Goal: Task Accomplishment & Management: Use online tool/utility

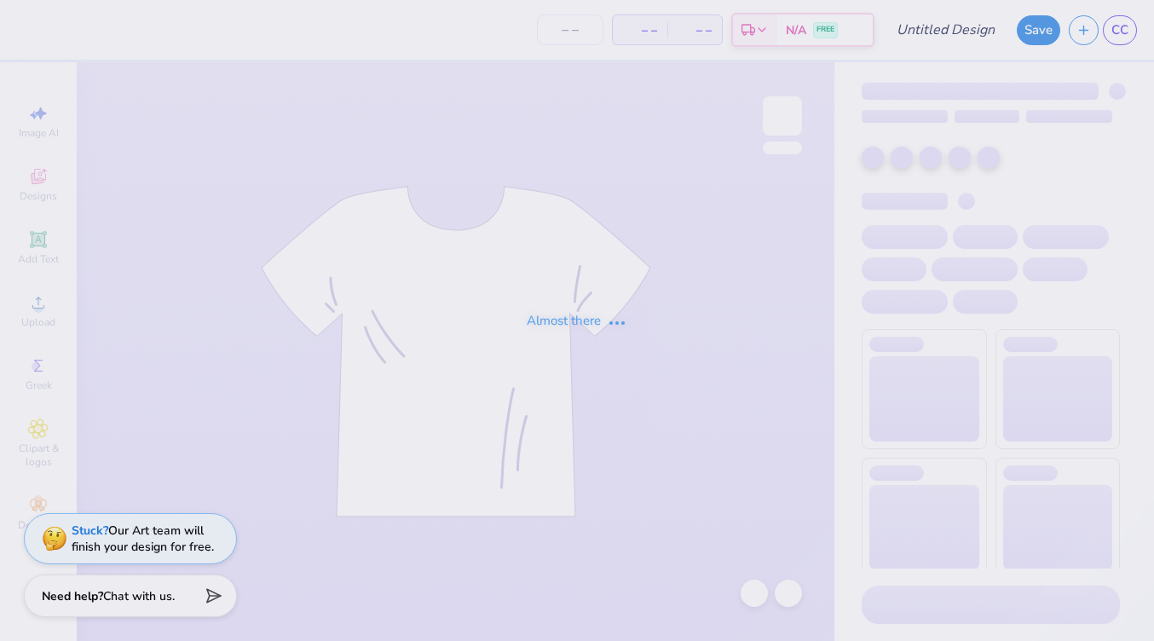
type input "horse"
type input "12"
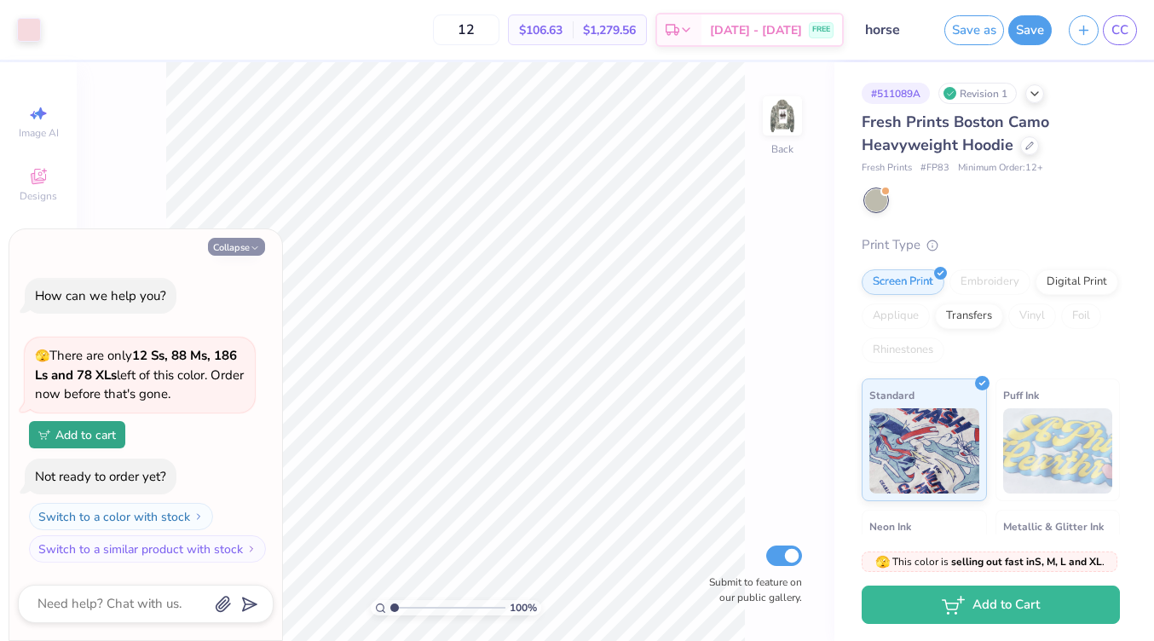
click at [237, 244] on button "Collapse" at bounding box center [236, 247] width 57 height 18
type textarea "x"
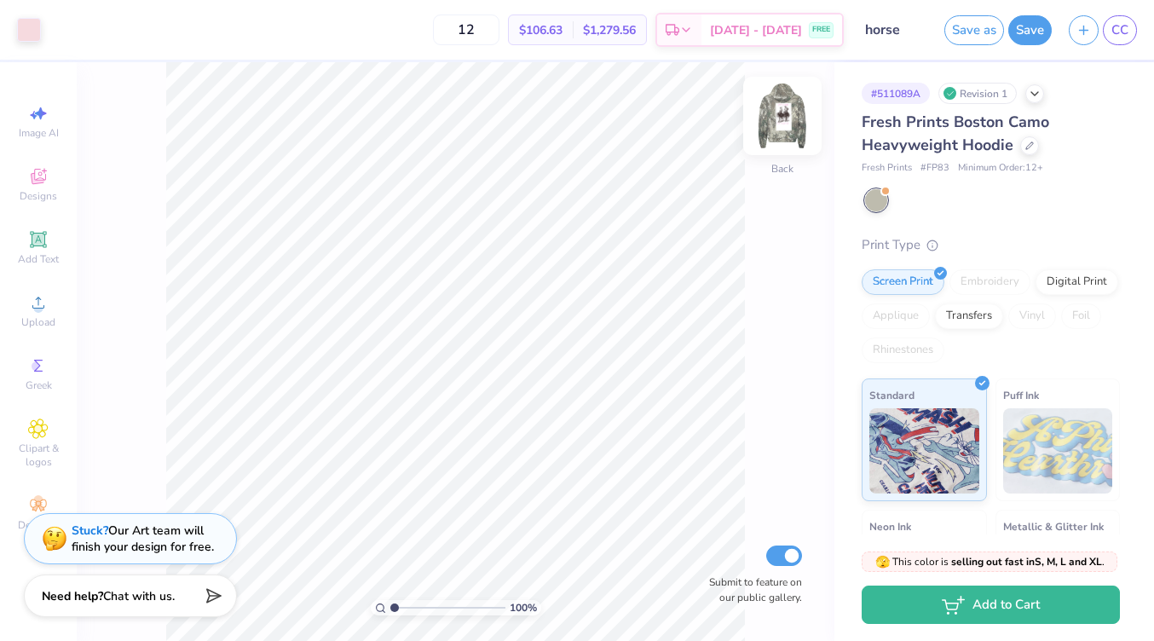
click at [786, 126] on img at bounding box center [782, 116] width 68 height 68
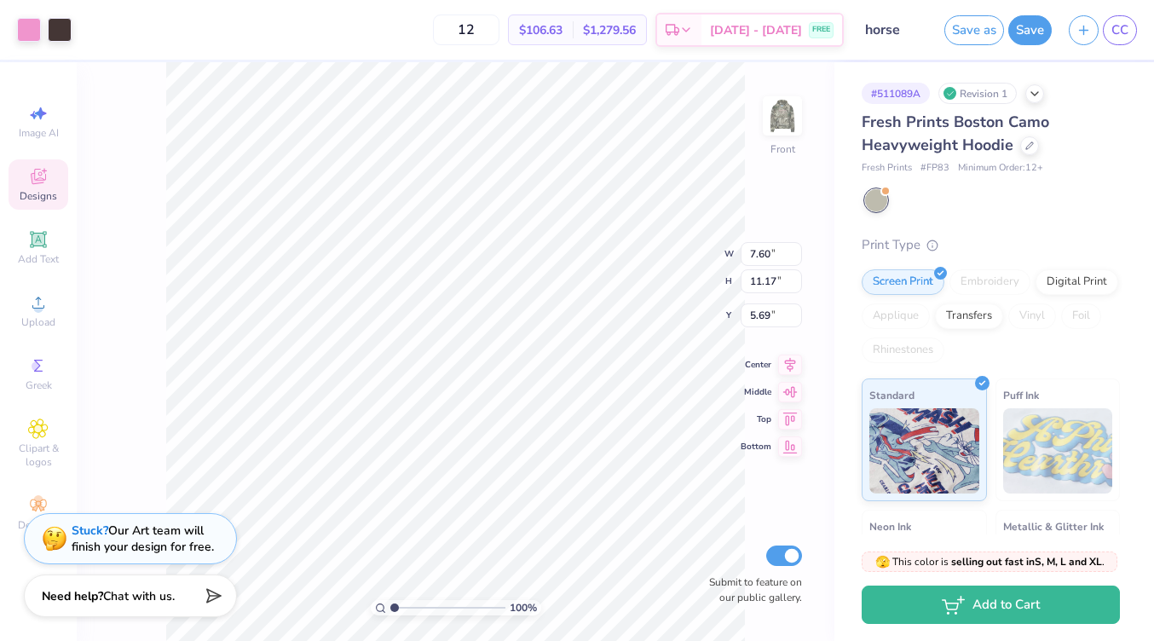
type input "7.21"
type input "9.08"
type input "15.59"
type input "5.00"
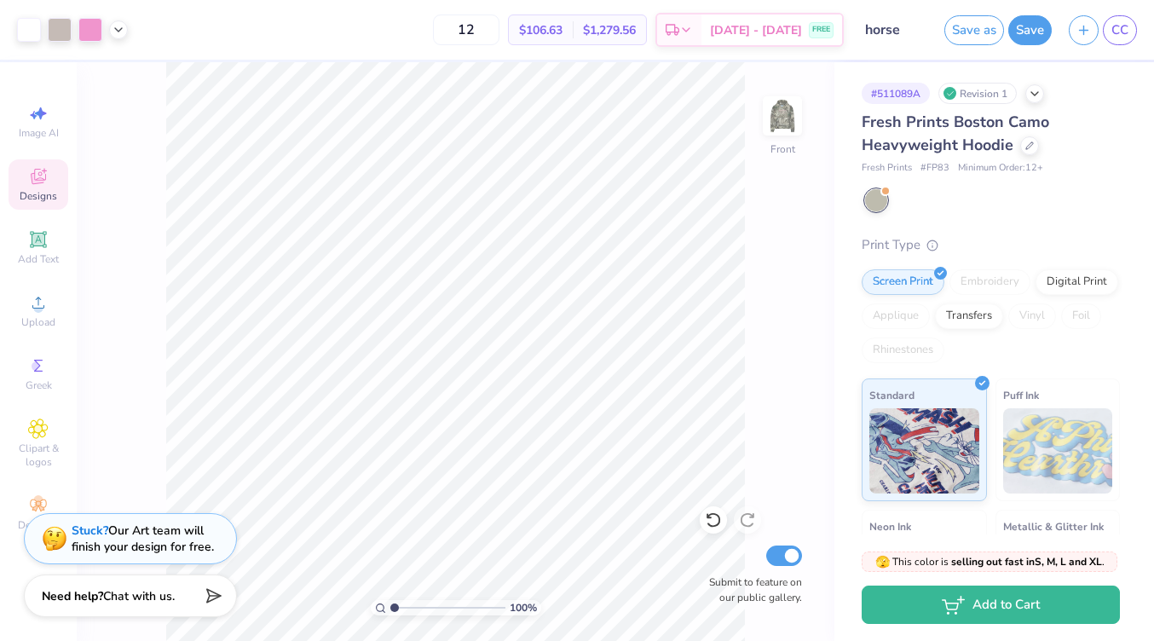
click at [42, 193] on span "Designs" at bounding box center [38, 196] width 37 height 14
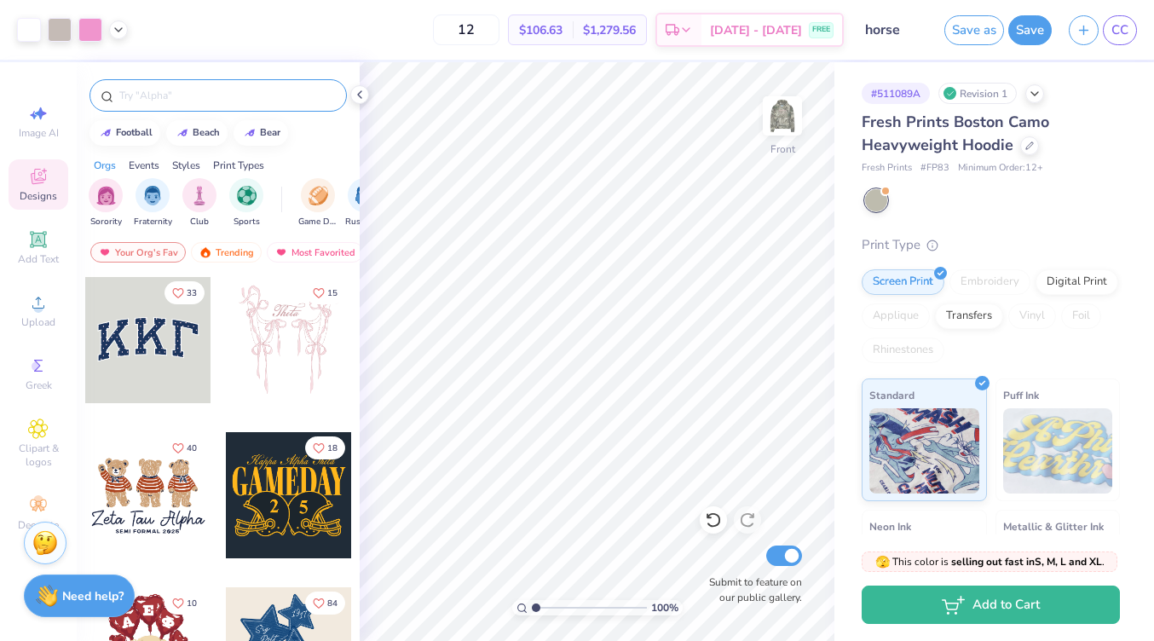
click at [164, 91] on input "text" at bounding box center [227, 95] width 218 height 17
type input "camping"
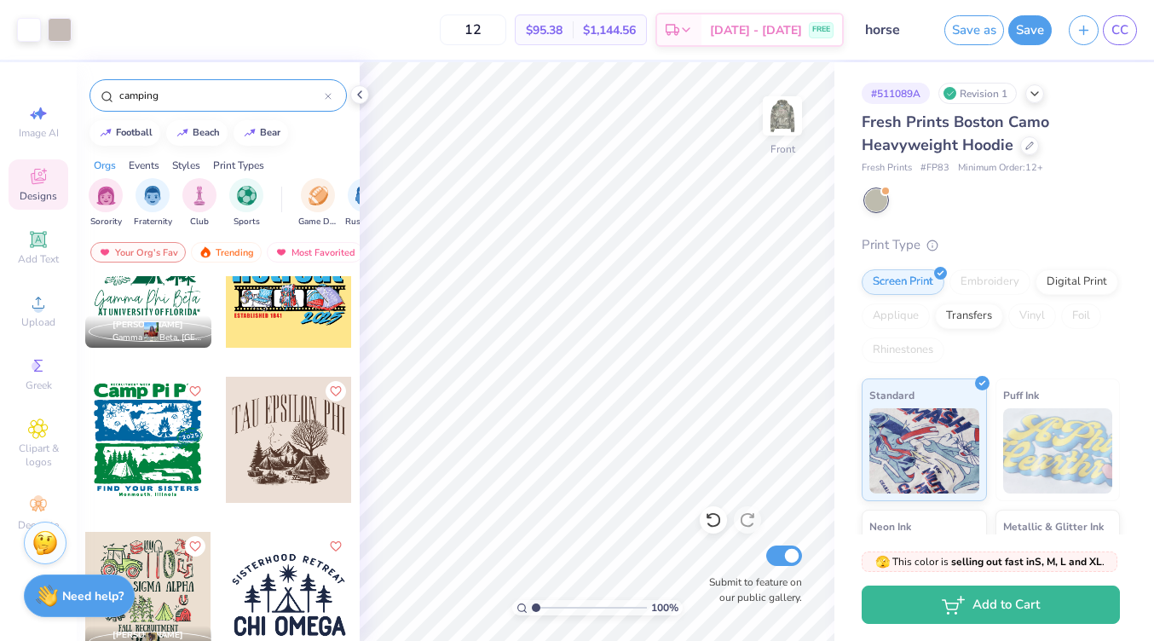
scroll to position [675, 0]
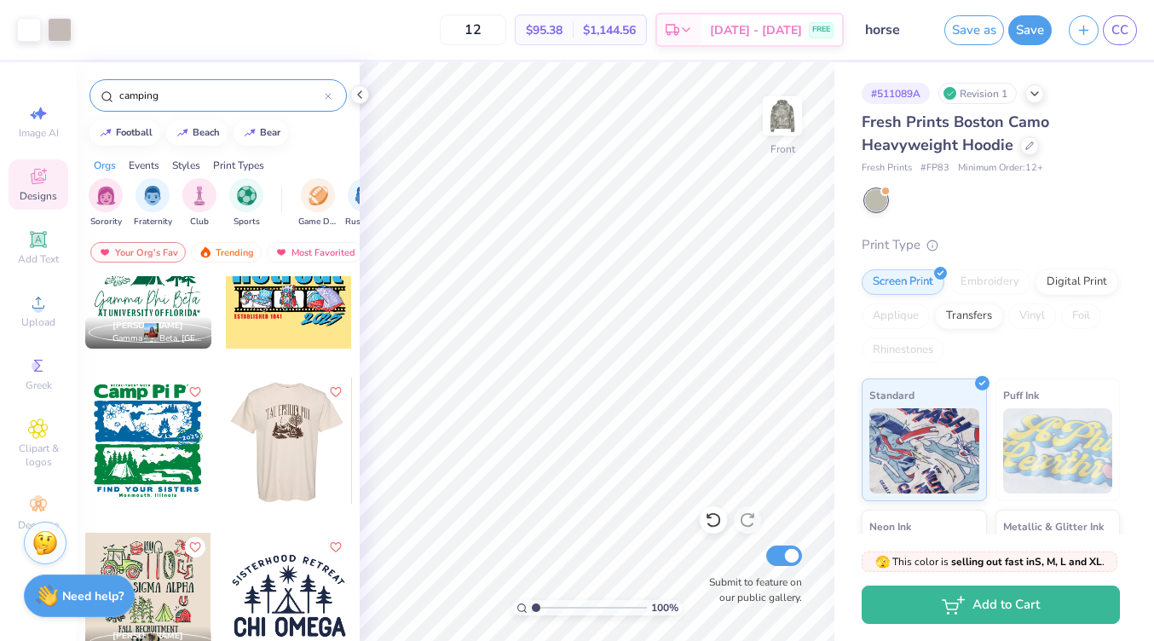
click at [226, 452] on div at bounding box center [163, 440] width 126 height 126
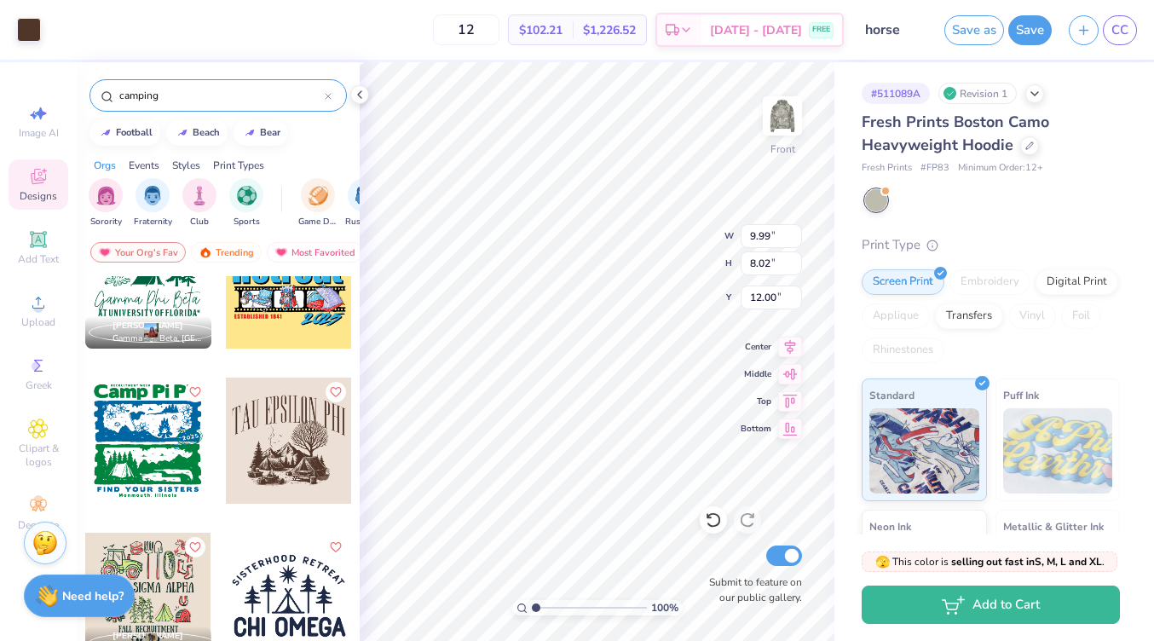
type input "9.99"
type input "8.02"
type input "8.45"
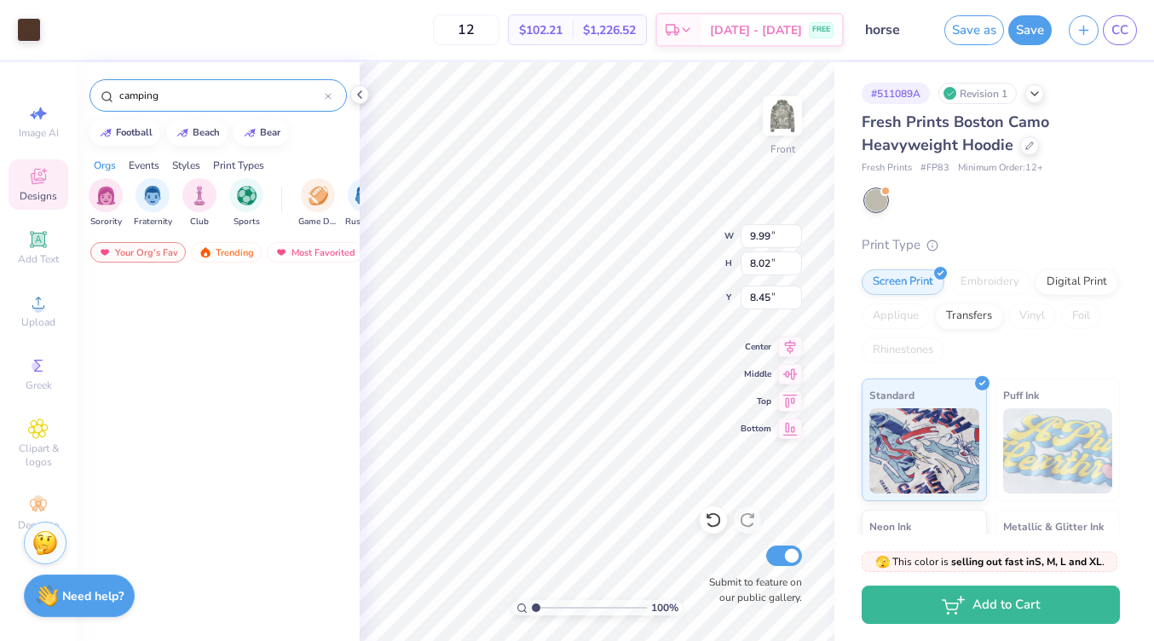
scroll to position [0, 0]
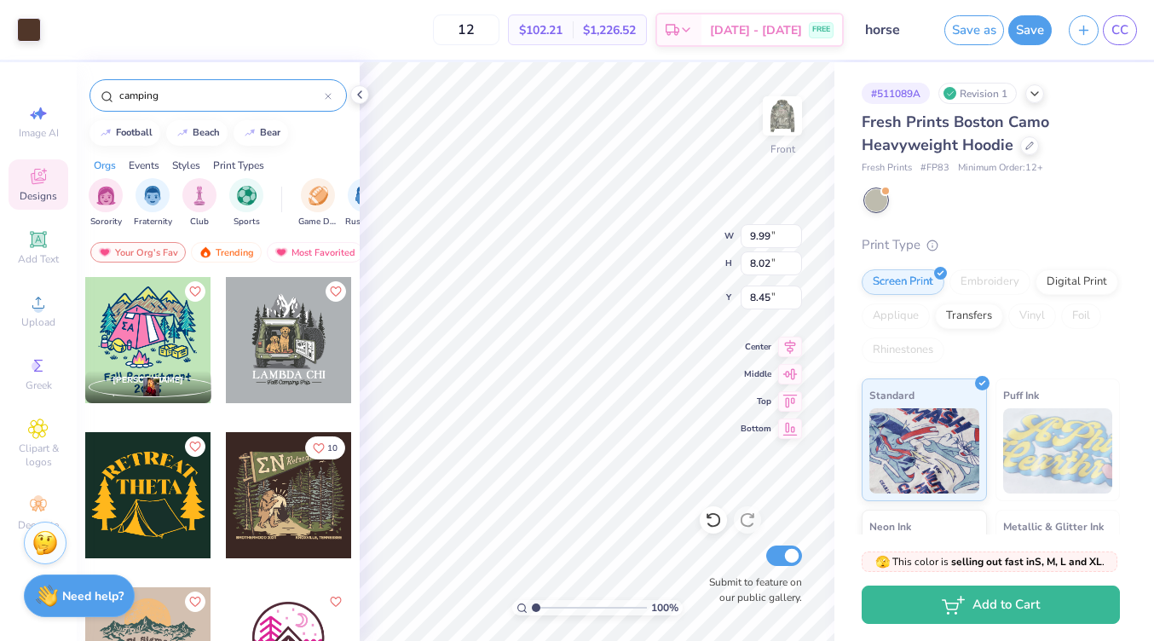
type input "8.90"
type input "7.14"
type input "9.32"
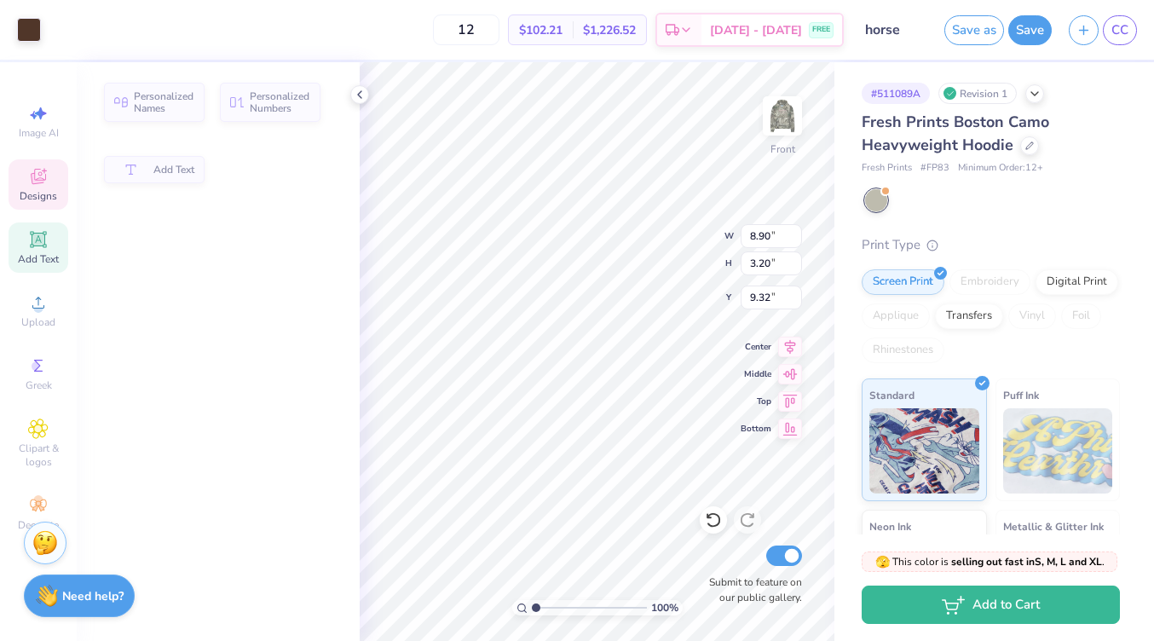
type input "3.20"
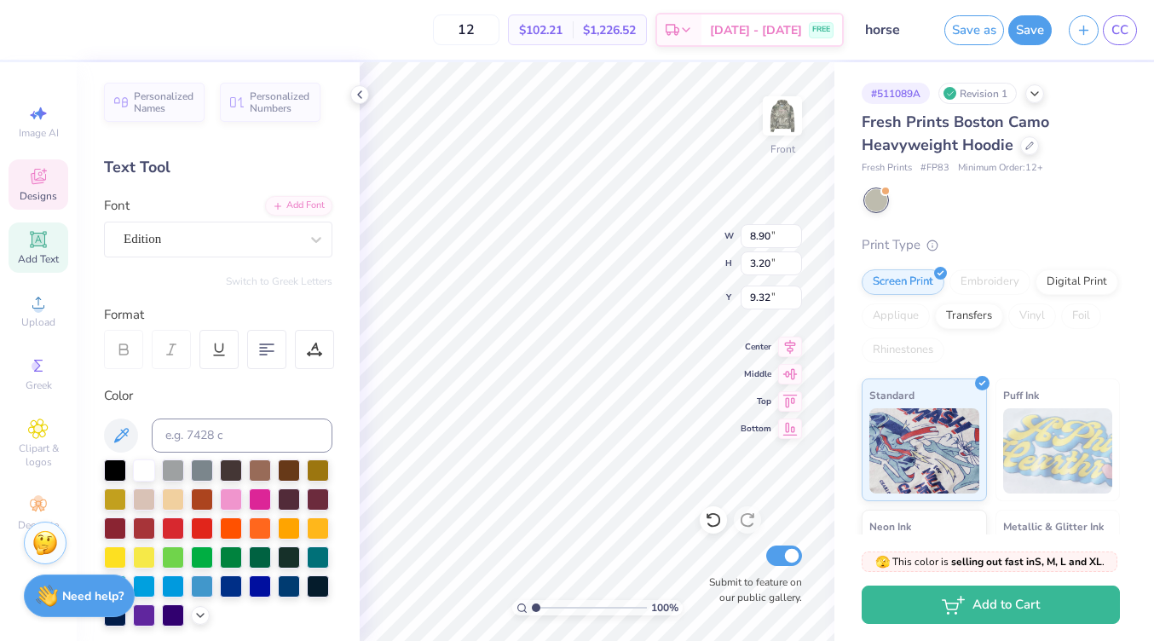
type input "7.60"
type input "9.08"
type input "15.59"
type input "5.00"
type input "8.90"
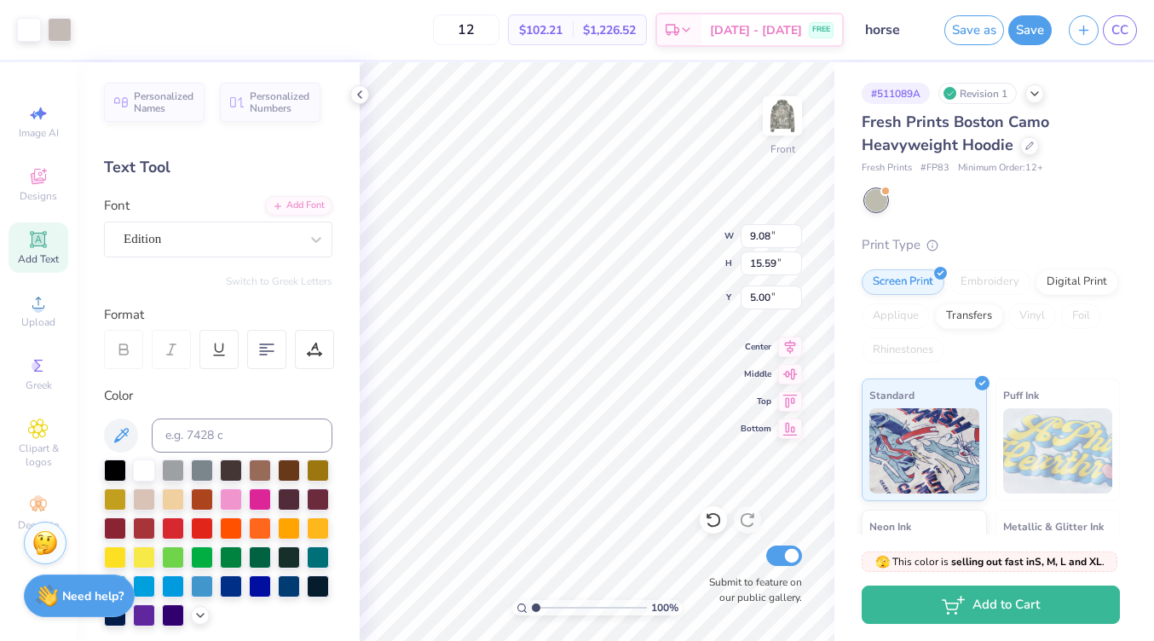
type input "3.20"
type input "7.60"
type textarea "SIGMA IOTA BETA"
type input "6.48"
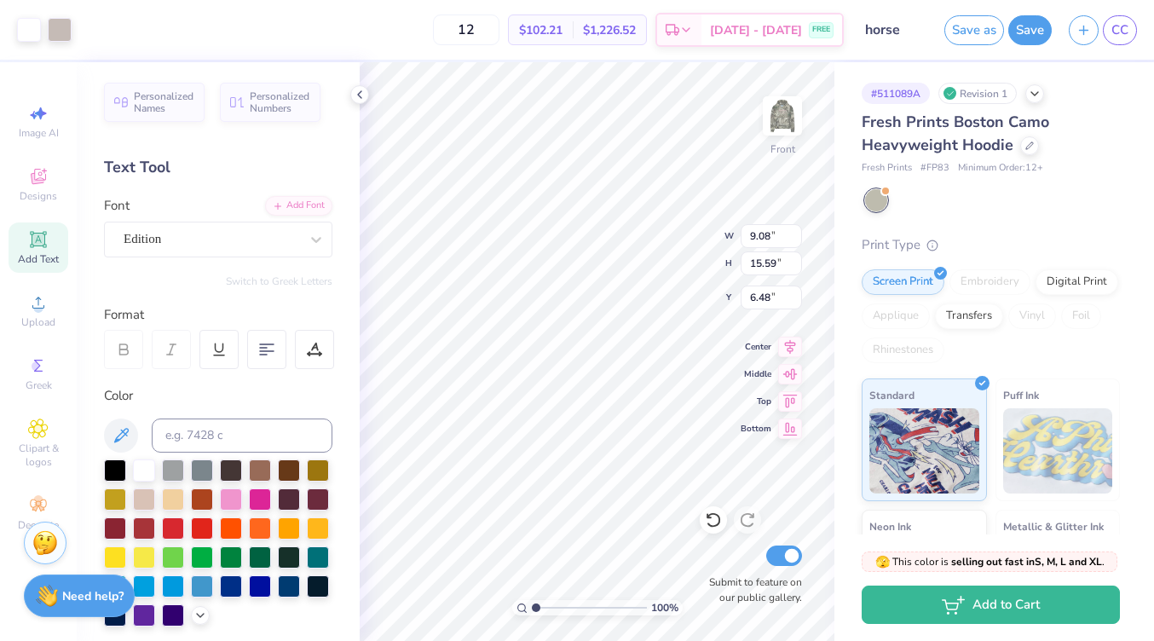
type input "9.08"
type input "15.59"
type input "5.00"
click at [792, 260] on input "15.6" at bounding box center [770, 263] width 61 height 24
click at [792, 260] on input "15.61" at bounding box center [770, 263] width 61 height 24
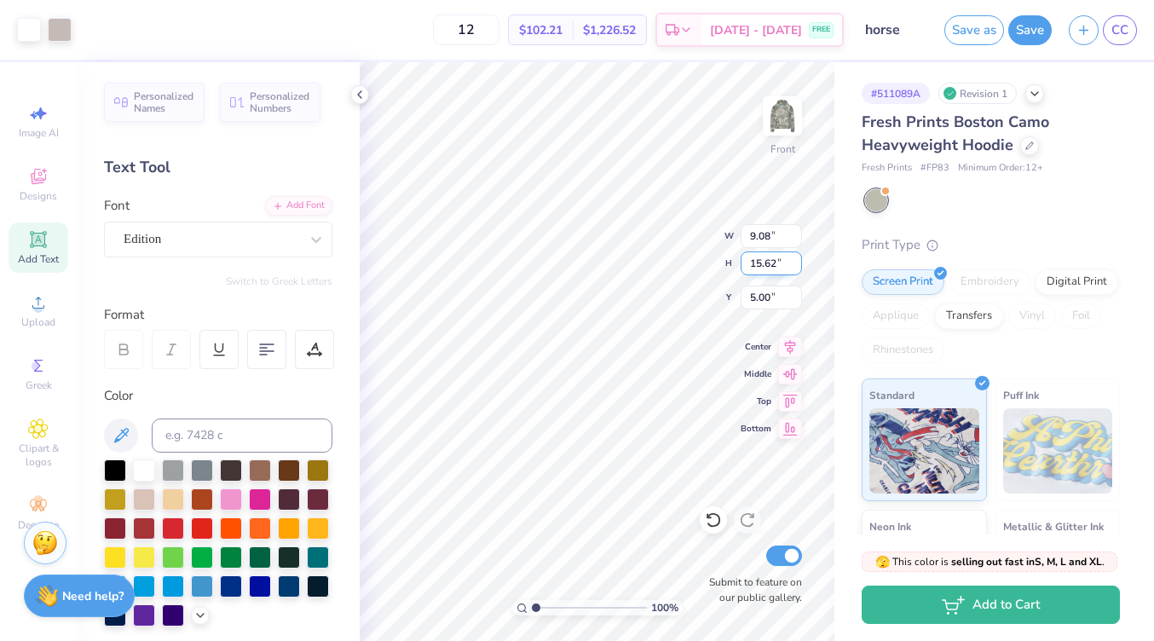
click at [792, 260] on input "15.62" at bounding box center [770, 263] width 61 height 24
click at [792, 260] on input "15.63" at bounding box center [770, 263] width 61 height 24
click at [792, 260] on input "15.64" at bounding box center [770, 263] width 61 height 24
click at [796, 269] on input "15.63" at bounding box center [770, 263] width 61 height 24
click at [796, 269] on input "15.62" at bounding box center [770, 263] width 61 height 24
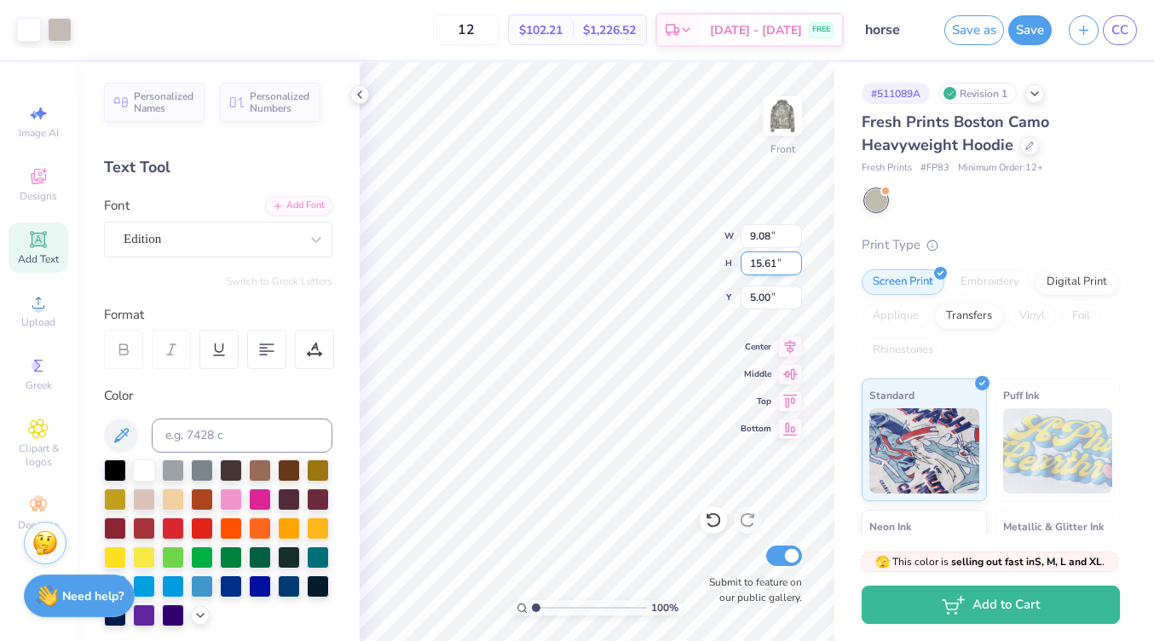
type input "15.61"
click at [796, 269] on input "15.61" at bounding box center [770, 263] width 61 height 24
click at [770, 236] on input "9.08" at bounding box center [770, 236] width 61 height 24
type input "9"
type input "10.00"
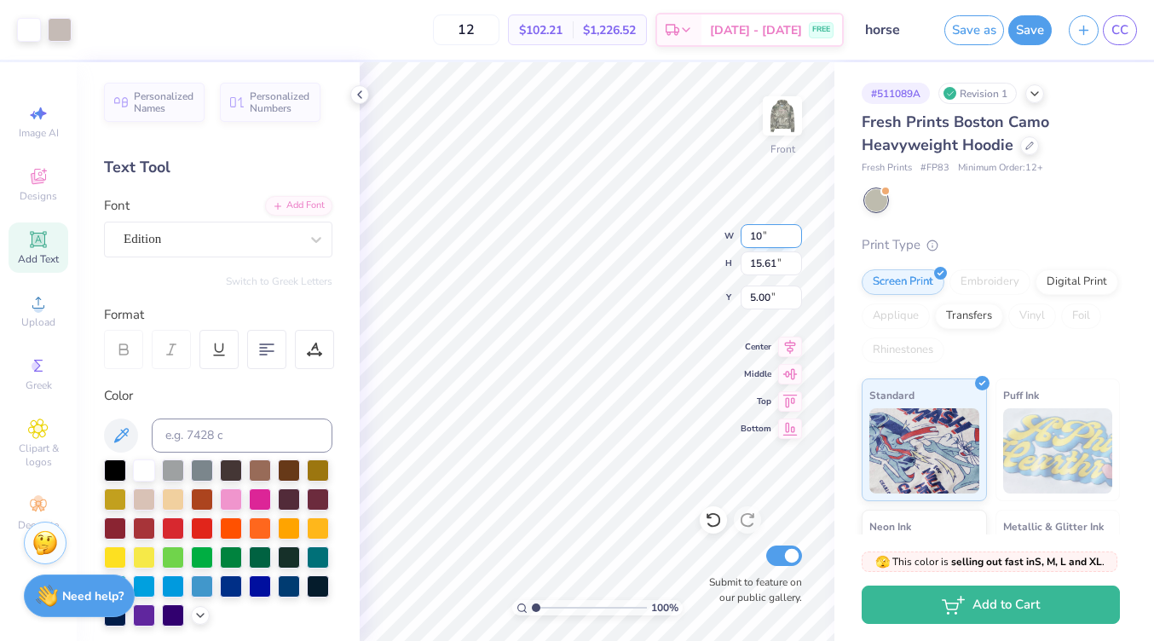
type input "17.17"
type input "1"
type input "10.48"
click at [762, 262] on input "18.00" at bounding box center [770, 263] width 61 height 24
type input "14.00"
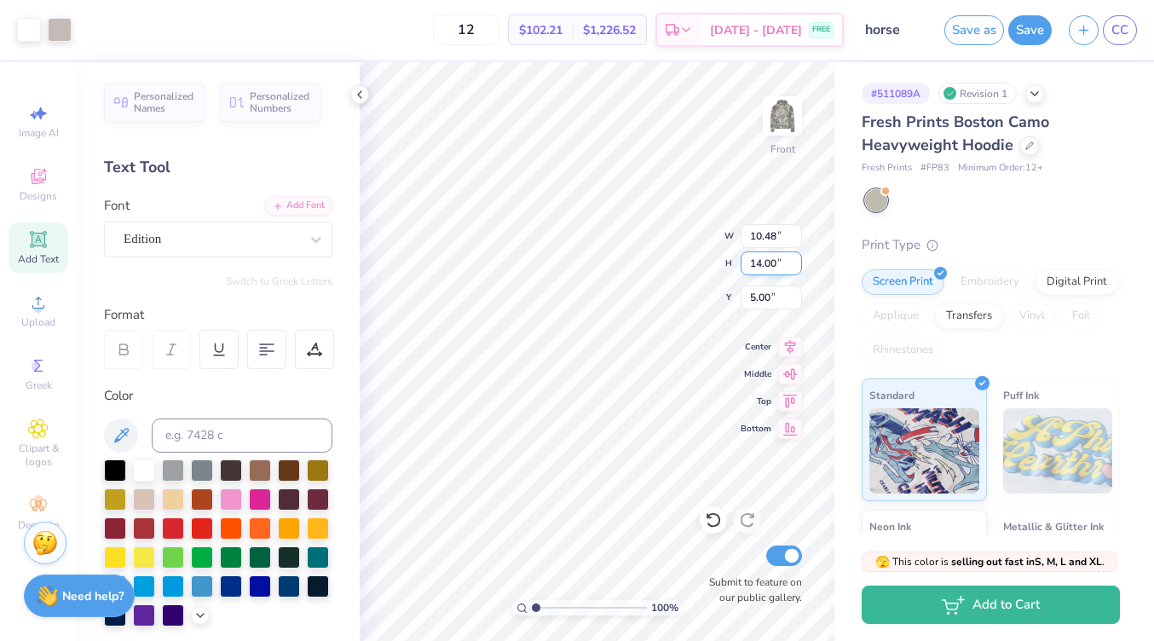
type input "8.15"
click at [754, 296] on input "7.00" at bounding box center [770, 297] width 61 height 24
type input "7.00"
type input "9.47"
type input "3.27"
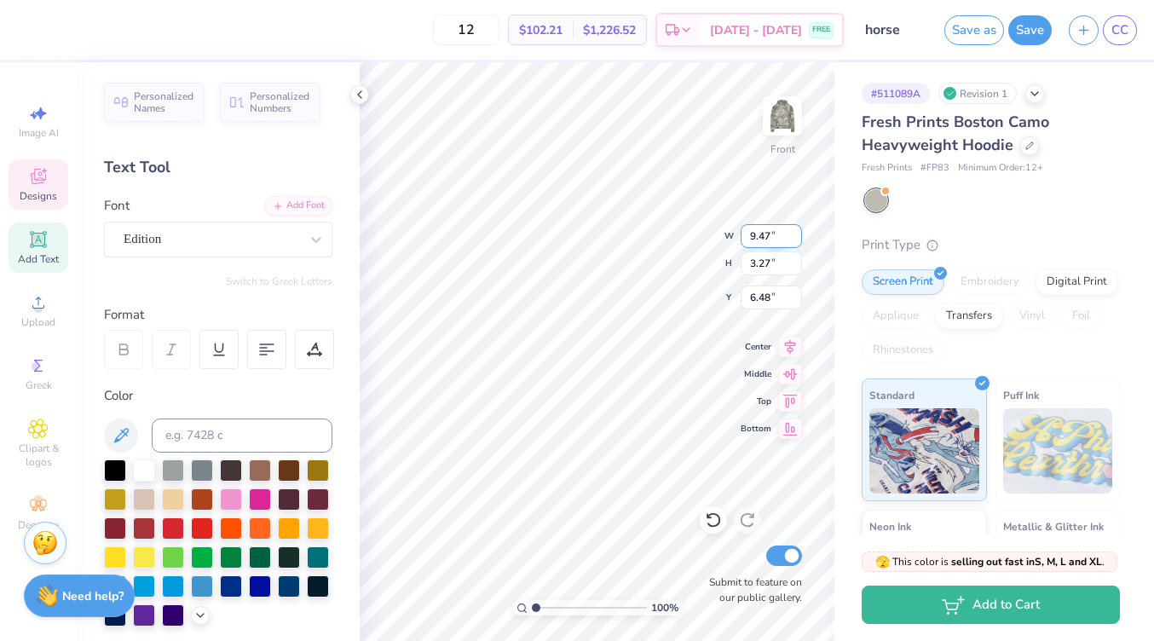
type input "6.66"
click at [765, 238] on input "9.47" at bounding box center [770, 236] width 61 height 24
click at [793, 233] on input "9.48" at bounding box center [770, 236] width 61 height 24
type input "9.49"
click at [793, 233] on input "9.49" at bounding box center [770, 236] width 61 height 24
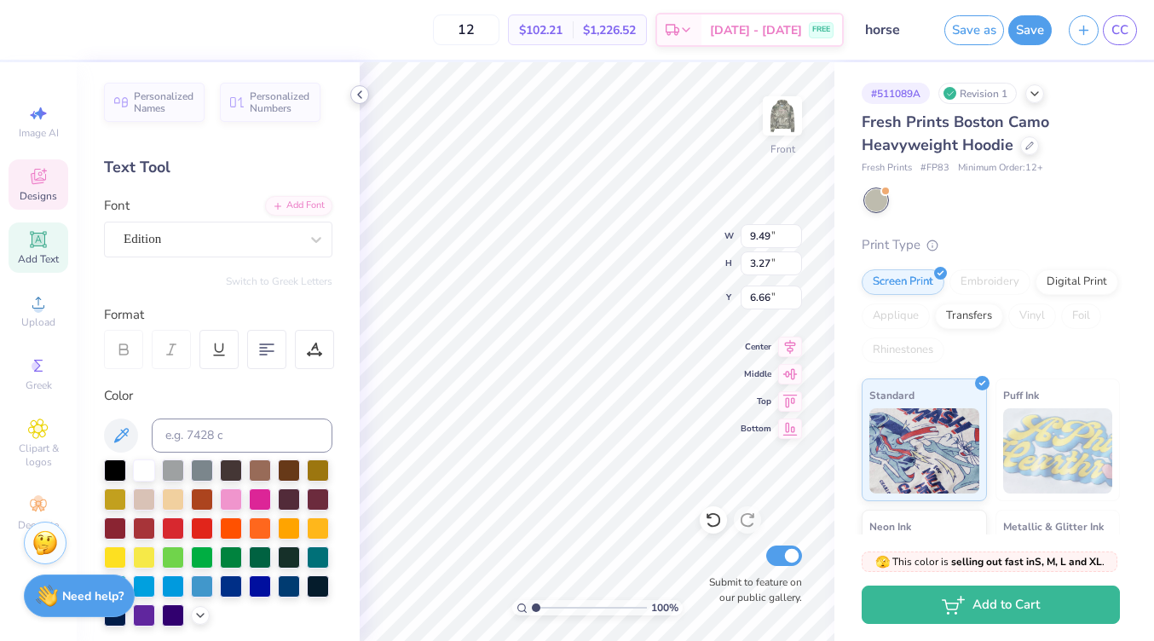
click at [353, 92] on icon at bounding box center [360, 95] width 14 height 14
type input "3.28"
type input "6.65"
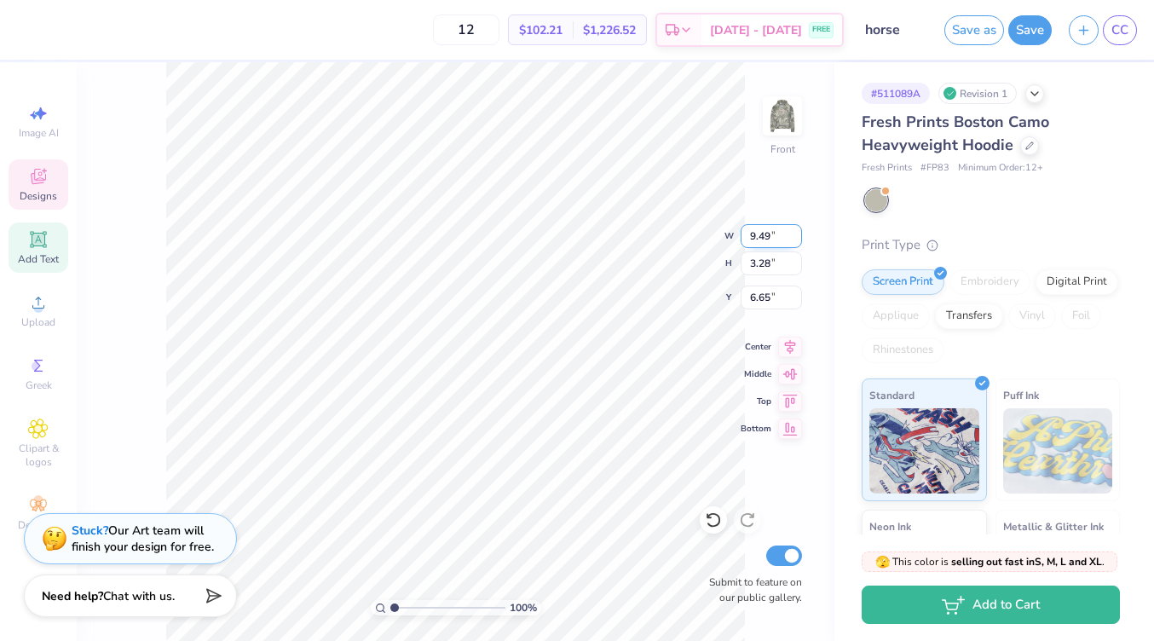
click at [757, 236] on input "9.49" at bounding box center [770, 236] width 61 height 24
type input "9"
type input "15.00"
type input "5.18"
type input "5.70"
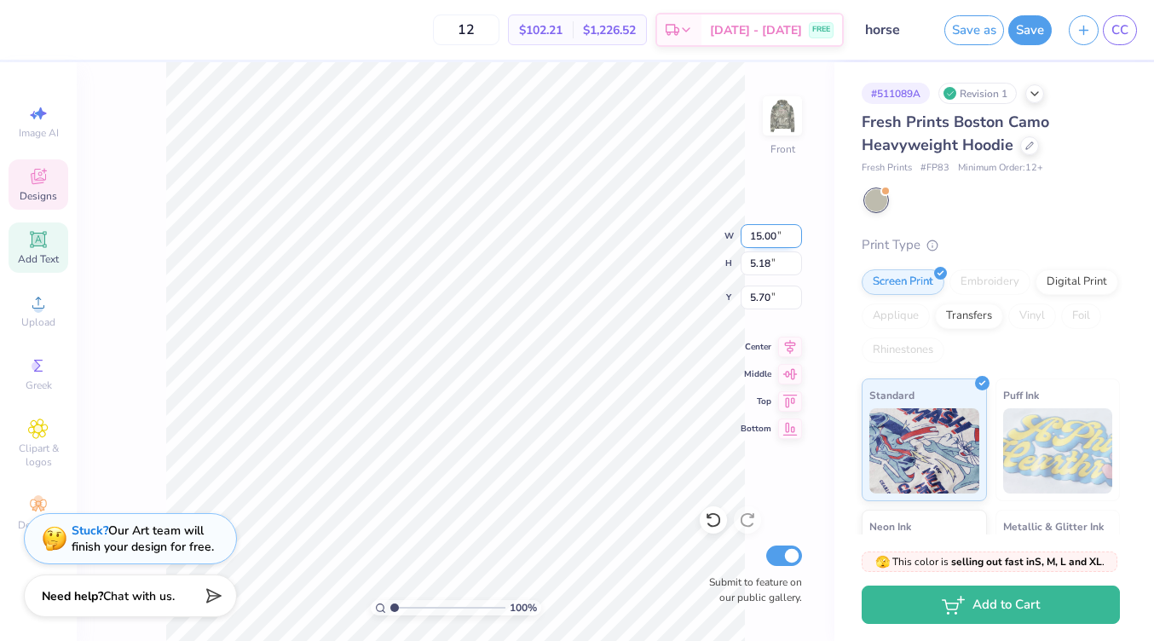
type input "10.58"
type input "3.66"
type input "7.23"
type input "8.15"
type input "14.00"
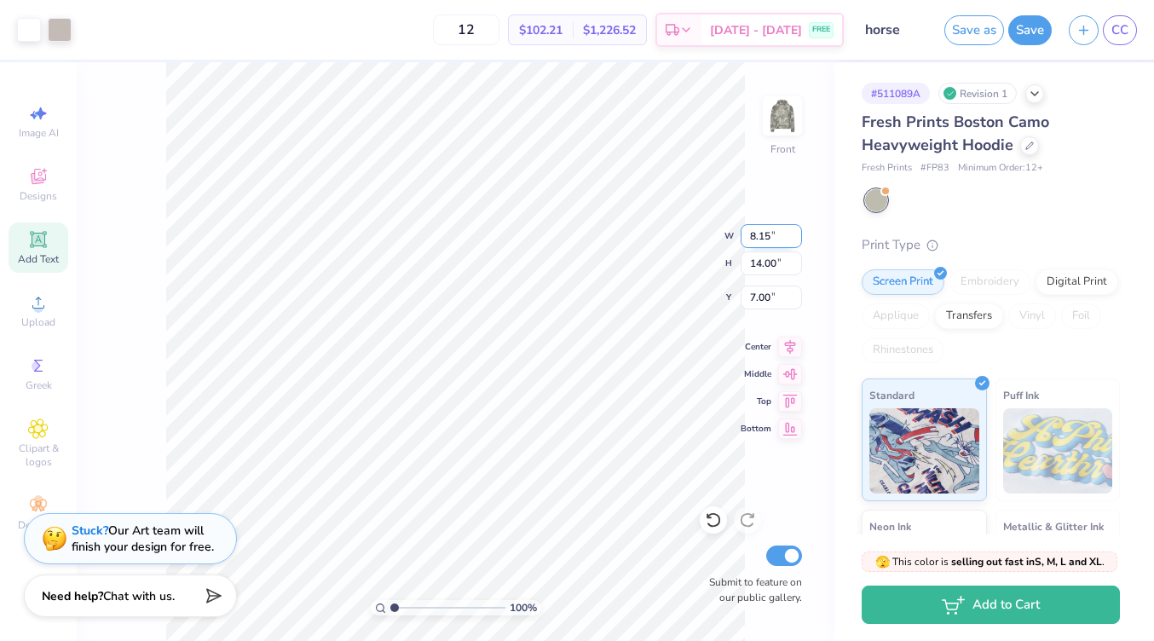
type input "7.23"
click at [769, 237] on input "8.15" at bounding box center [770, 236] width 61 height 24
type input "8"
type input "10.00"
type input "17.17"
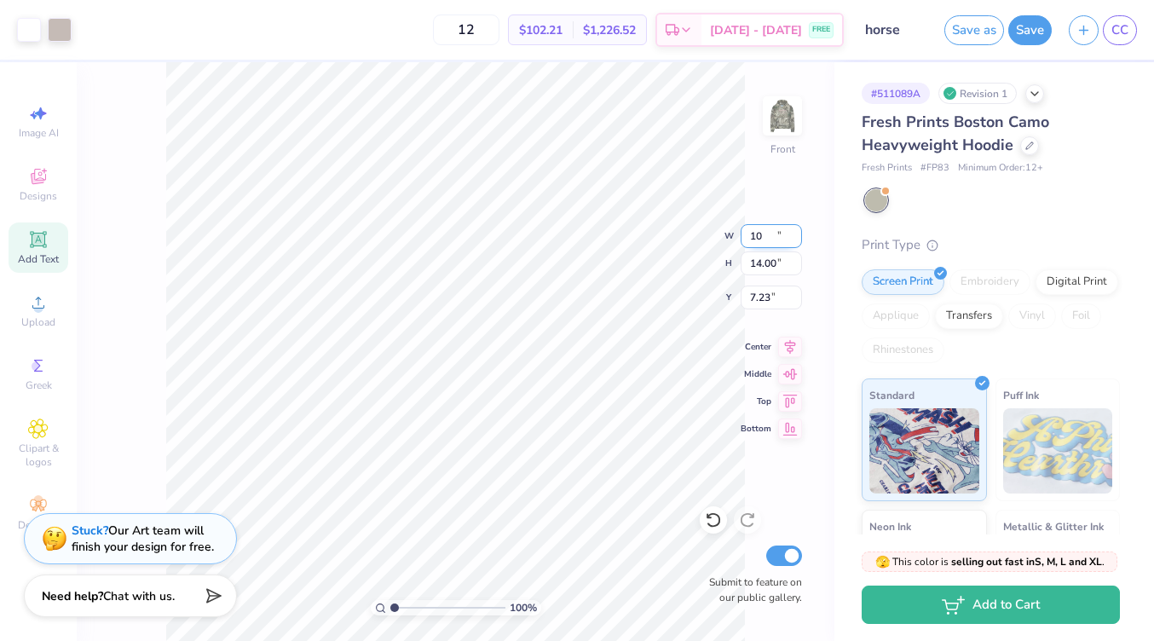
type input "5.64"
click at [776, 265] on input "17.17" at bounding box center [770, 263] width 61 height 24
type input "1"
type input "15"
type input "8.74"
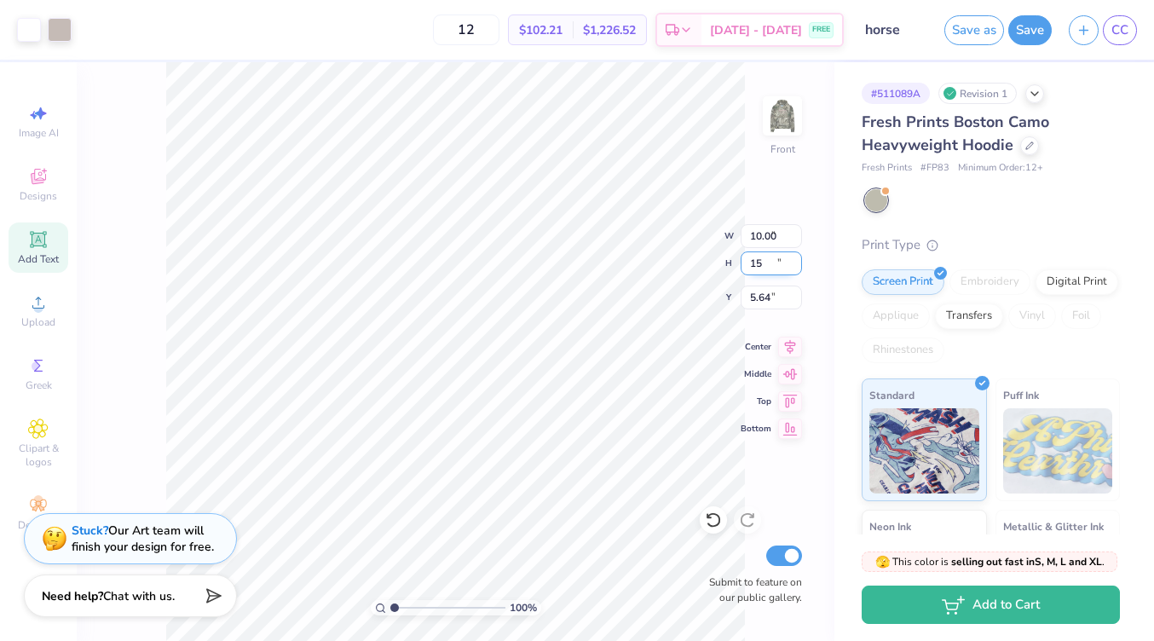
type input "15.00"
type input "6.73"
type input "1"
type input "17"
type input "9.90"
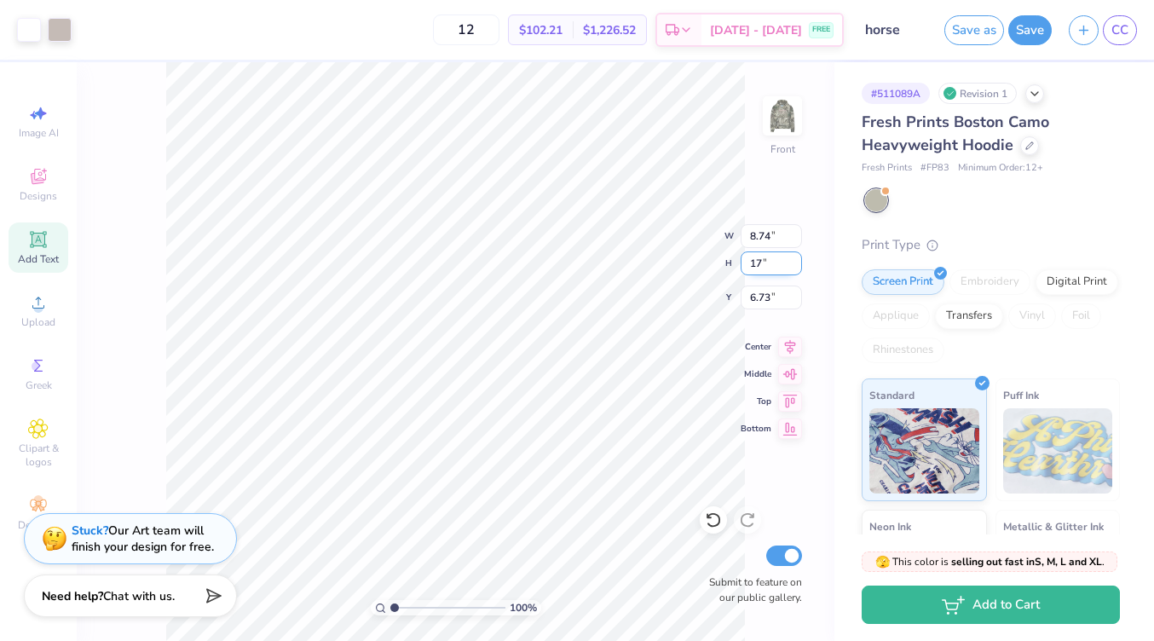
type input "17.00"
type input "5.73"
click at [769, 237] on input "9.90" at bounding box center [770, 236] width 61 height 24
type input "9"
type input "10.48"
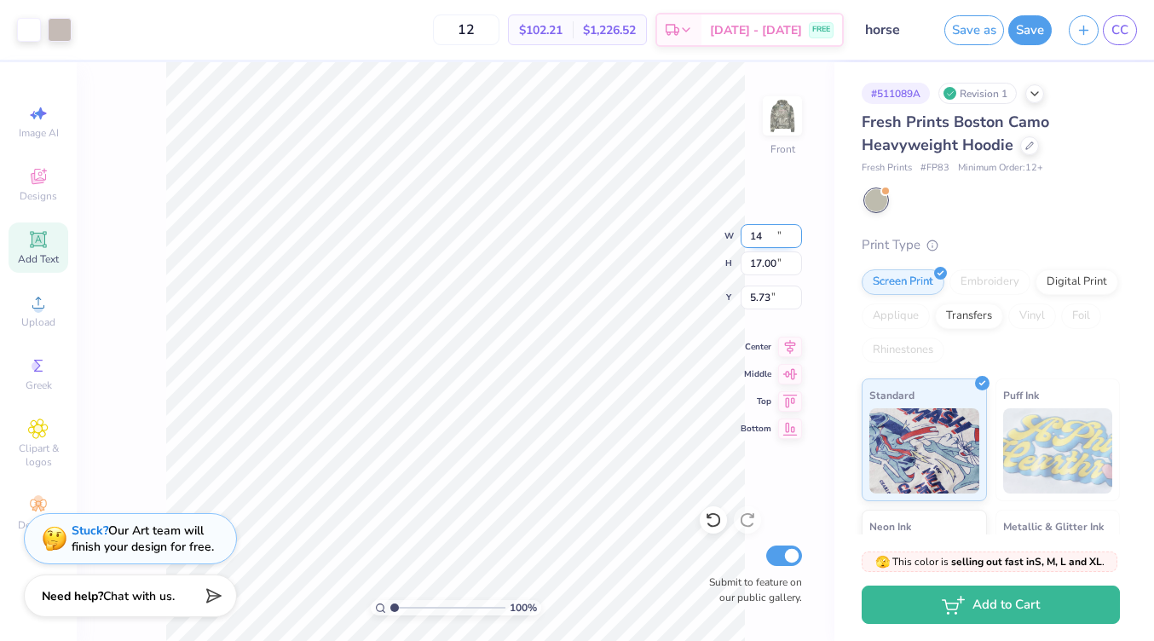
type input "18.00"
type input "5.23"
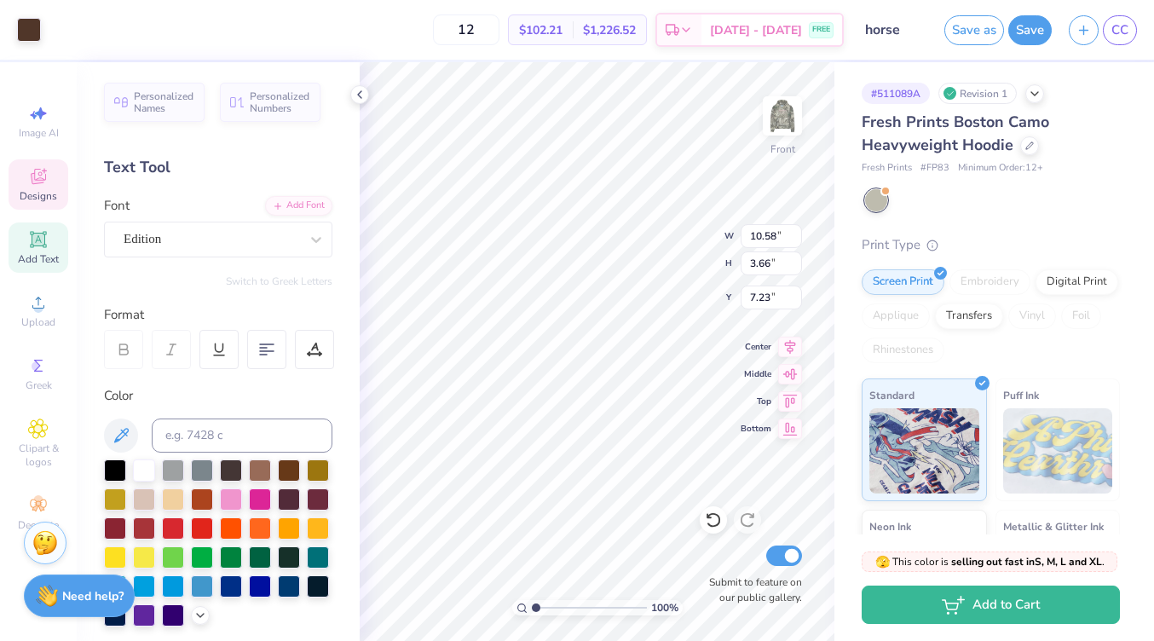
type input "10.58"
type input "3.66"
type input "6.41"
type input "10.39"
type input "18.00"
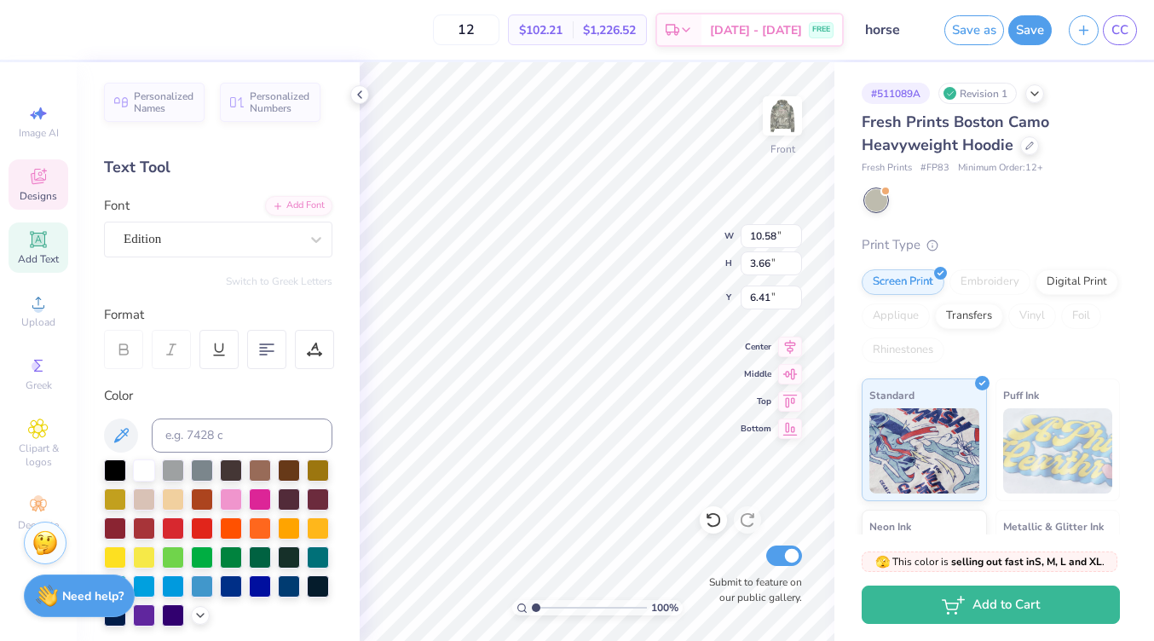
type input "5.00"
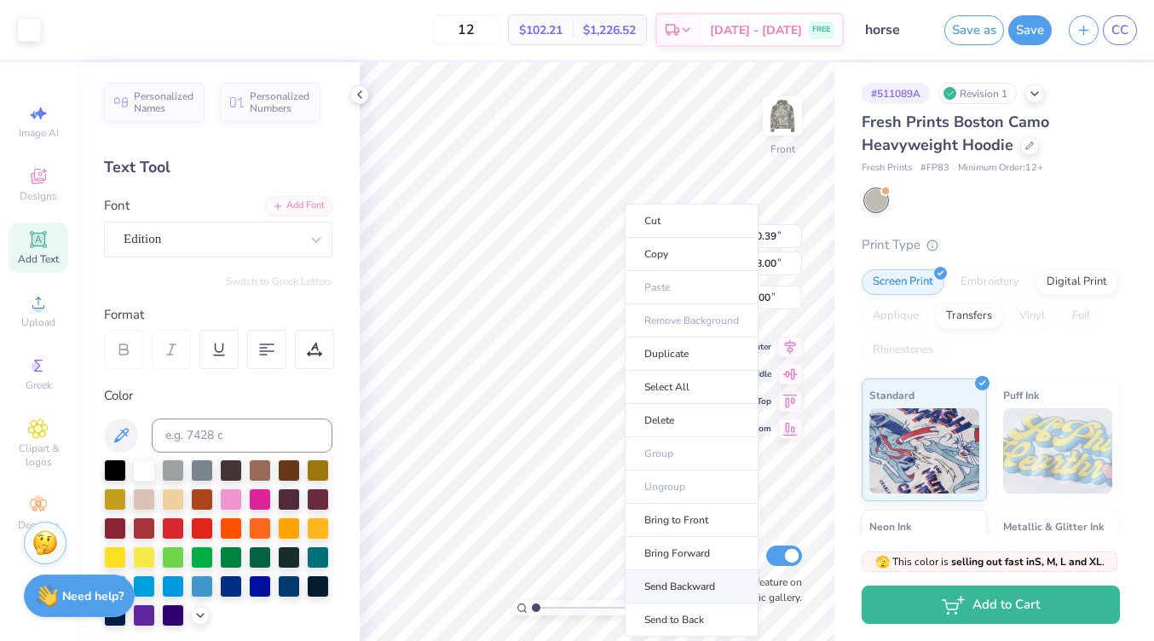
click at [696, 583] on li "Send Backward" at bounding box center [691, 586] width 134 height 33
click at [676, 617] on li "Send to Back" at bounding box center [689, 619] width 134 height 33
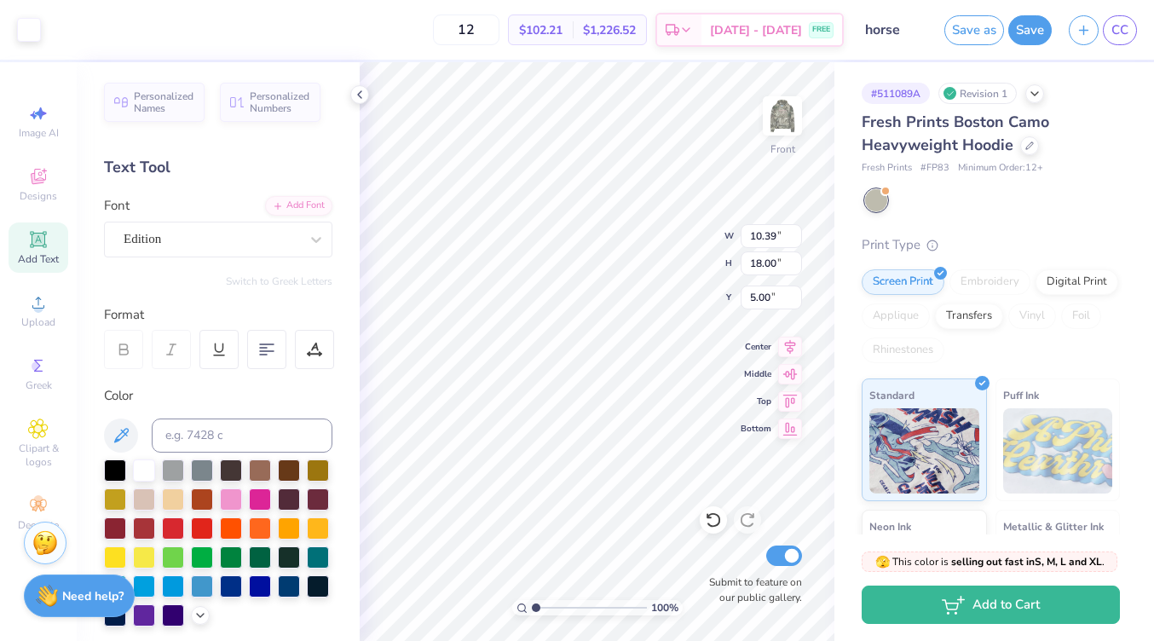
type input "6.48"
type input "5.21"
type input "11.39"
type input "7.95"
type input "6.39"
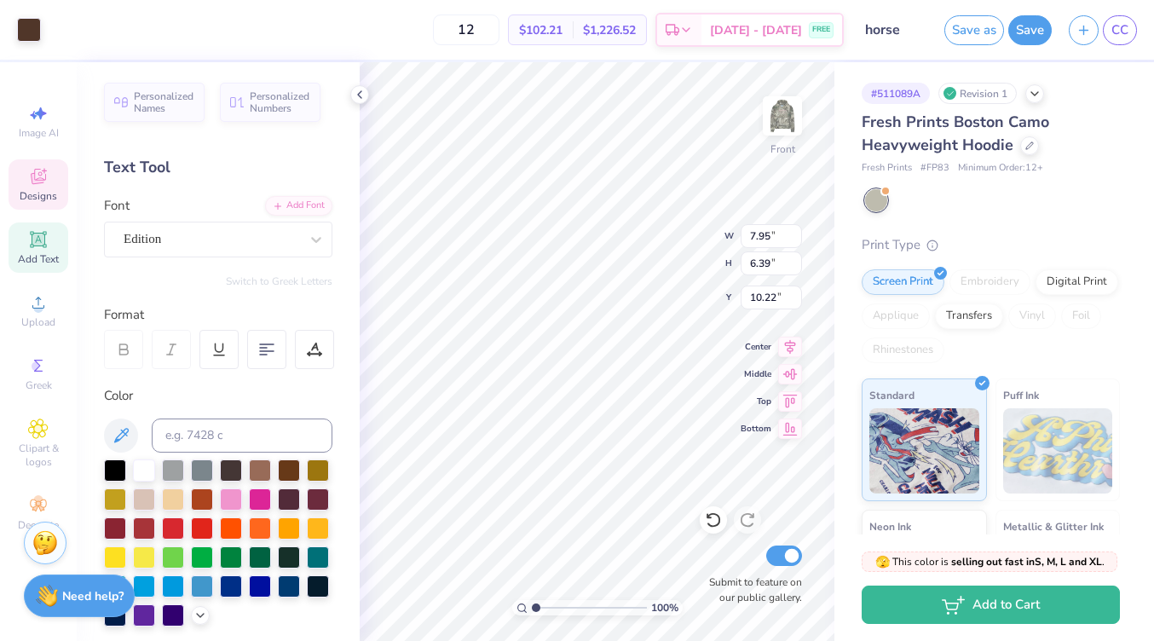
type input "12.18"
type input "9.42"
type input "7.57"
type input "10.99"
type input "10.39"
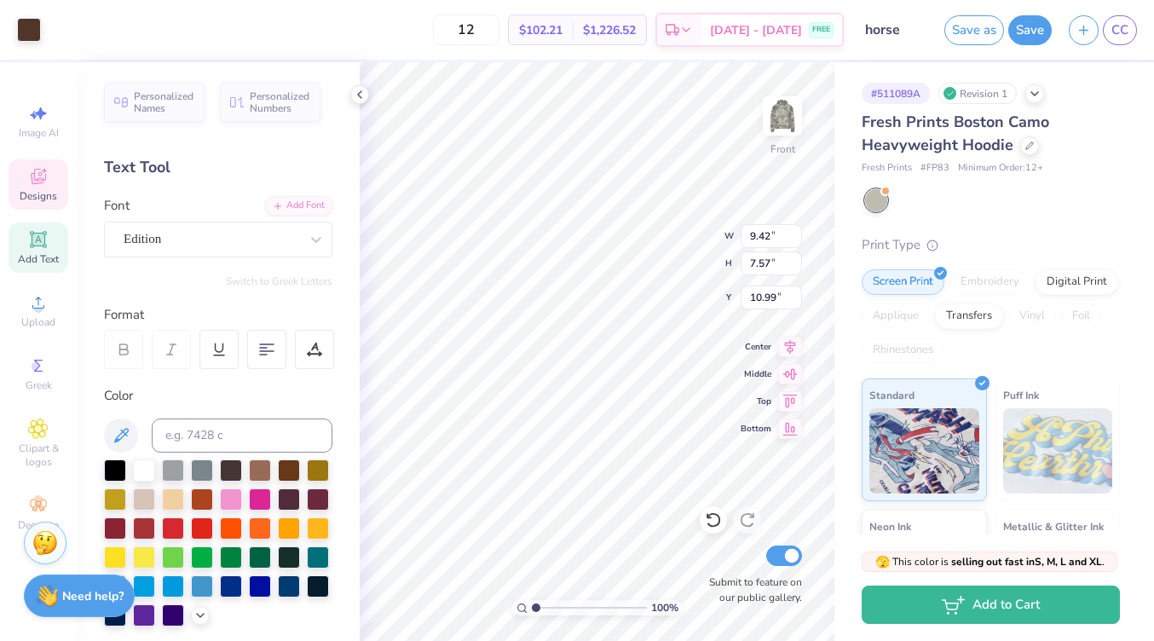
type input "18.00"
type input "5.00"
type input "9.42"
type input "7.57"
type input "11.53"
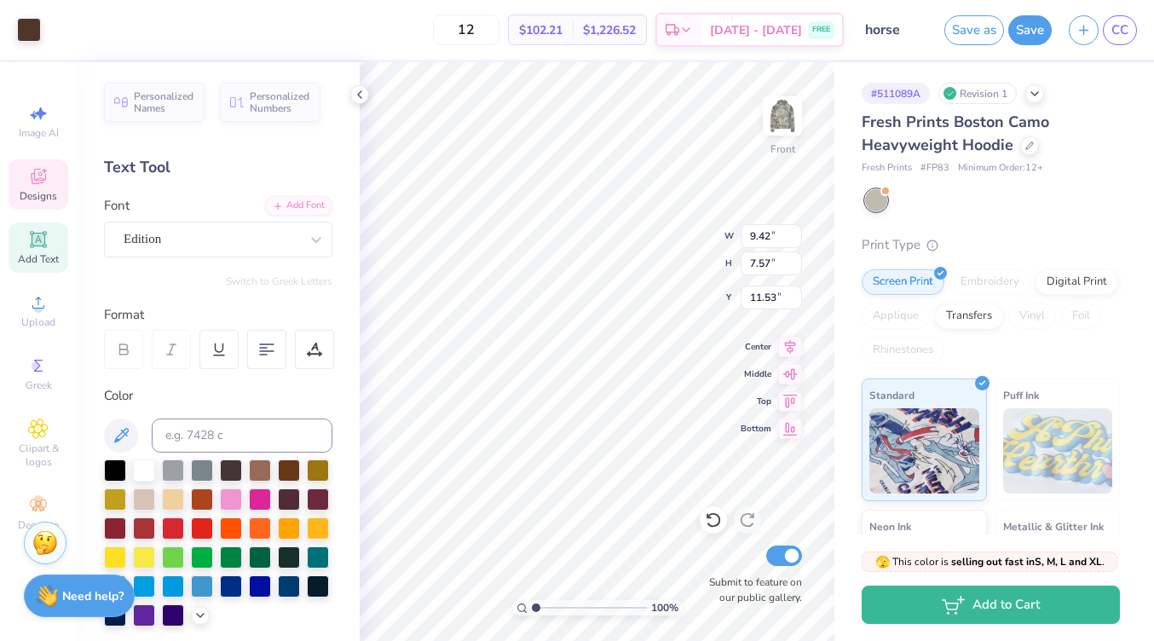
type input "10.58"
type input "3.66"
type input "7.54"
type input "9.73"
type input "3.36"
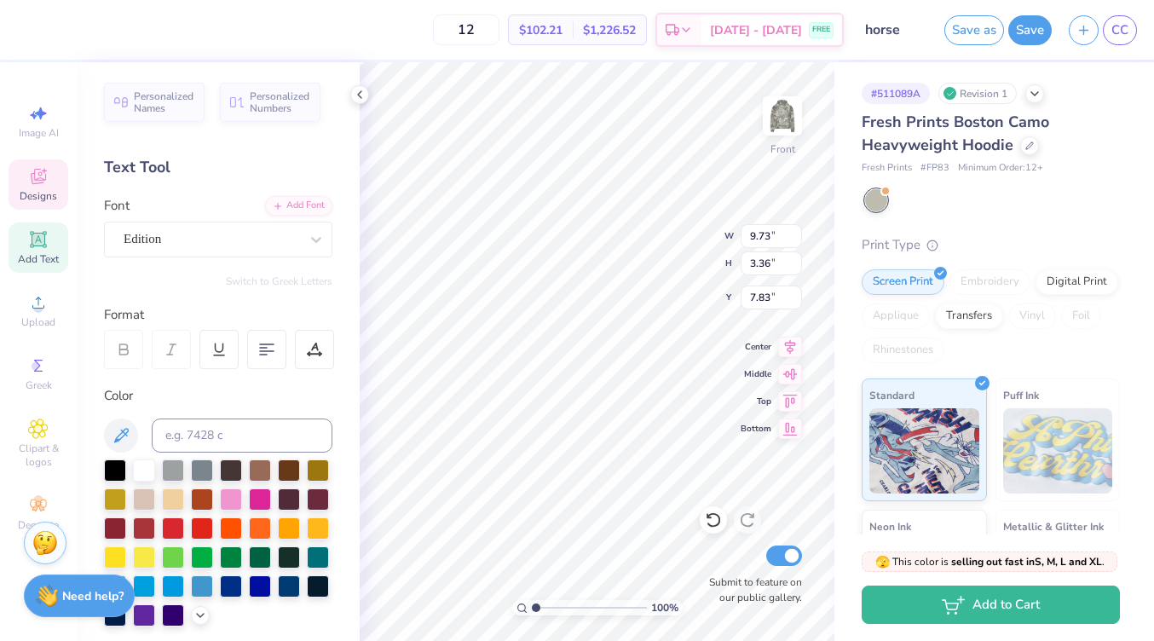
type input "6.64"
type input "9.42"
type input "7.57"
type input "11.53"
click at [40, 193] on span "Designs" at bounding box center [38, 196] width 37 height 14
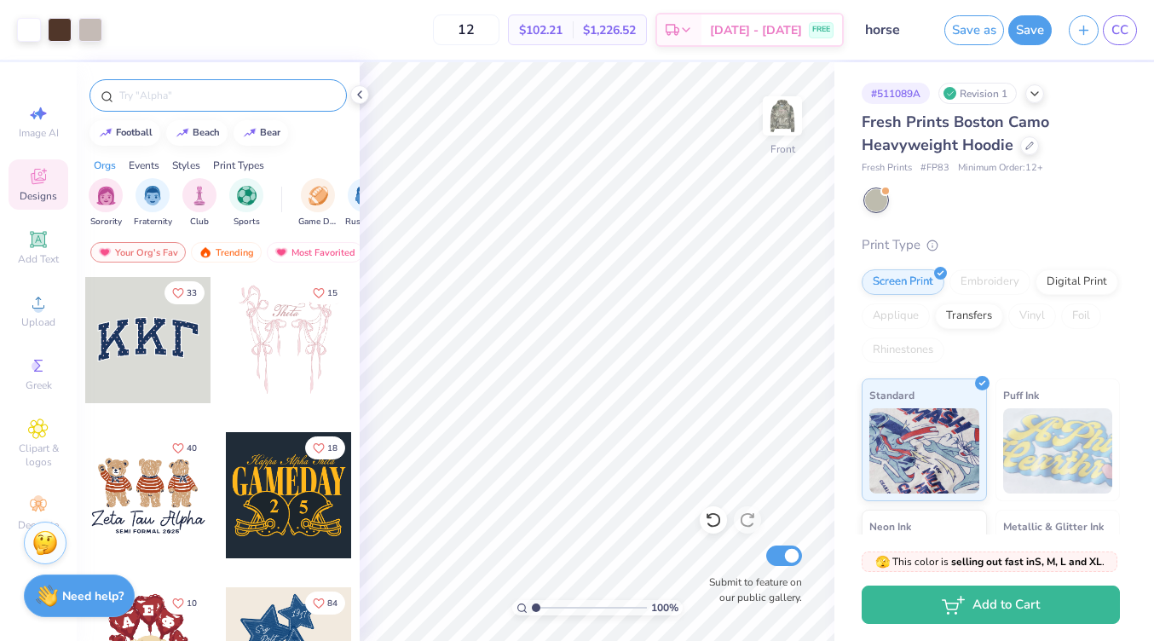
click at [227, 101] on input "text" at bounding box center [227, 95] width 218 height 17
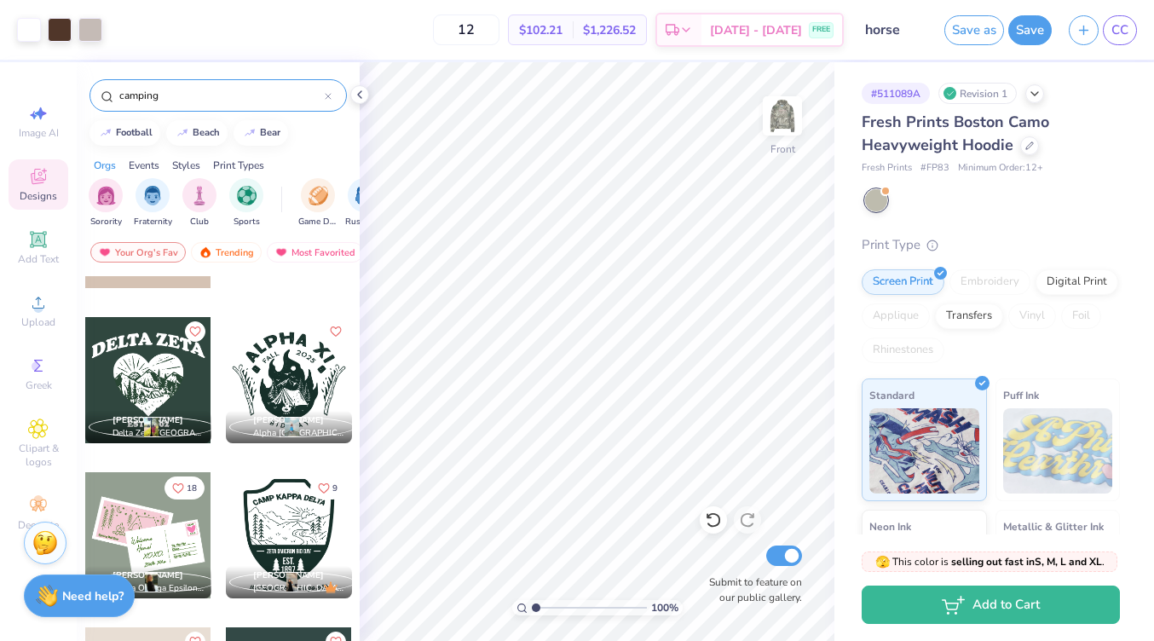
scroll to position [1344, 0]
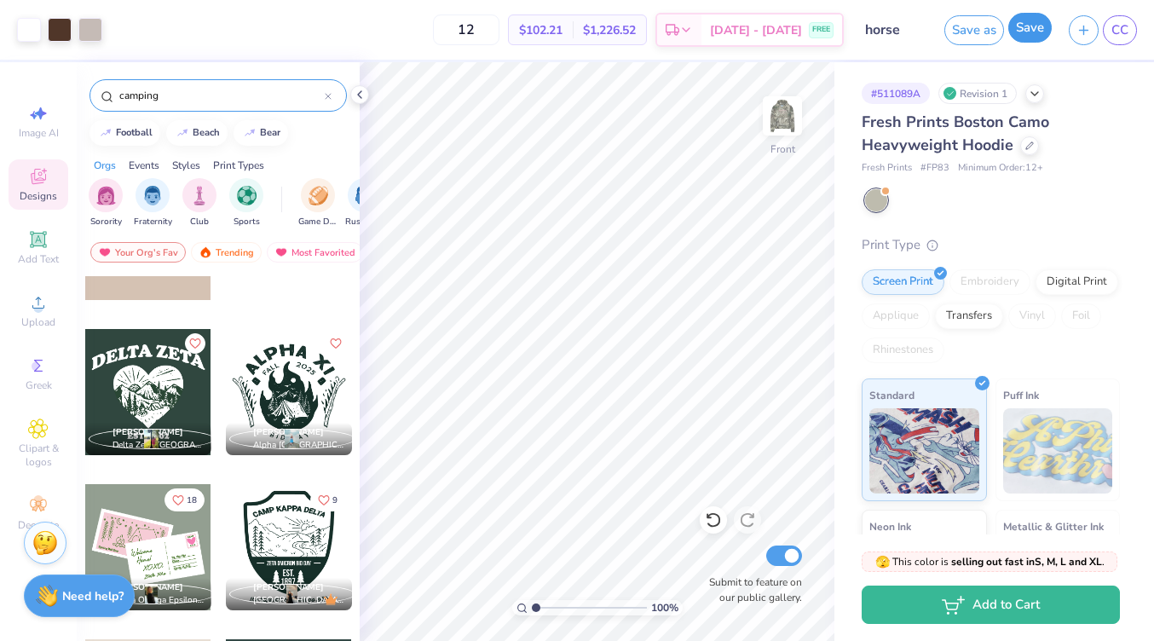
click at [1027, 33] on button "Save" at bounding box center [1029, 28] width 43 height 30
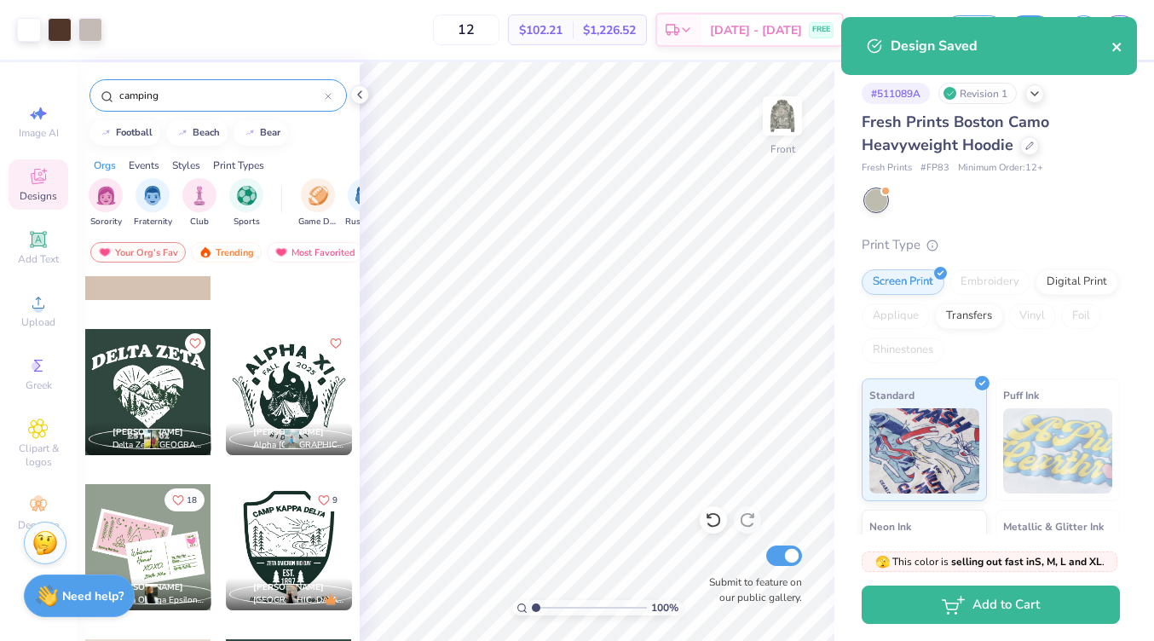
click at [1120, 43] on icon "close" at bounding box center [1117, 47] width 12 height 14
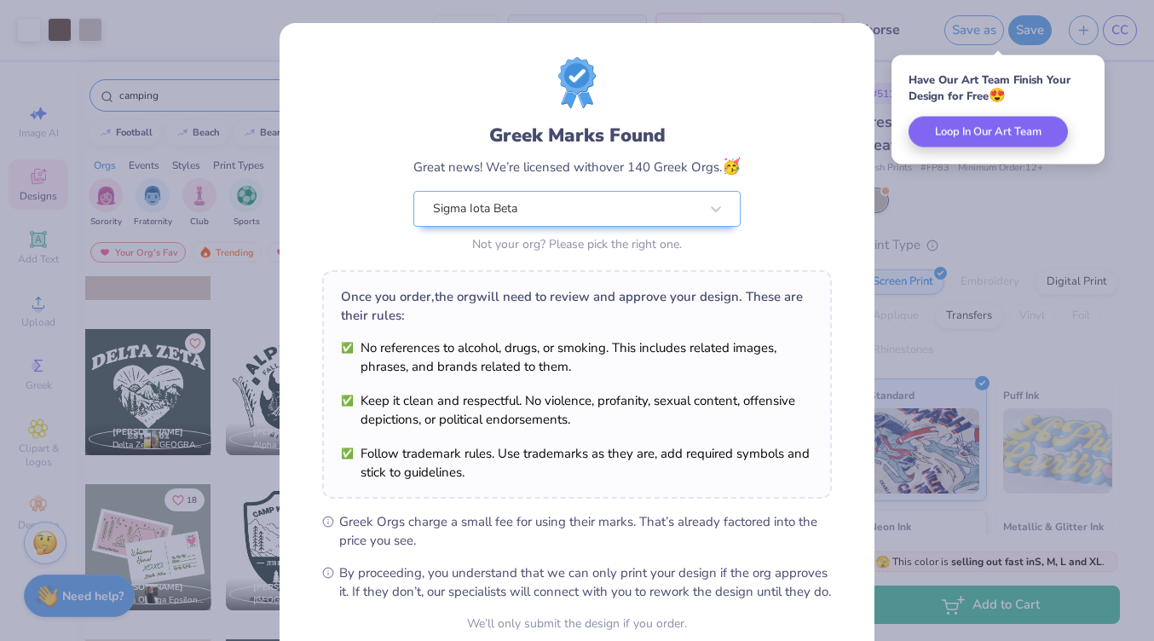
scroll to position [157, 0]
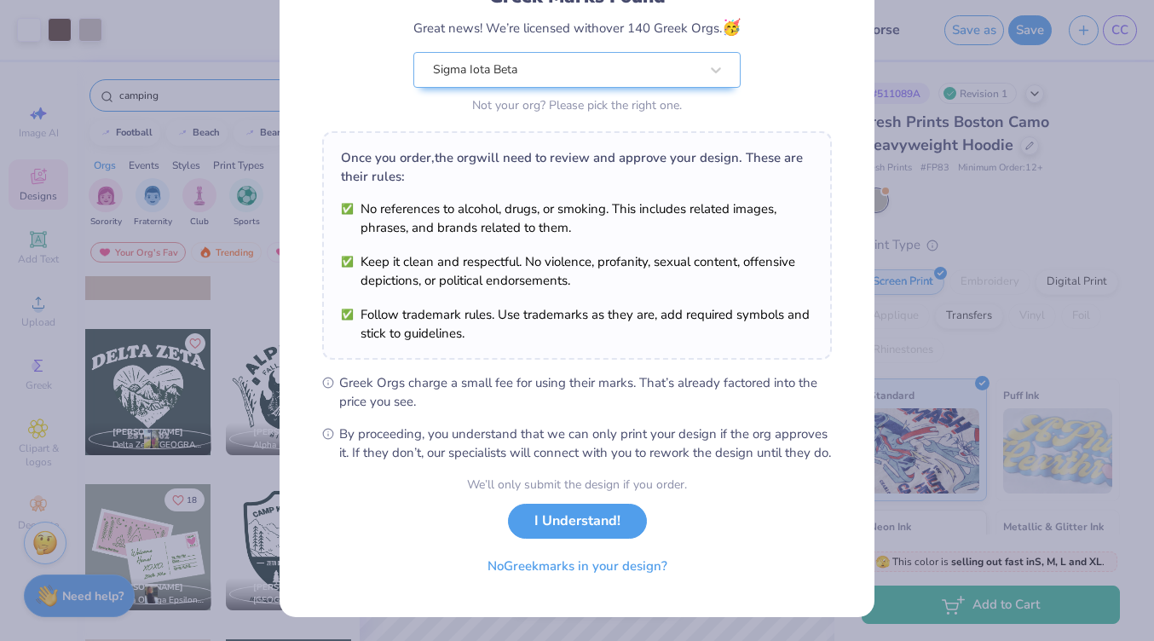
click at [922, 99] on div "Greek Marks Found Great news! We’re licensed with over 140 Greek Orgs. 🥳 Sigma …" at bounding box center [577, 320] width 1154 height 641
click at [570, 563] on button "No Greek marks in your design?" at bounding box center [577, 561] width 209 height 35
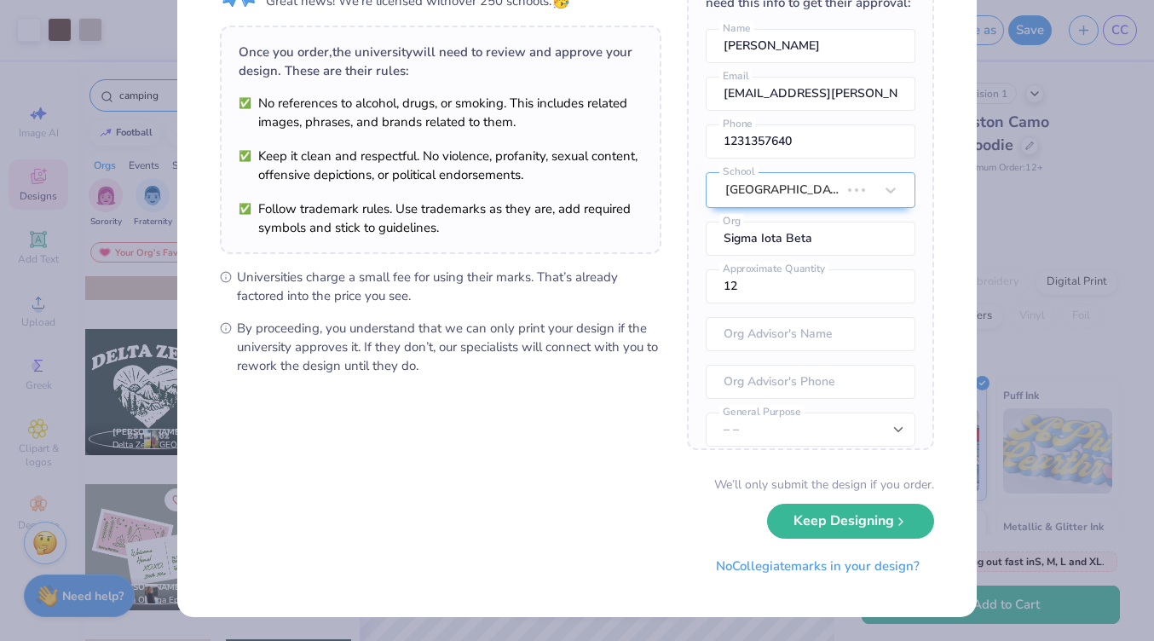
scroll to position [0, 0]
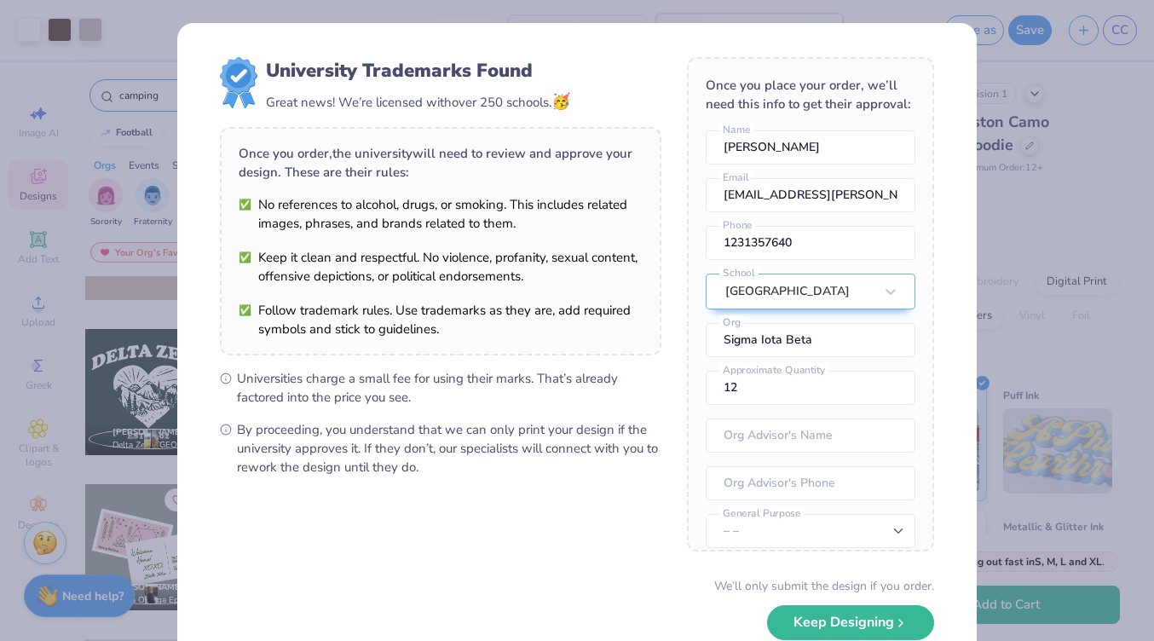
click at [535, 17] on div "University Trademarks Found Great news! We’re licensed with over 250 schools. 🥳…" at bounding box center [577, 320] width 1154 height 641
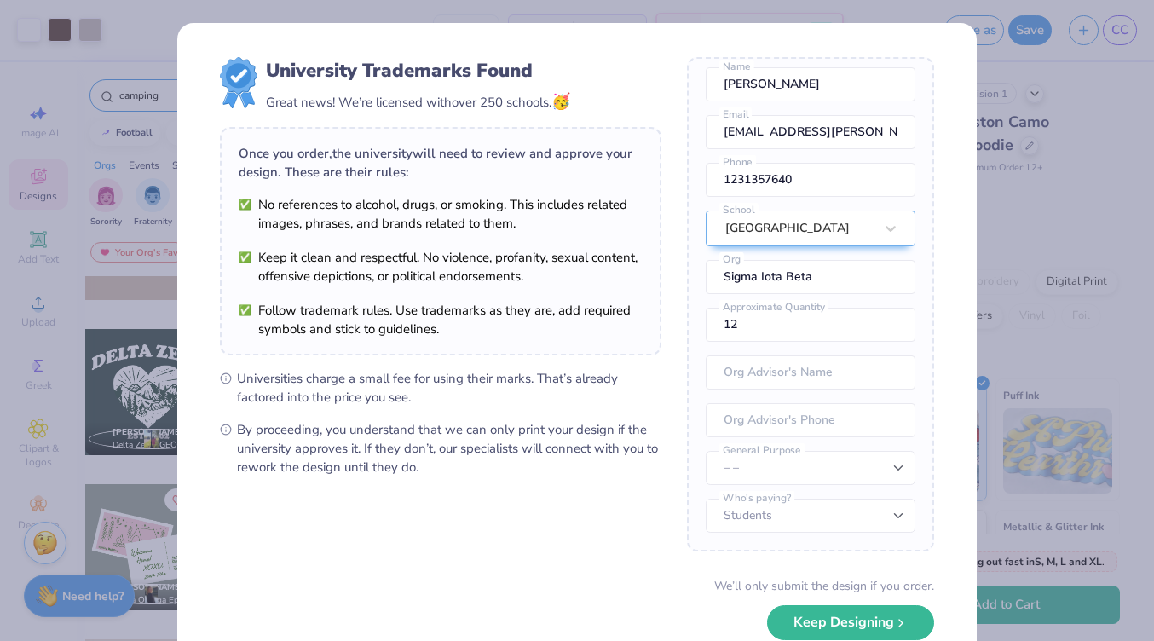
scroll to position [101, 0]
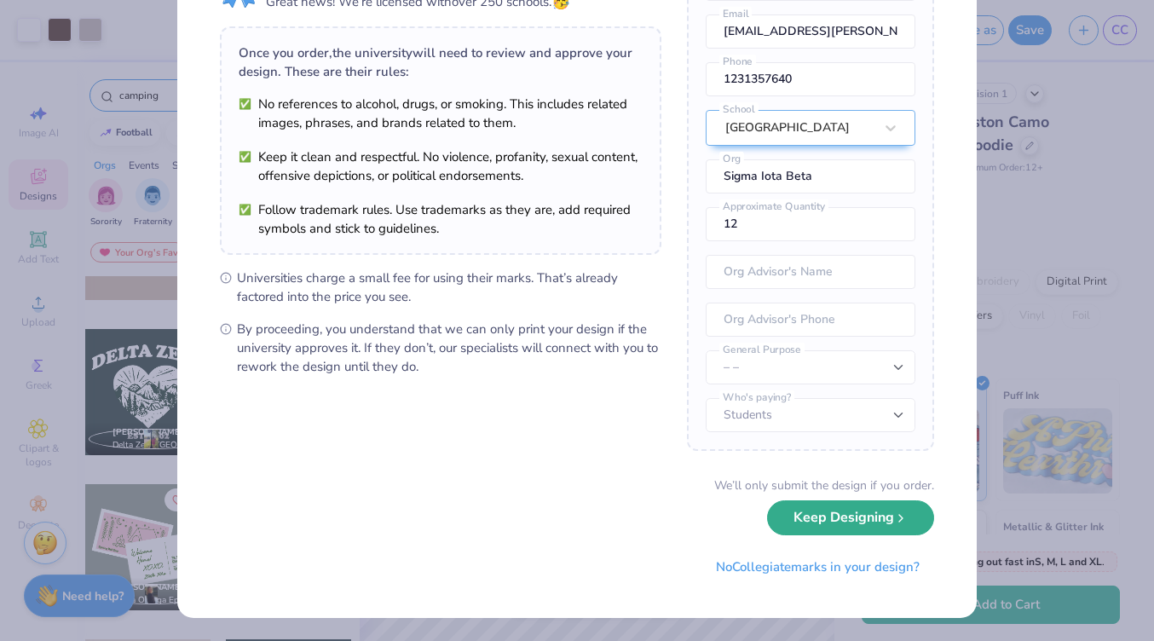
click at [821, 525] on button "Keep Designing" at bounding box center [850, 517] width 167 height 35
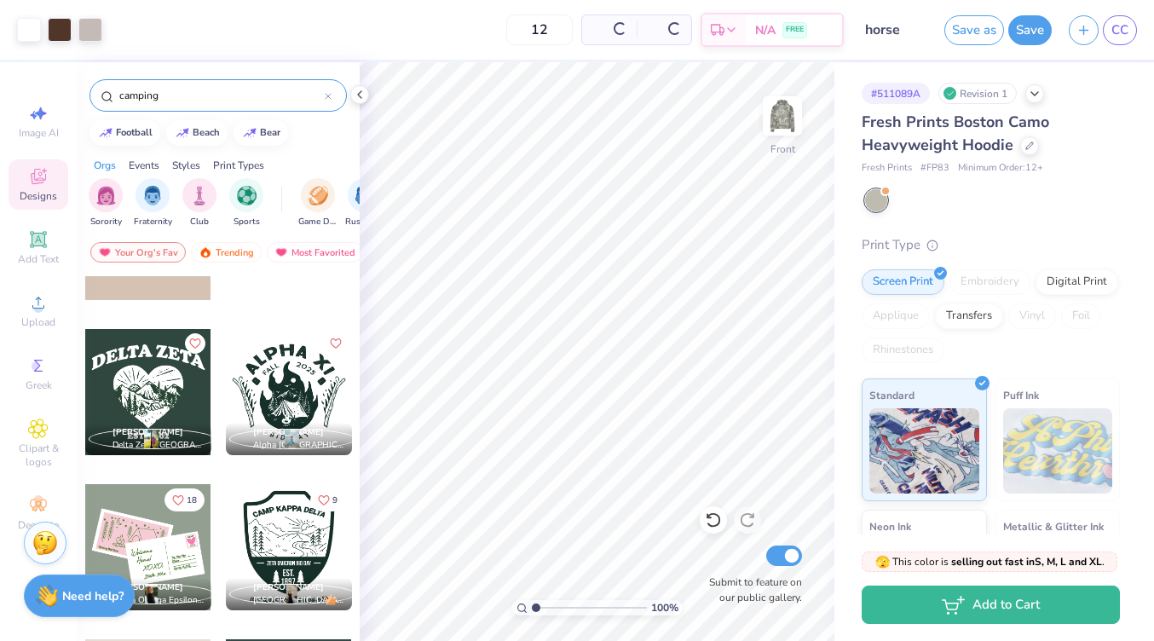
scroll to position [0, 0]
click at [190, 89] on input "camping" at bounding box center [221, 95] width 207 height 17
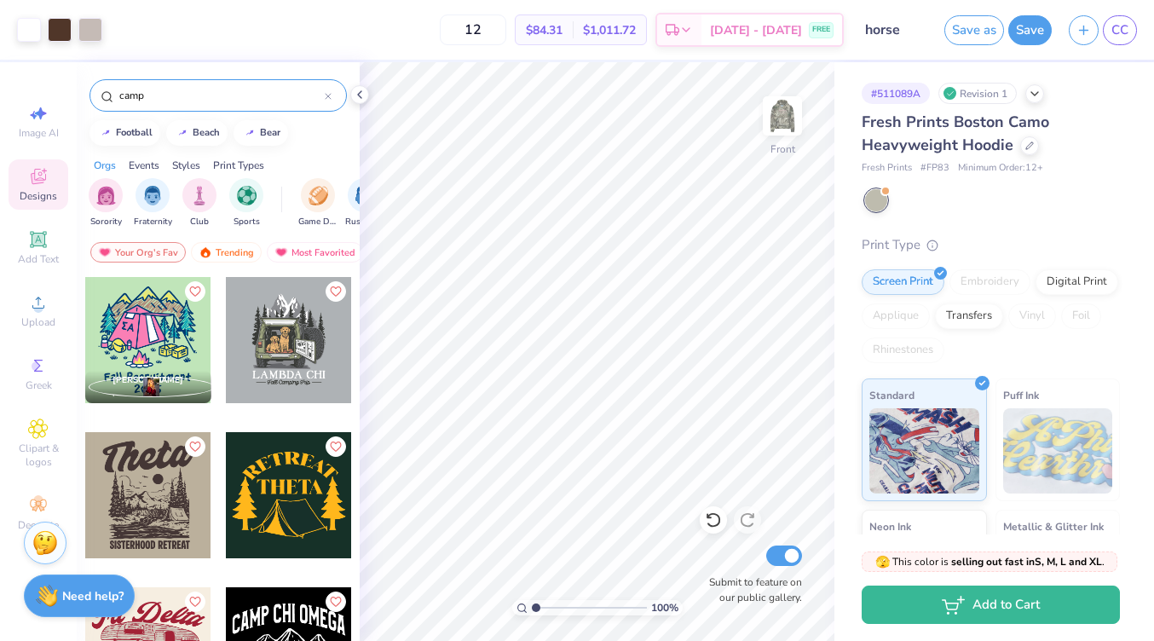
type input "camp"
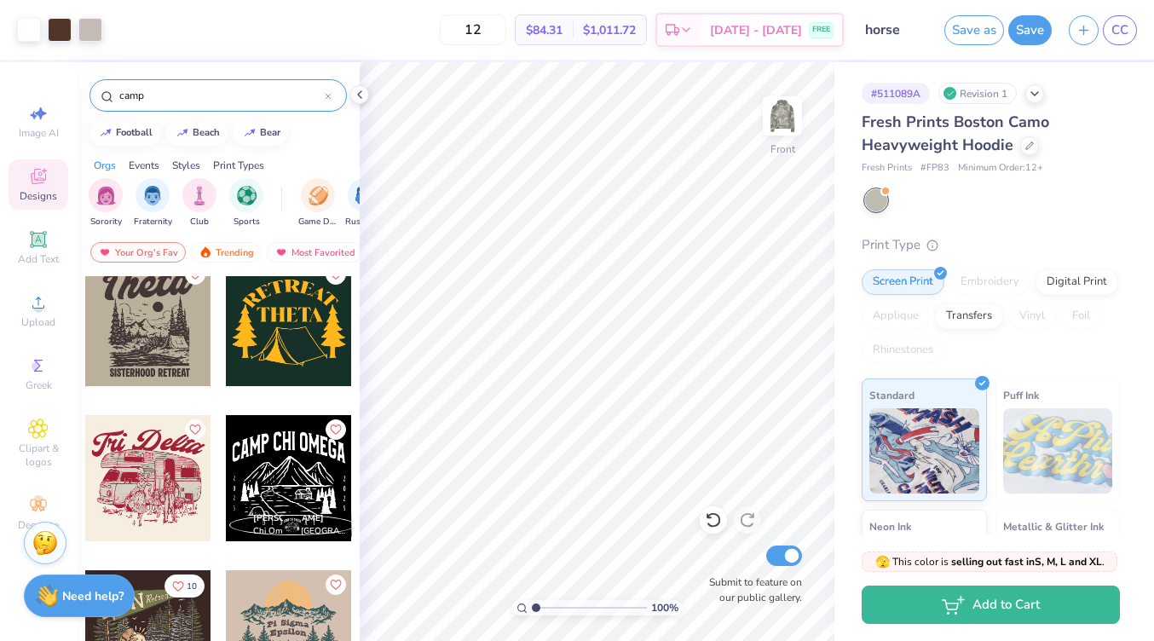
scroll to position [175, 0]
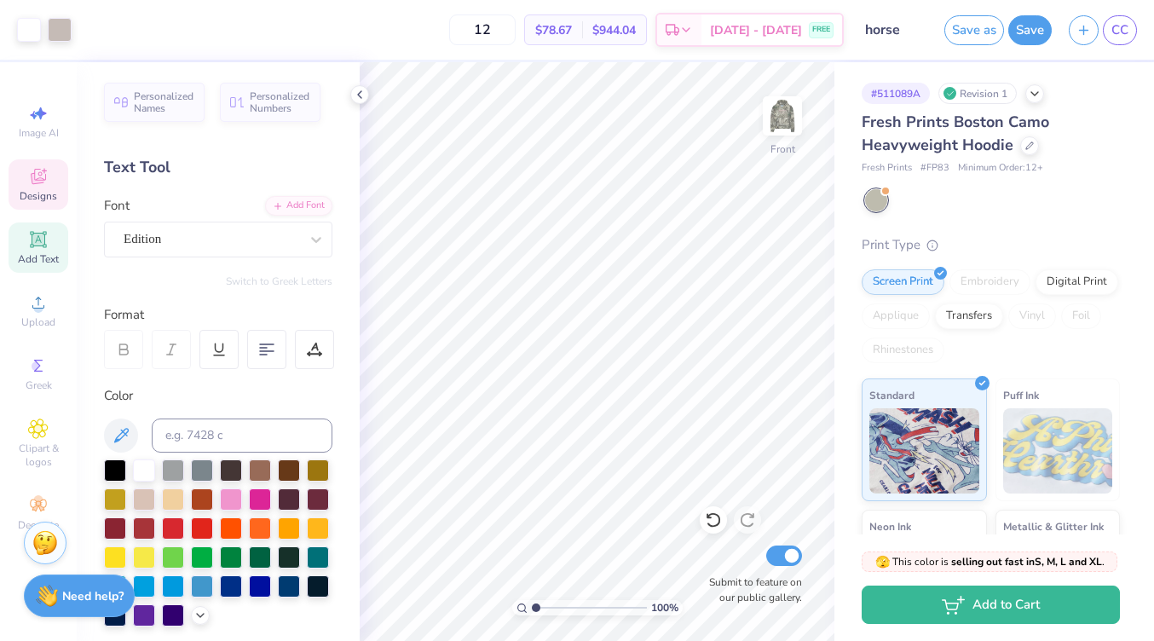
click at [41, 193] on span "Designs" at bounding box center [38, 196] width 37 height 14
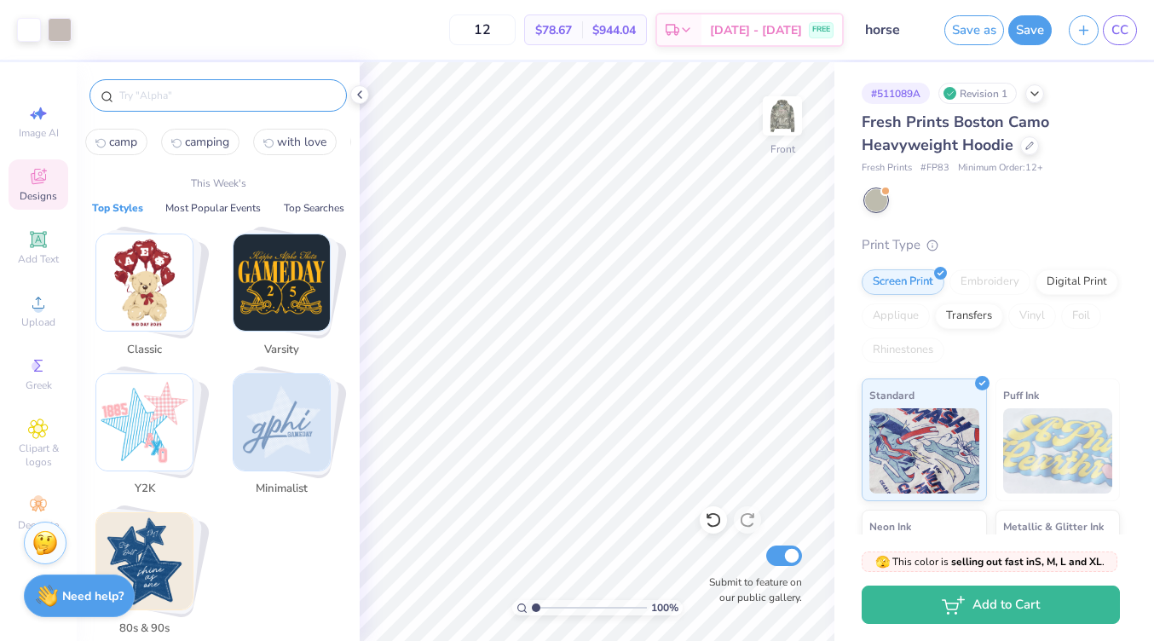
click at [152, 92] on input "text" at bounding box center [227, 95] width 218 height 17
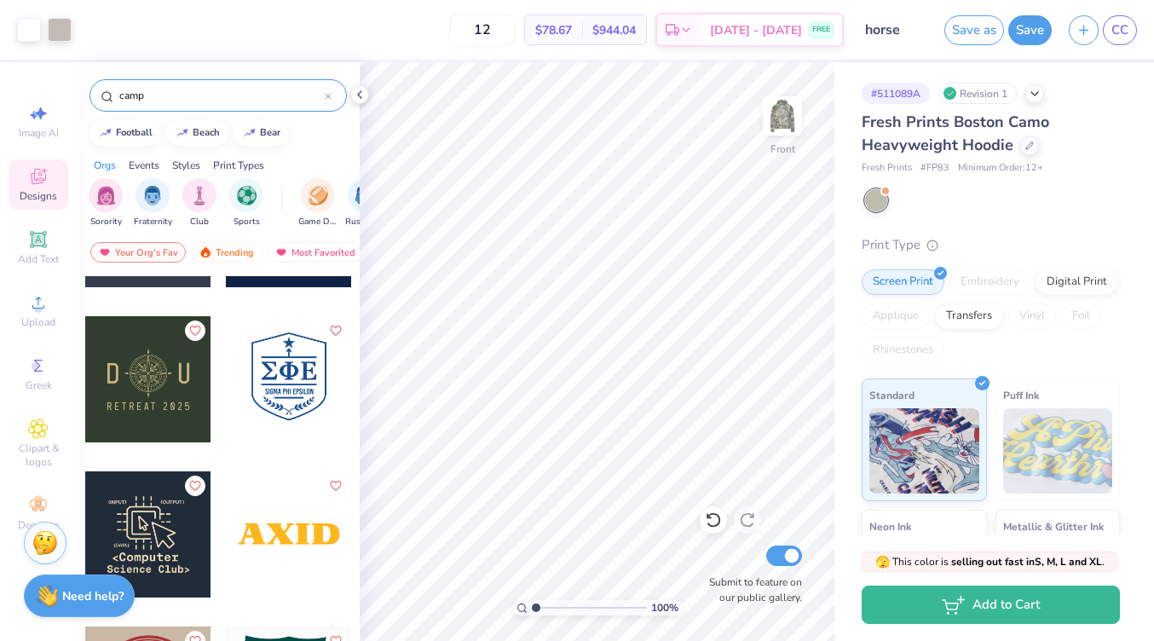
scroll to position [8243, 0]
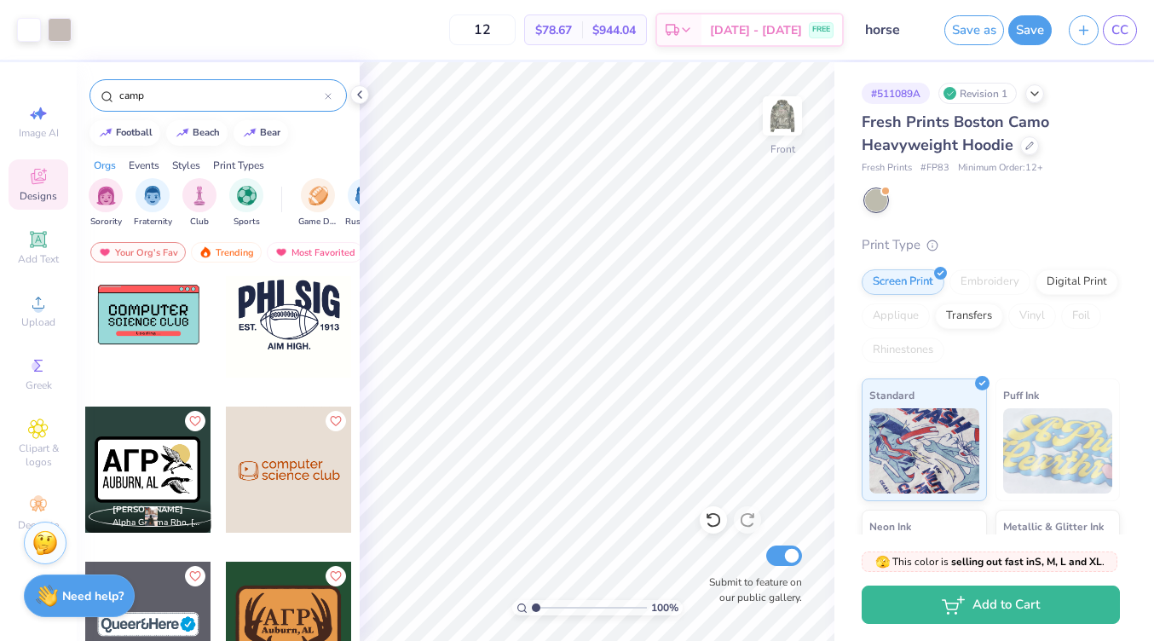
click at [178, 97] on input "camp" at bounding box center [221, 95] width 207 height 17
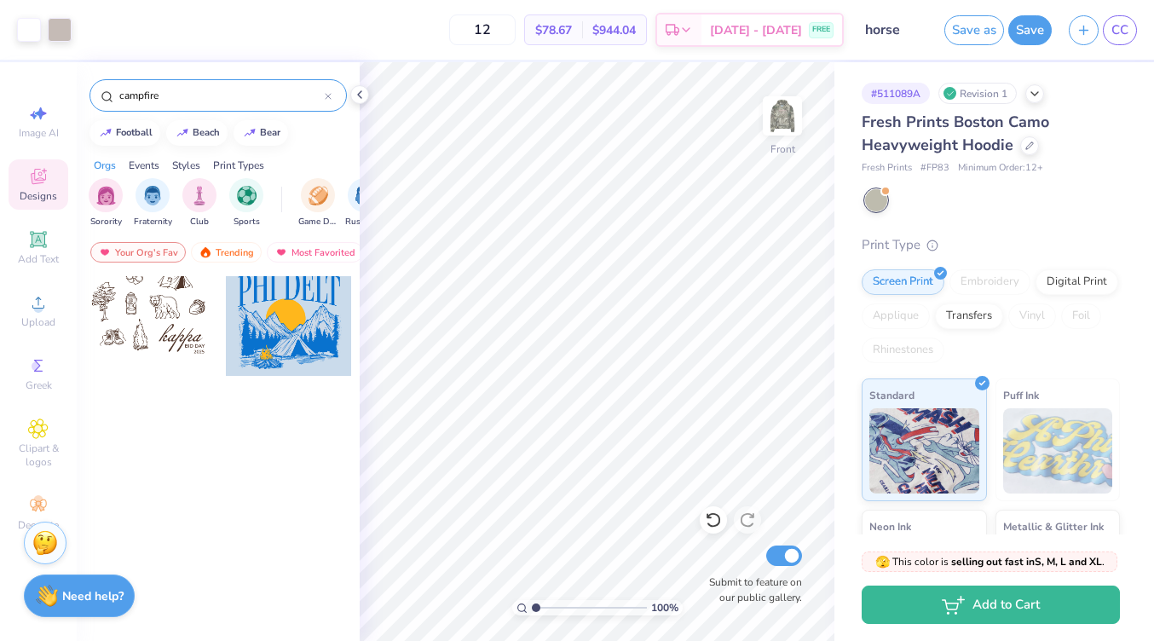
scroll to position [0, 0]
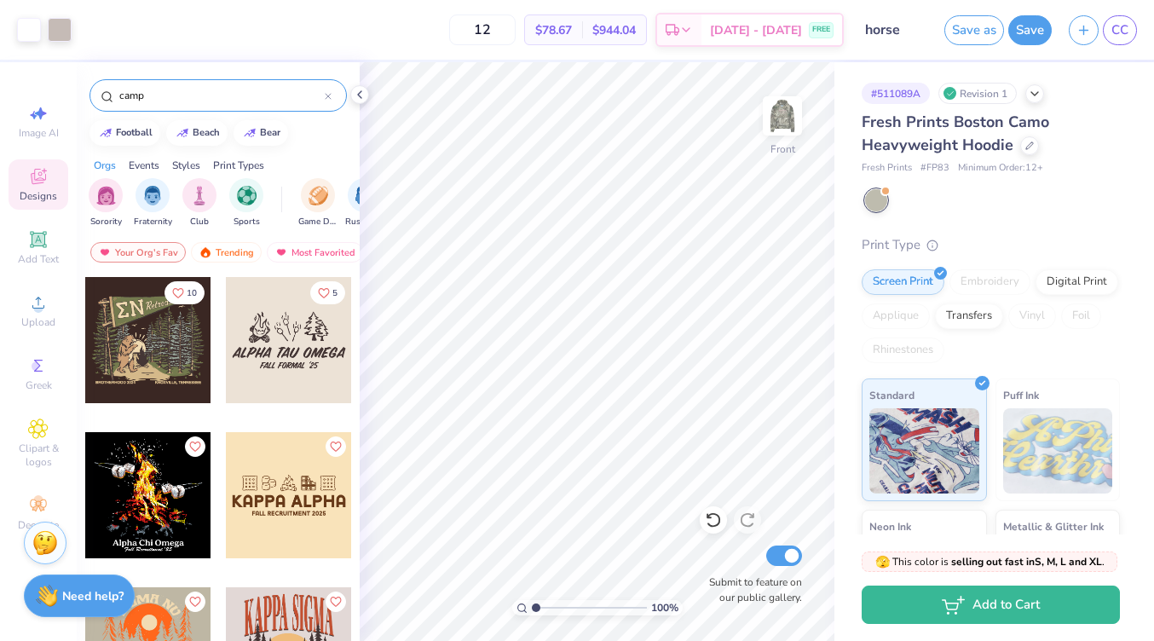
type input "camp"
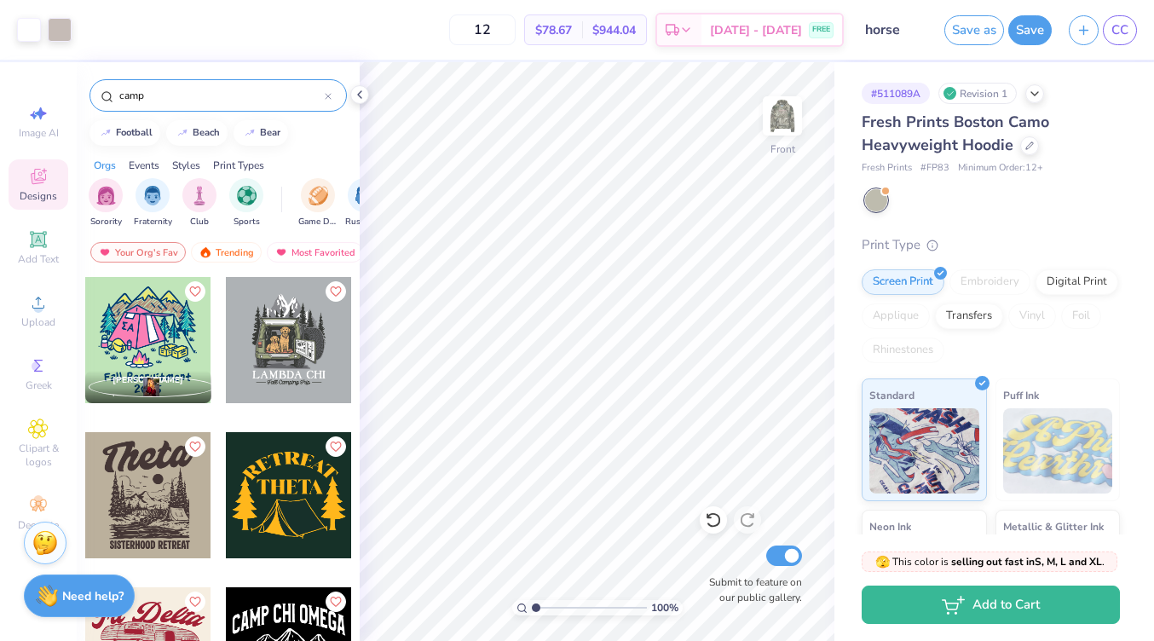
scroll to position [119, 0]
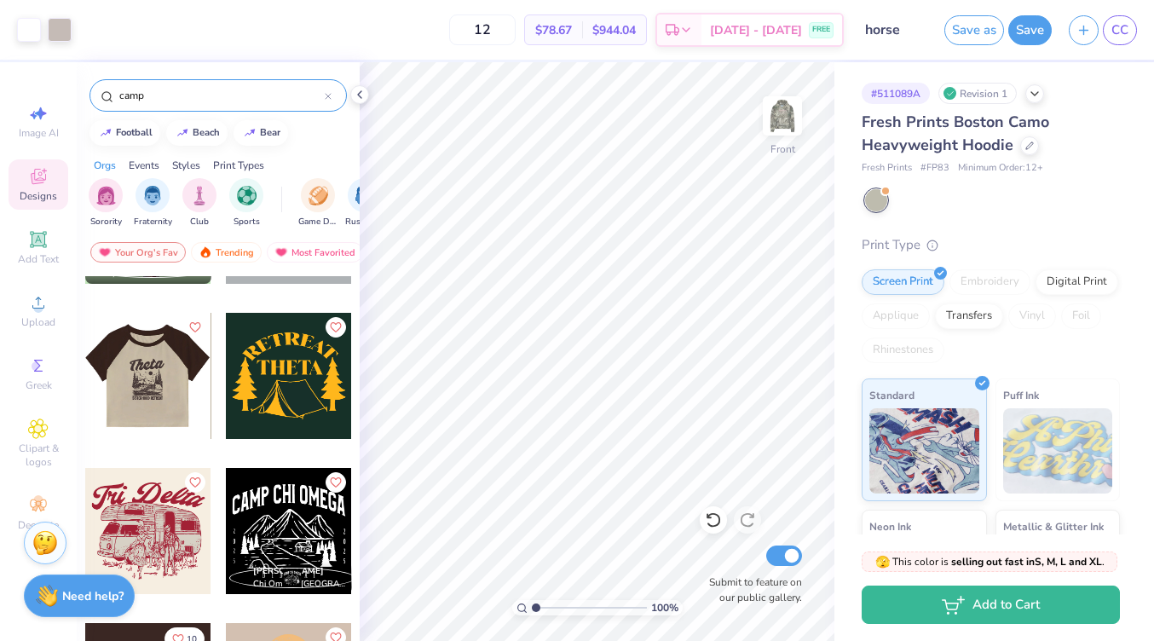
click at [146, 388] on div at bounding box center [147, 376] width 126 height 126
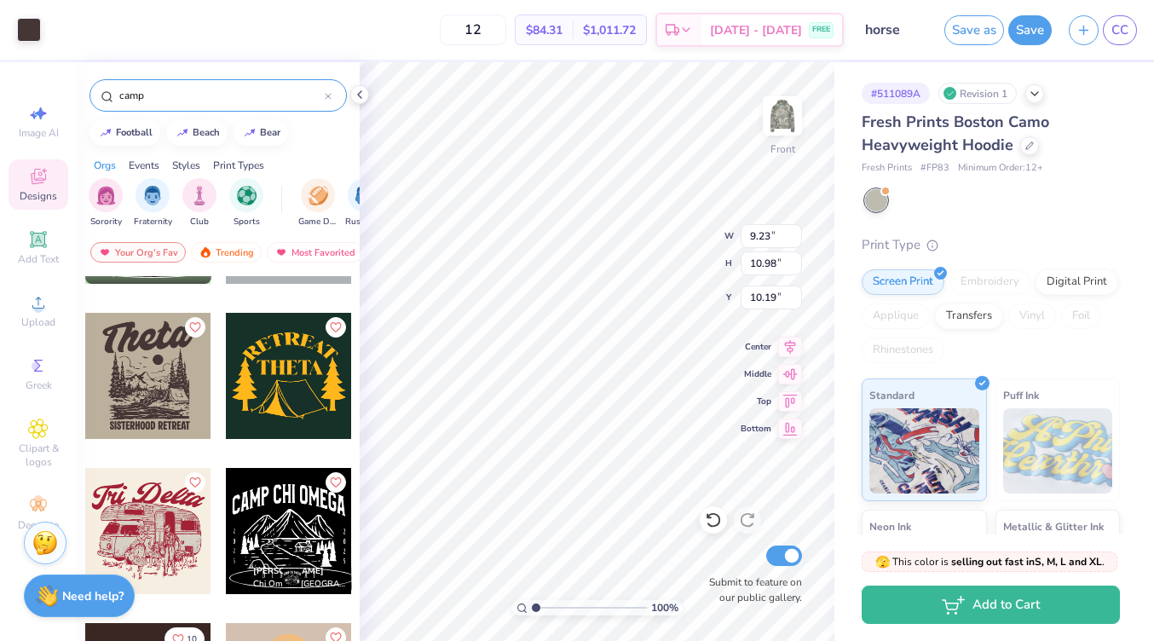
type input "9.23"
type input "10.98"
type input "7.69"
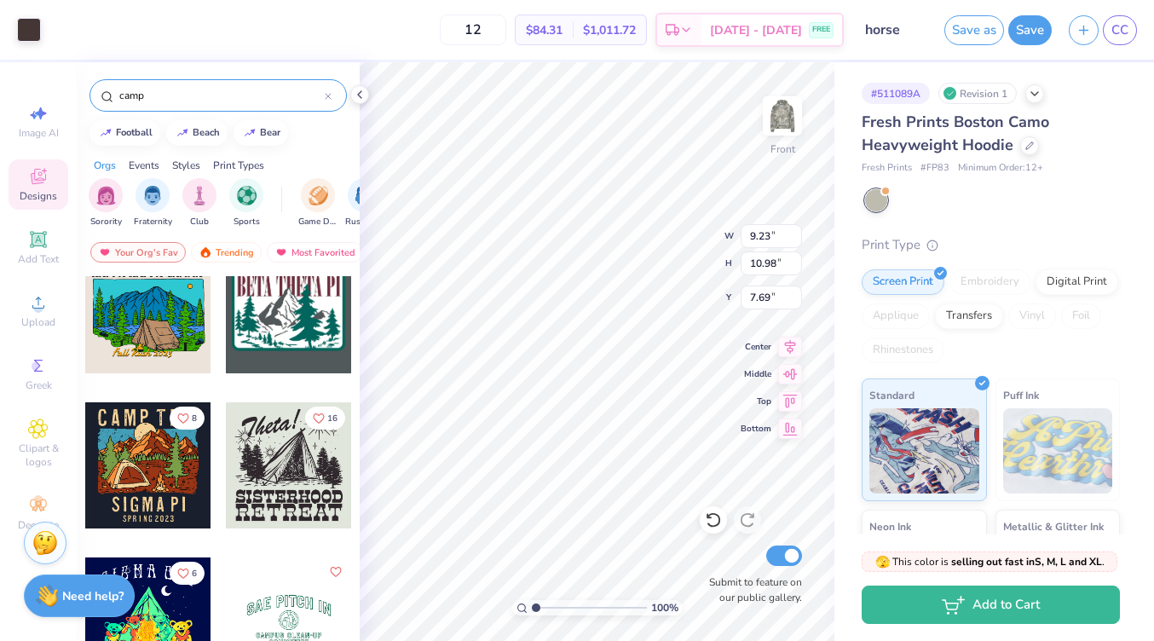
scroll to position [4374, 0]
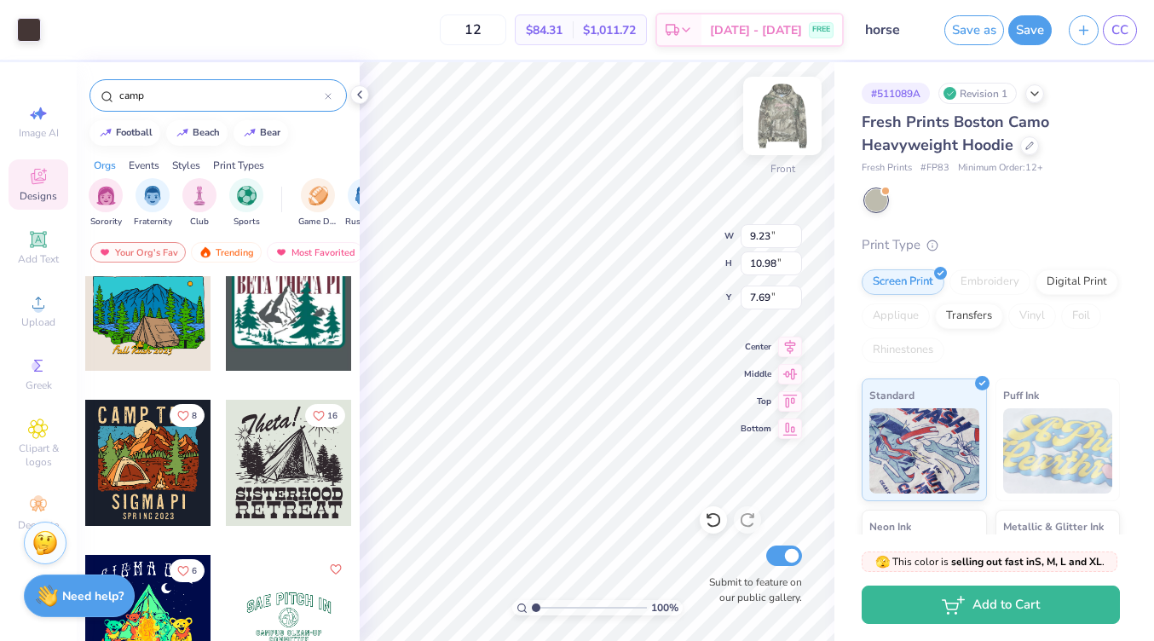
click at [781, 127] on img at bounding box center [782, 116] width 68 height 68
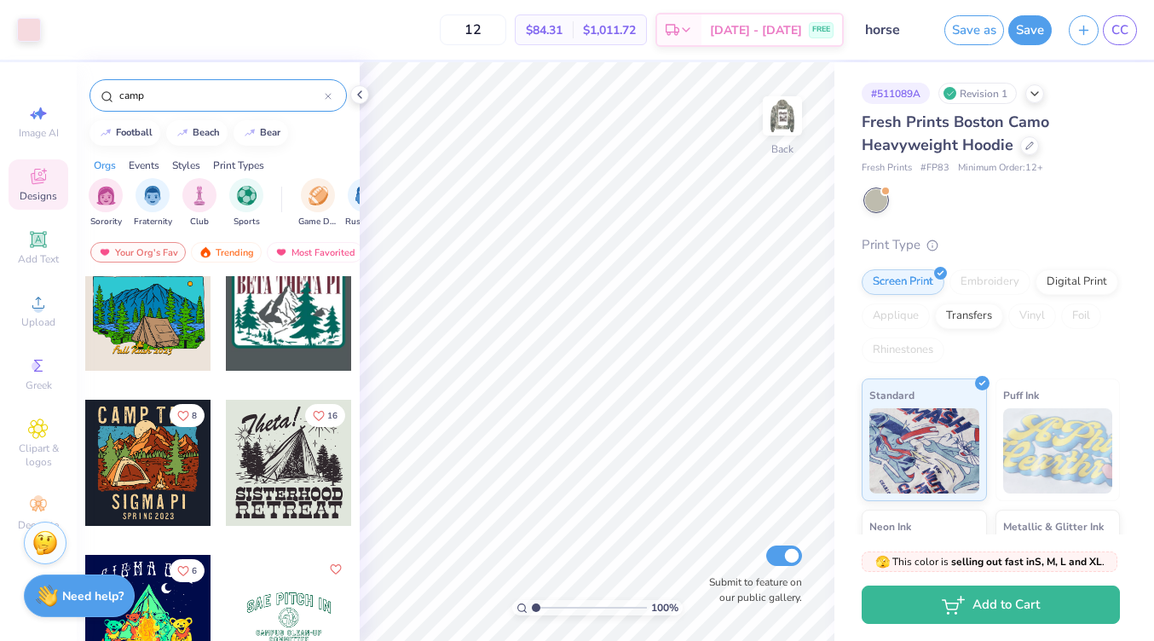
click at [781, 127] on img at bounding box center [782, 116] width 34 height 34
click at [778, 119] on img at bounding box center [782, 116] width 68 height 68
click at [778, 119] on img at bounding box center [782, 116] width 34 height 34
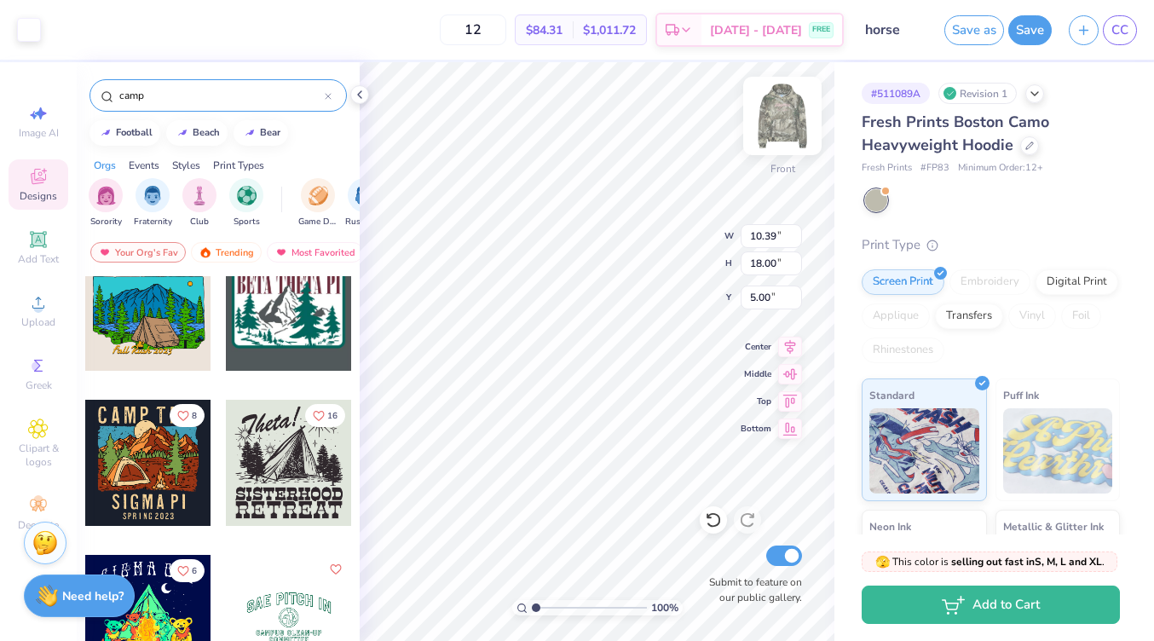
type input "9.23"
type input "10.98"
type input "7.69"
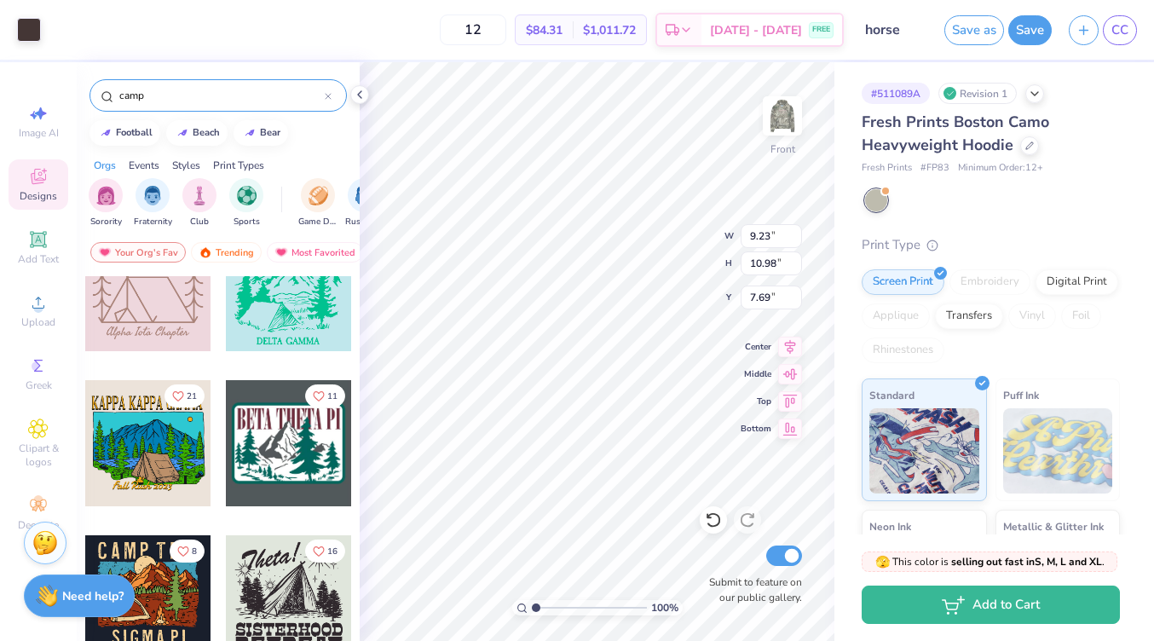
scroll to position [4235, 0]
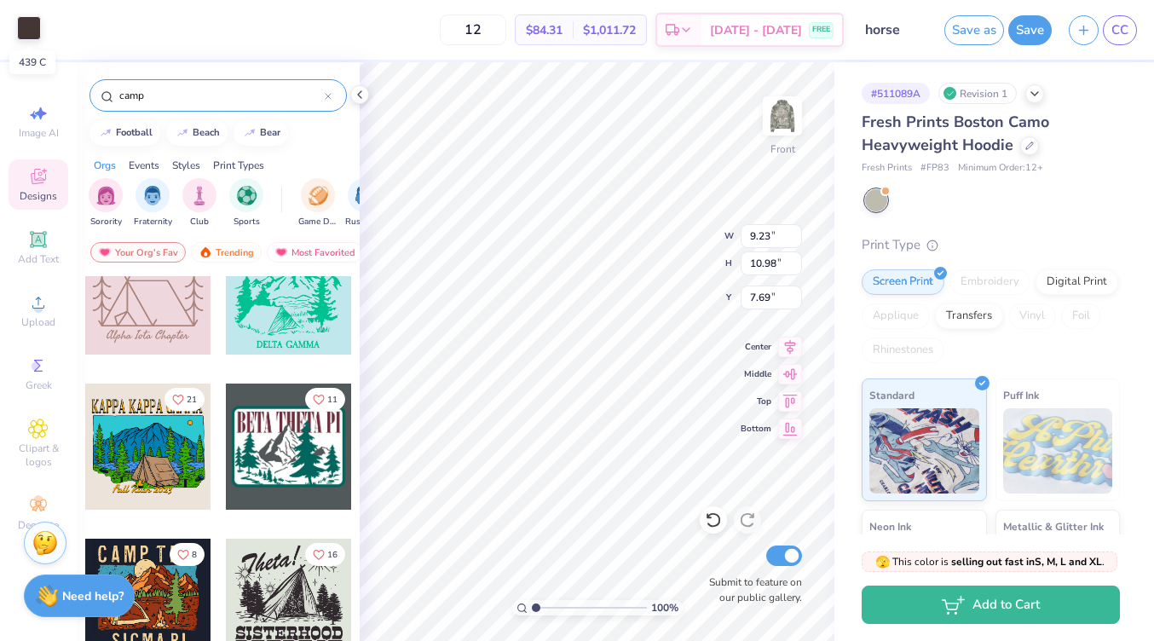
click at [24, 27] on div at bounding box center [29, 28] width 24 height 24
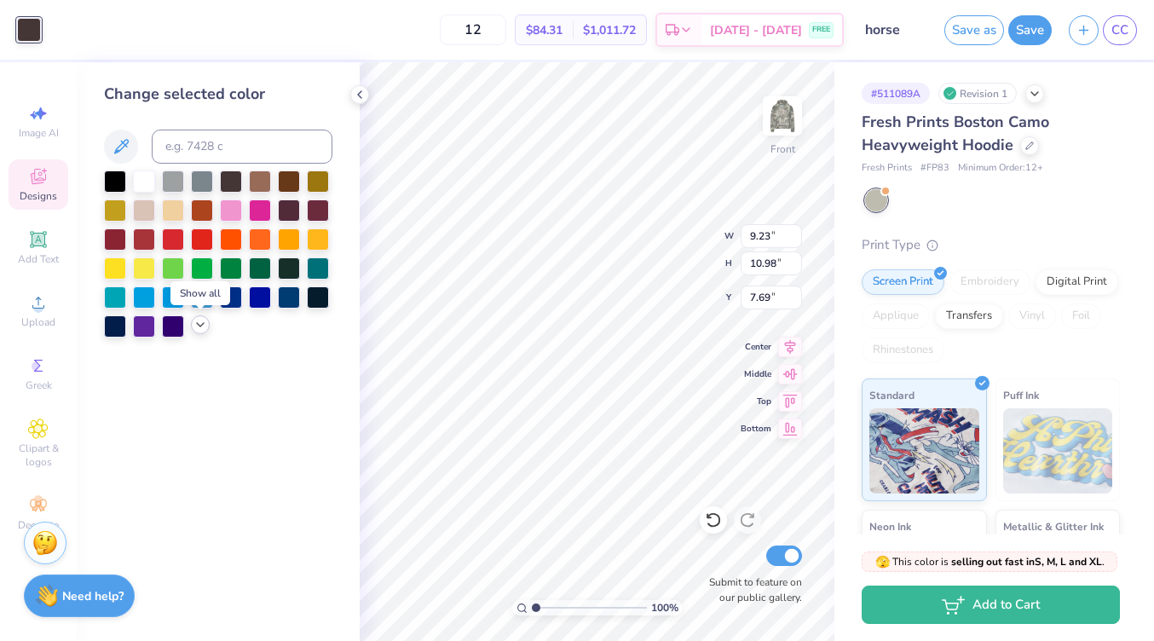
click at [194, 331] on icon at bounding box center [200, 325] width 14 height 14
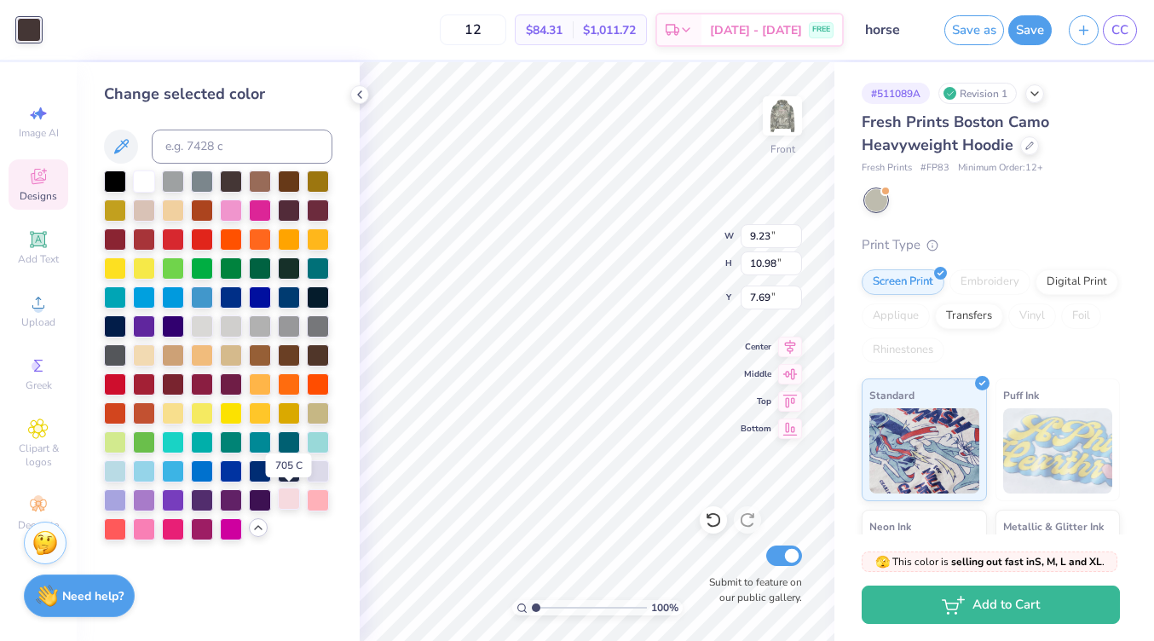
click at [285, 498] on div at bounding box center [289, 498] width 22 height 22
click at [226, 184] on div at bounding box center [231, 180] width 22 height 22
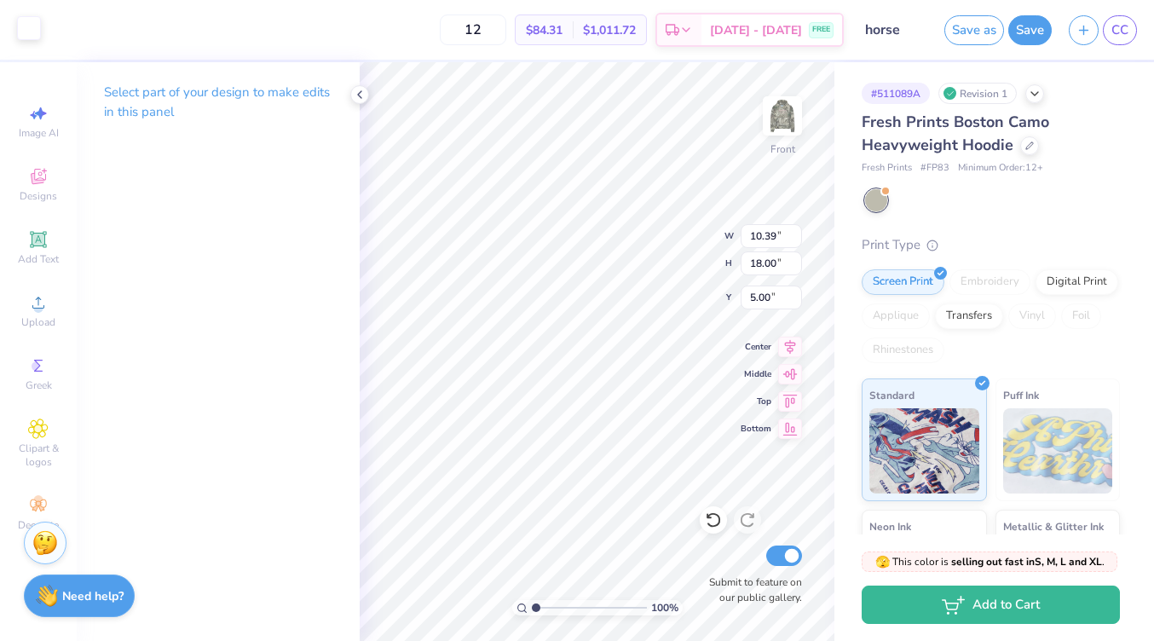
click at [22, 24] on div at bounding box center [29, 28] width 24 height 24
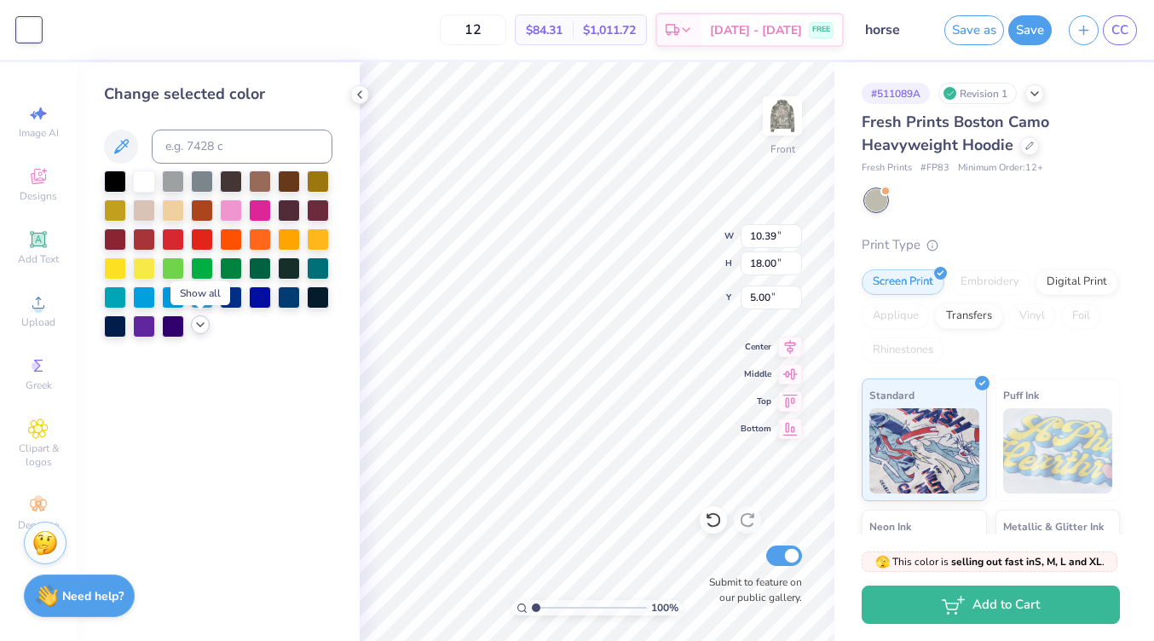
click at [195, 326] on icon at bounding box center [200, 325] width 14 height 14
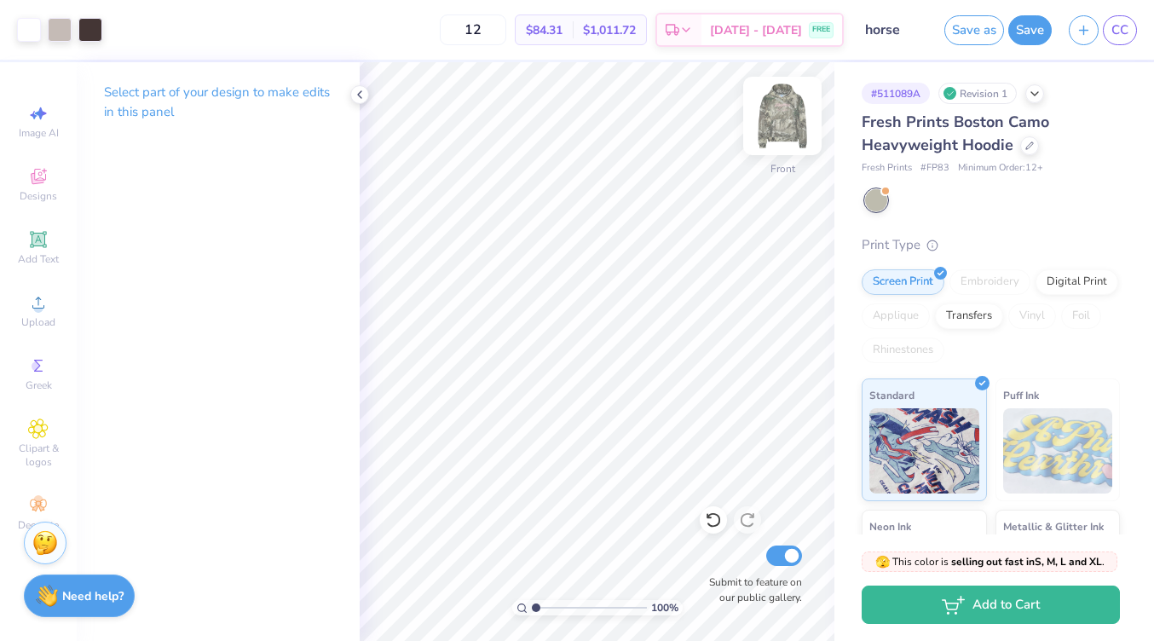
click at [780, 115] on img at bounding box center [782, 116] width 68 height 68
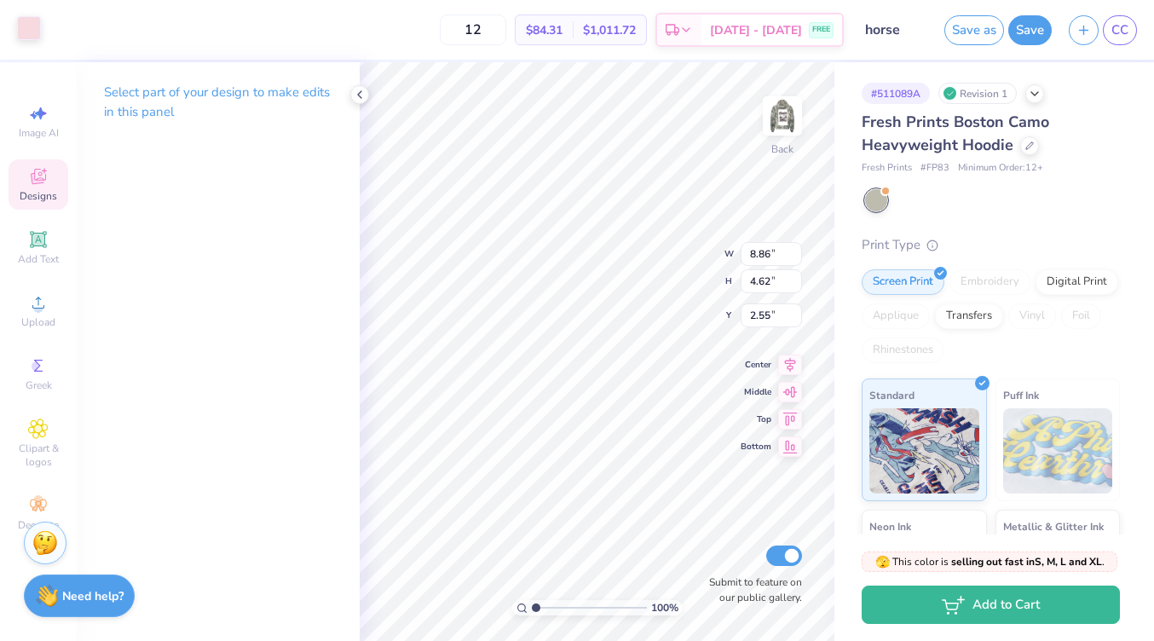
click at [31, 35] on div at bounding box center [29, 28] width 24 height 24
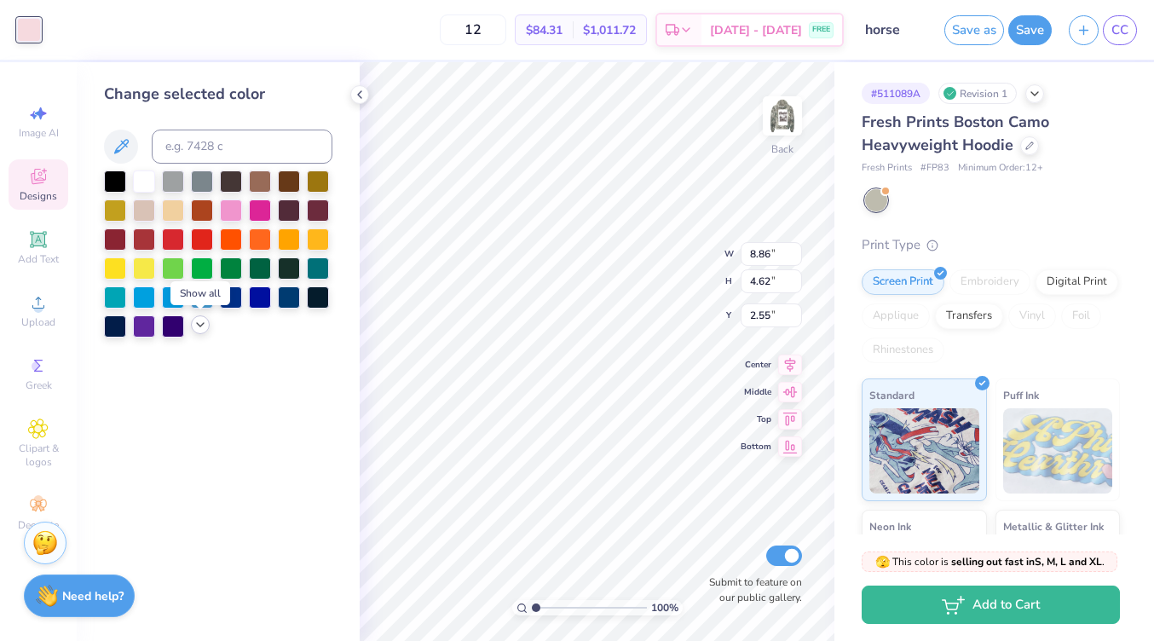
click at [198, 323] on polyline at bounding box center [200, 324] width 7 height 3
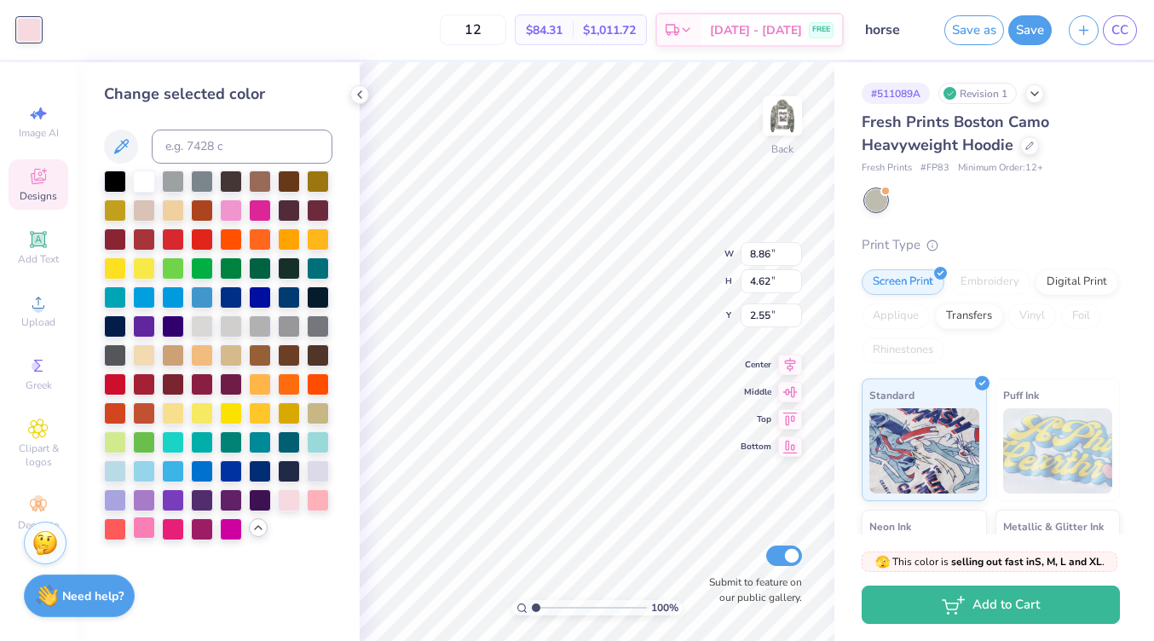
click at [144, 527] on div at bounding box center [144, 527] width 22 height 22
click at [229, 209] on div at bounding box center [231, 209] width 22 height 22
click at [284, 498] on div at bounding box center [289, 498] width 22 height 22
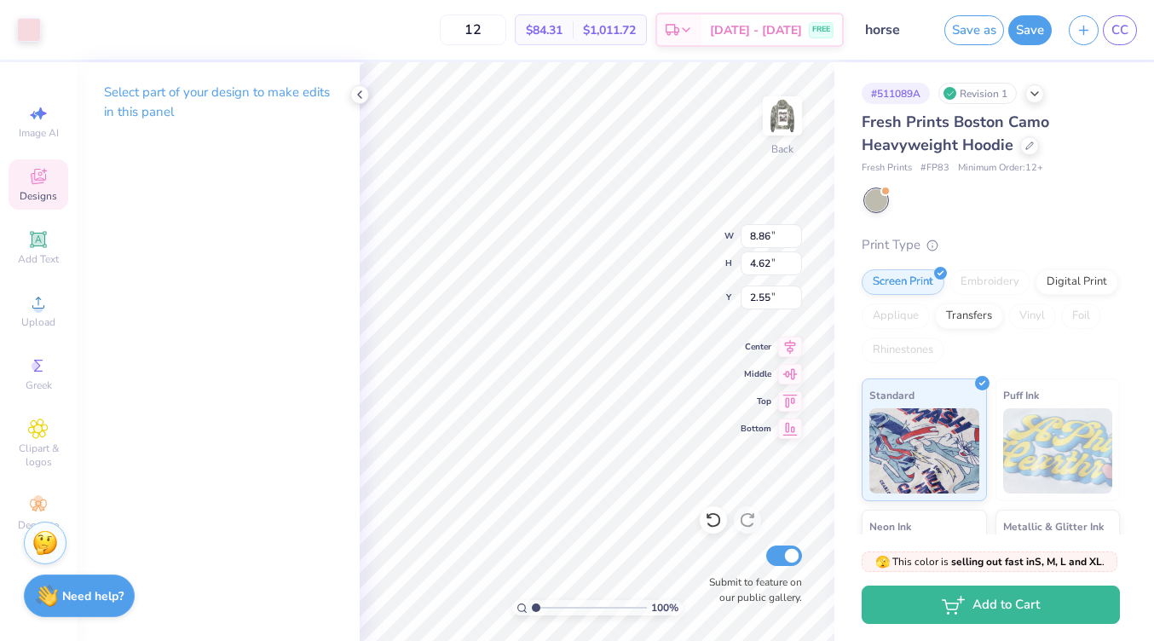
type input "11.05"
type input "5.77"
type input "3.49"
type input "3.00"
type input "10.01"
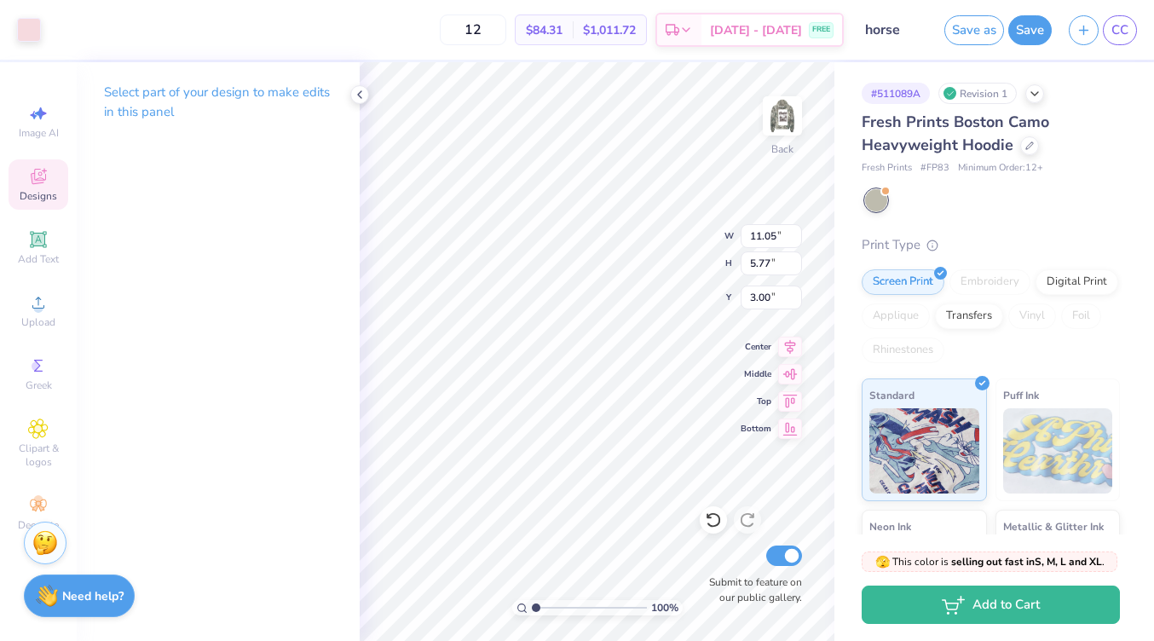
type input "5.22"
click at [25, 27] on div at bounding box center [29, 28] width 24 height 24
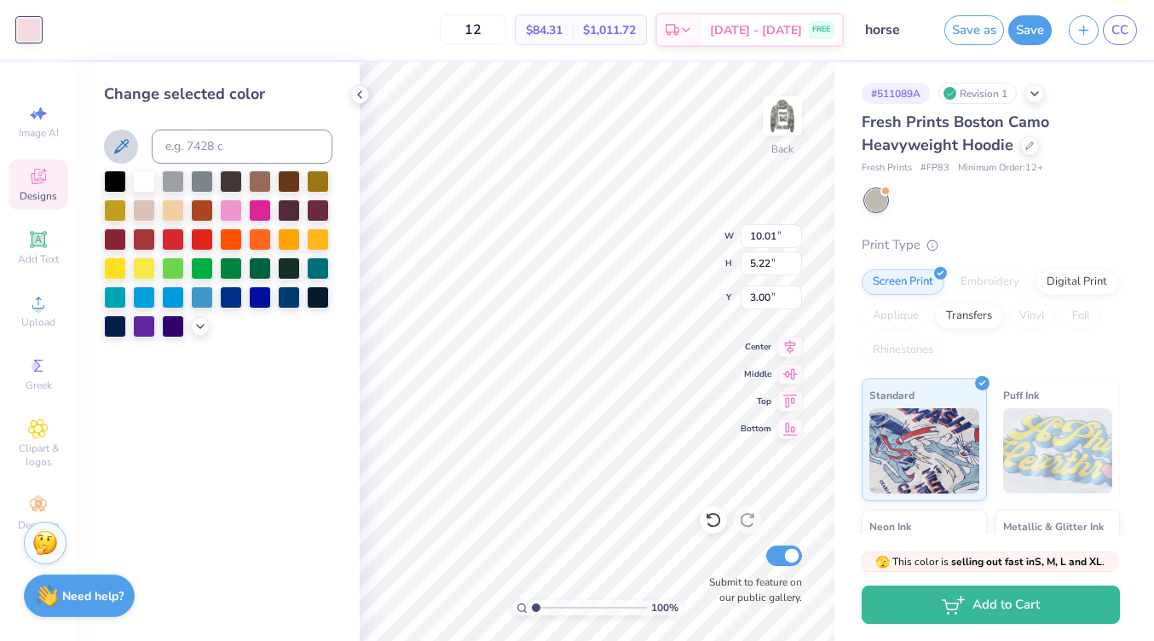
click at [116, 144] on icon at bounding box center [121, 146] width 20 height 20
click at [181, 151] on input at bounding box center [242, 146] width 181 height 34
click at [198, 329] on icon at bounding box center [200, 325] width 14 height 14
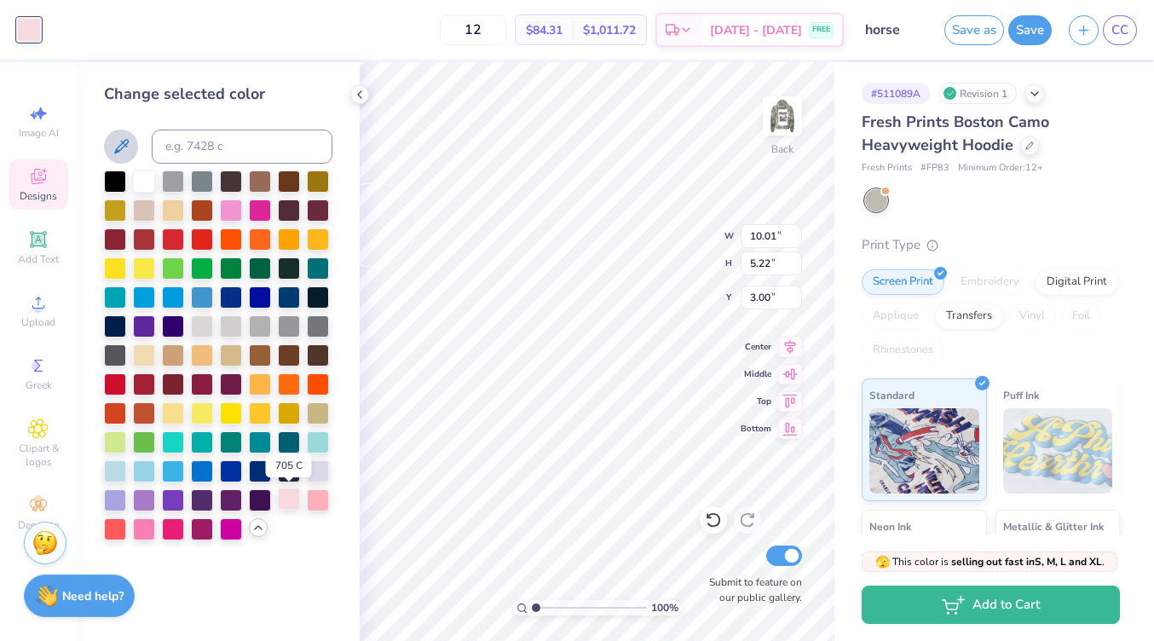
click at [285, 498] on div at bounding box center [289, 498] width 22 height 22
click at [224, 159] on input at bounding box center [242, 146] width 181 height 34
type input "706"
type input "9.52"
type input "5.03"
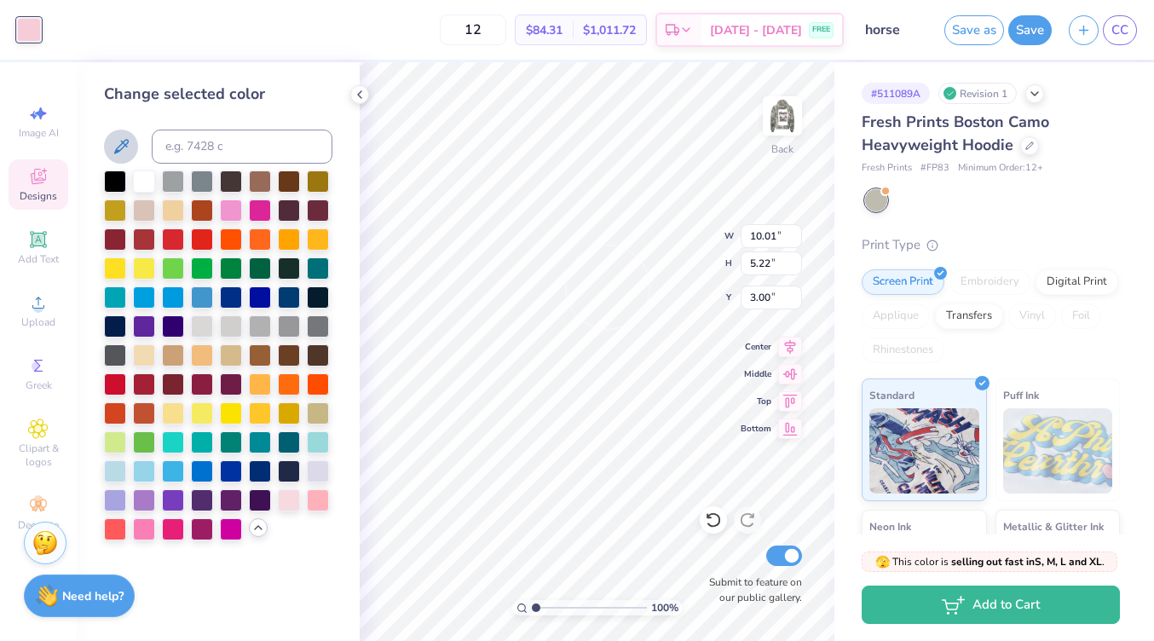
type input "2.99"
type input "10.01"
type input "5.22"
type input "3.00"
click at [291, 493] on div at bounding box center [289, 498] width 22 height 22
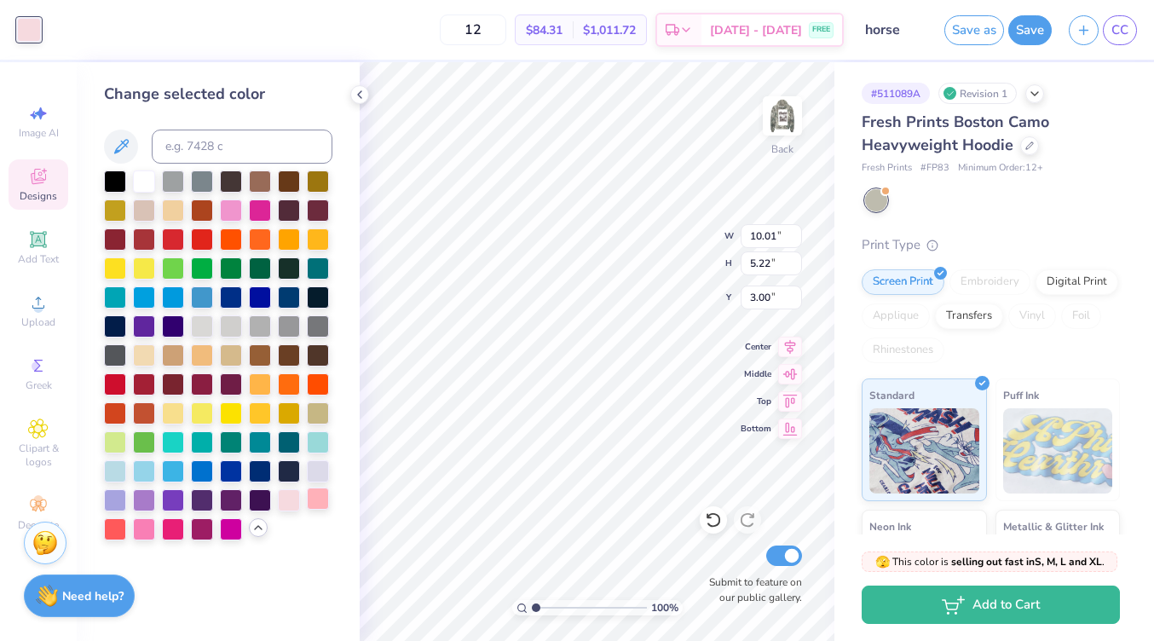
click at [315, 500] on div at bounding box center [318, 498] width 22 height 22
click at [291, 499] on div at bounding box center [289, 498] width 22 height 22
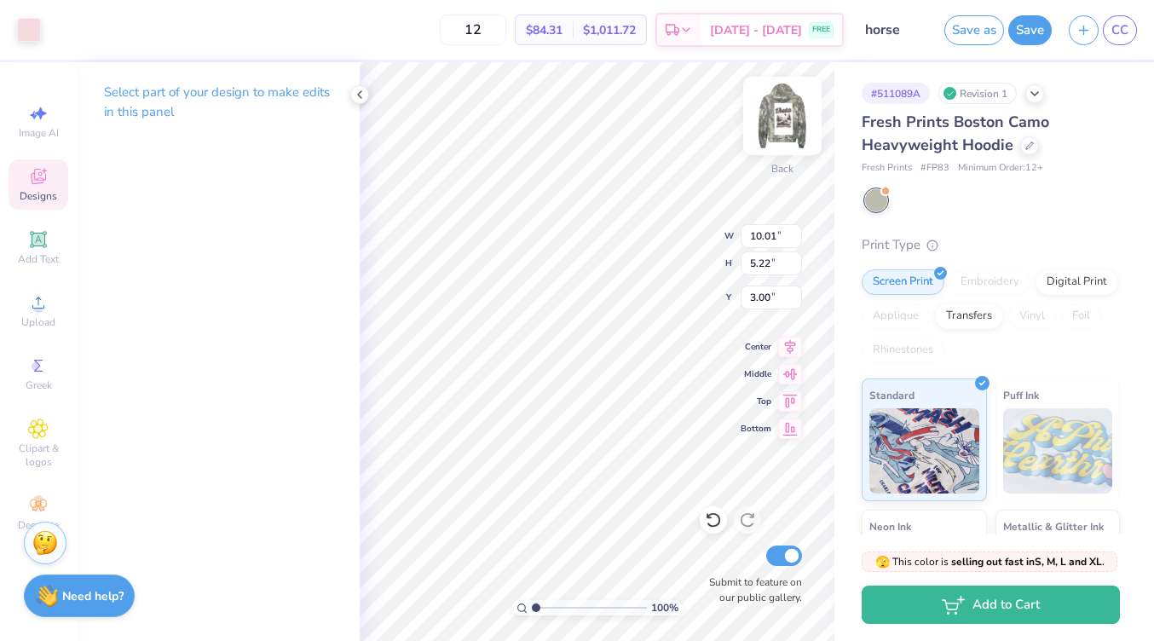
click at [775, 123] on img at bounding box center [782, 116] width 68 height 68
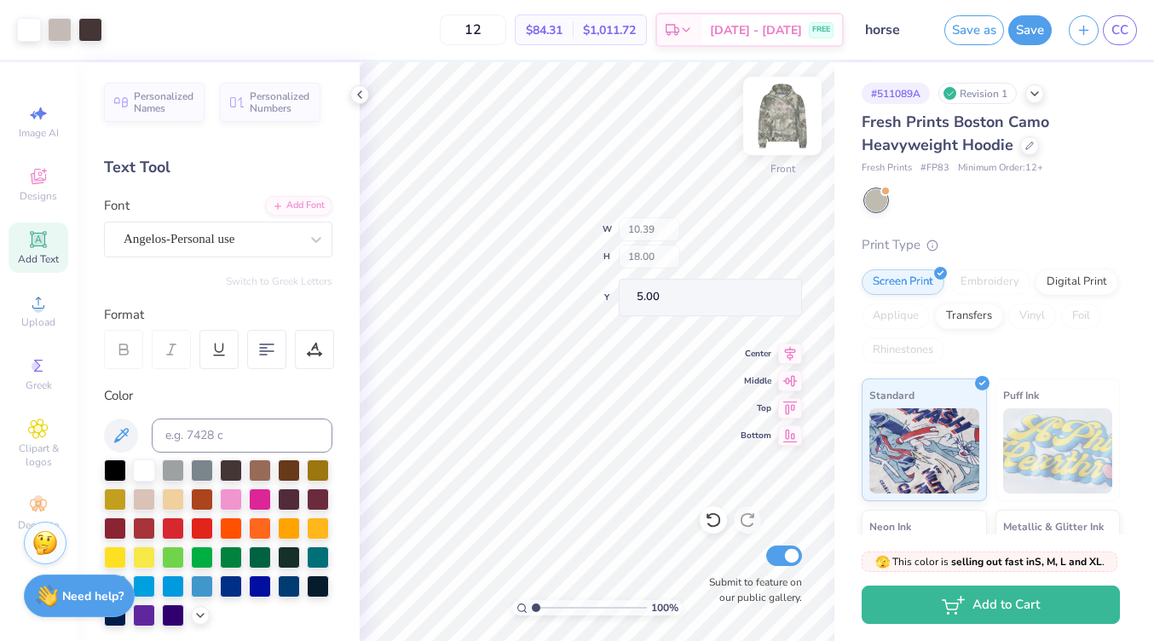
type input "10.39"
type input "18.00"
type input "5.00"
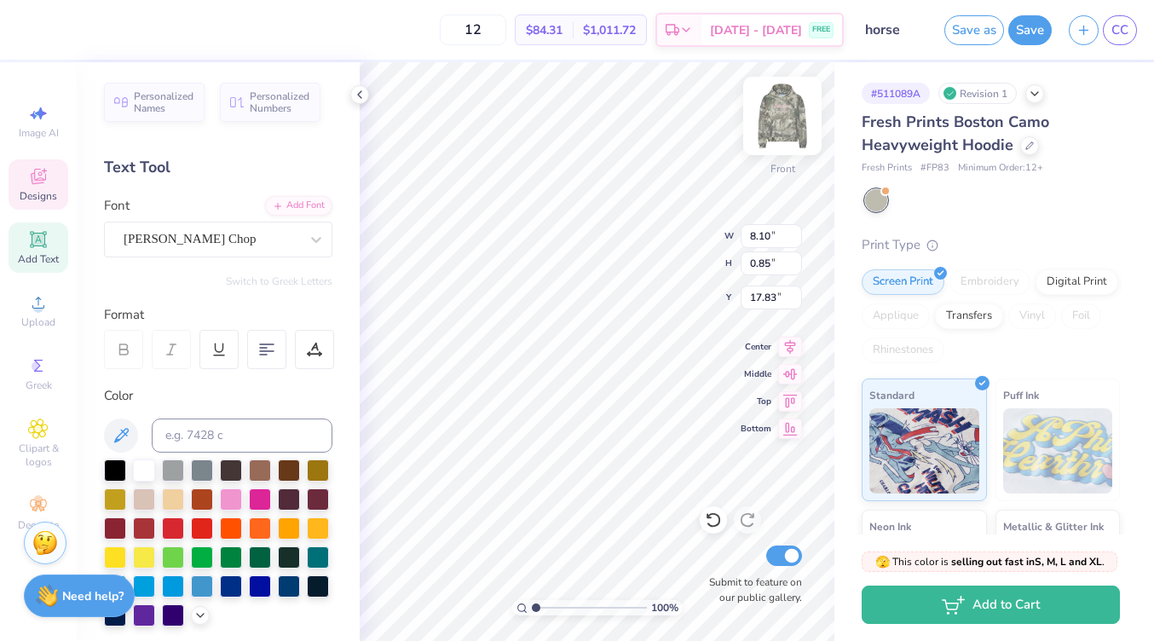
scroll to position [0, 0]
type textarea "S"
paste textarea
paste textarea "()"
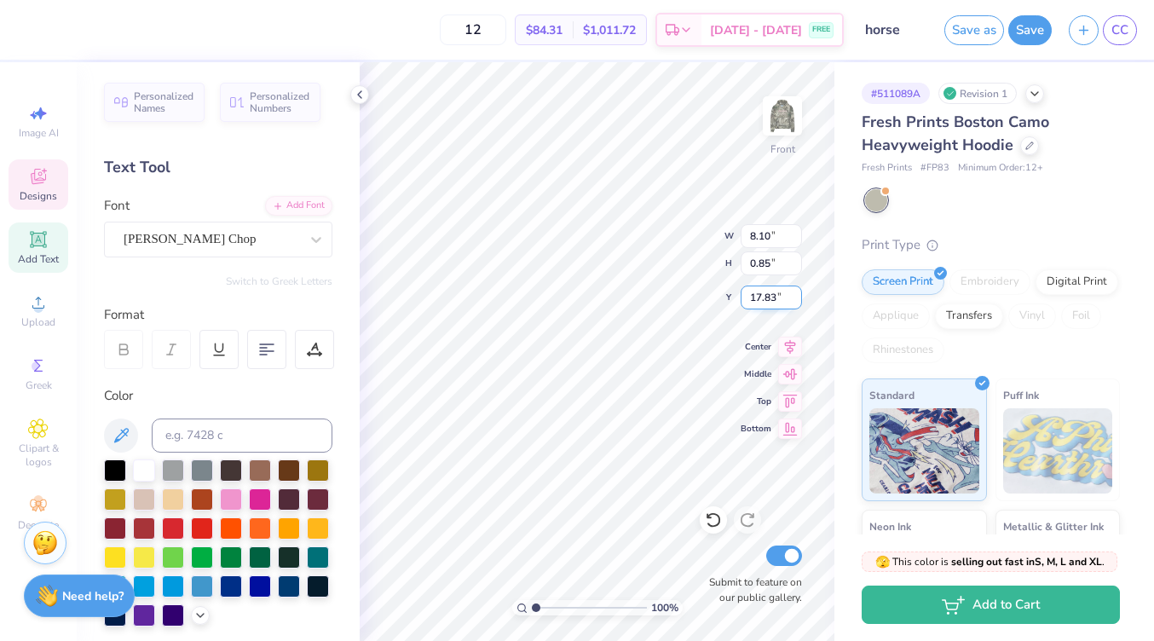
paste textarea
type textarea "CAMP"
type input "10.39"
type input "18.00"
type input "5.00"
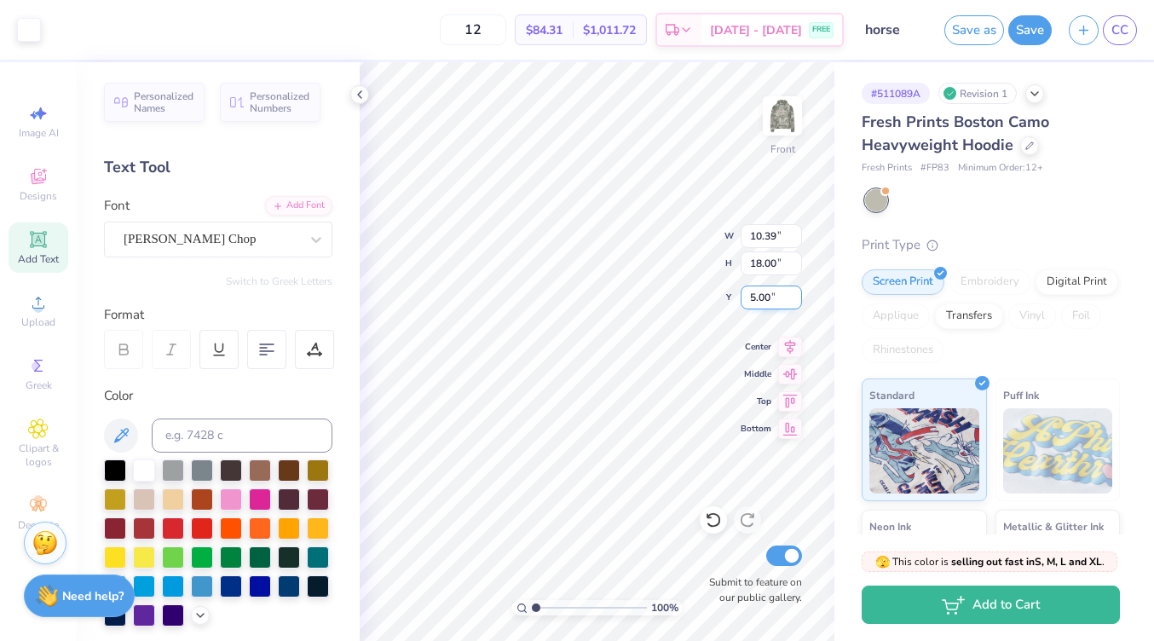
type input "2.14"
type input "0.85"
type input "17.83"
type textarea "CAMP"
click at [178, 99] on span "Personalized Names" at bounding box center [164, 100] width 60 height 24
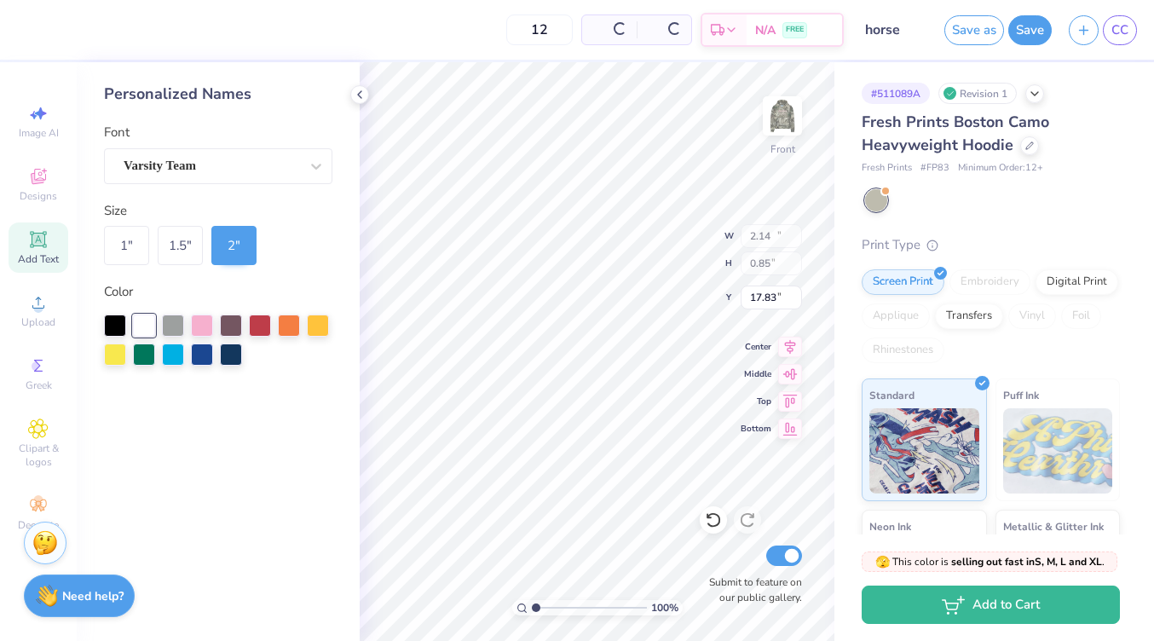
type input "12.43"
type input "2.00"
type input "14.00"
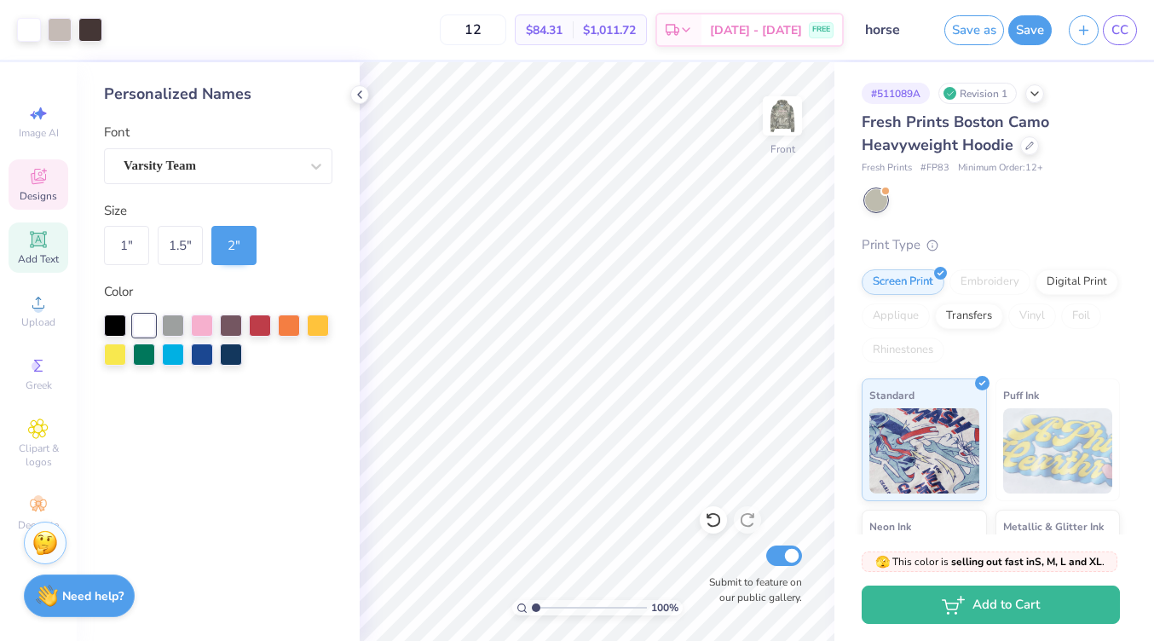
click at [42, 187] on div "Designs" at bounding box center [39, 184] width 60 height 50
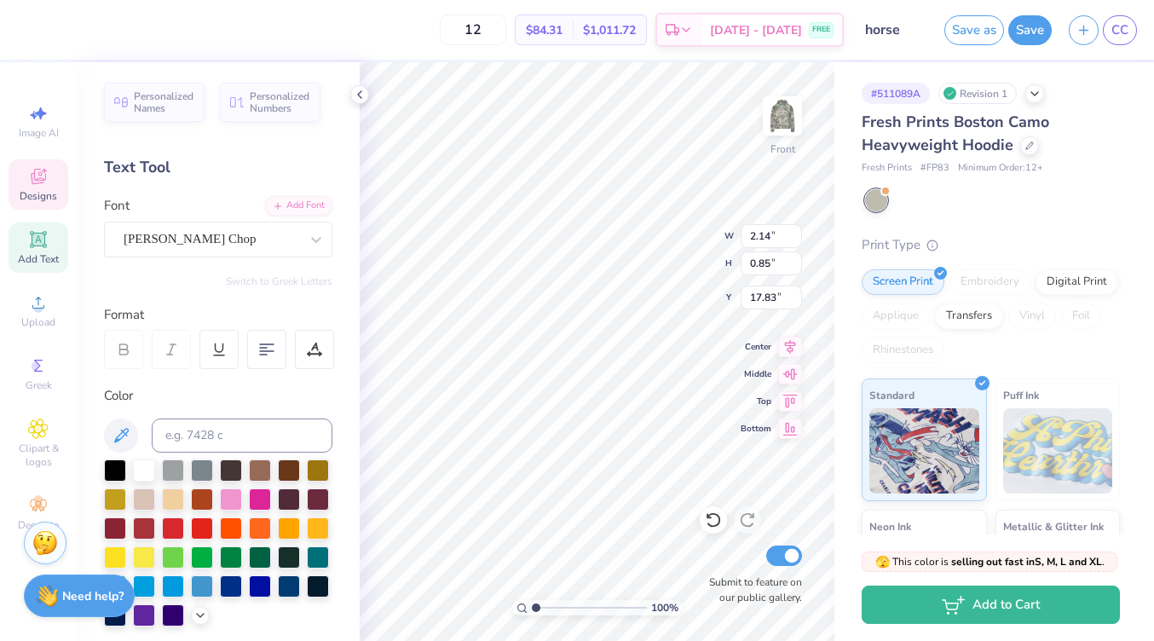
paste textarea
type textarea "CAMP SIB"
type textarea "S"
type textarea "C"
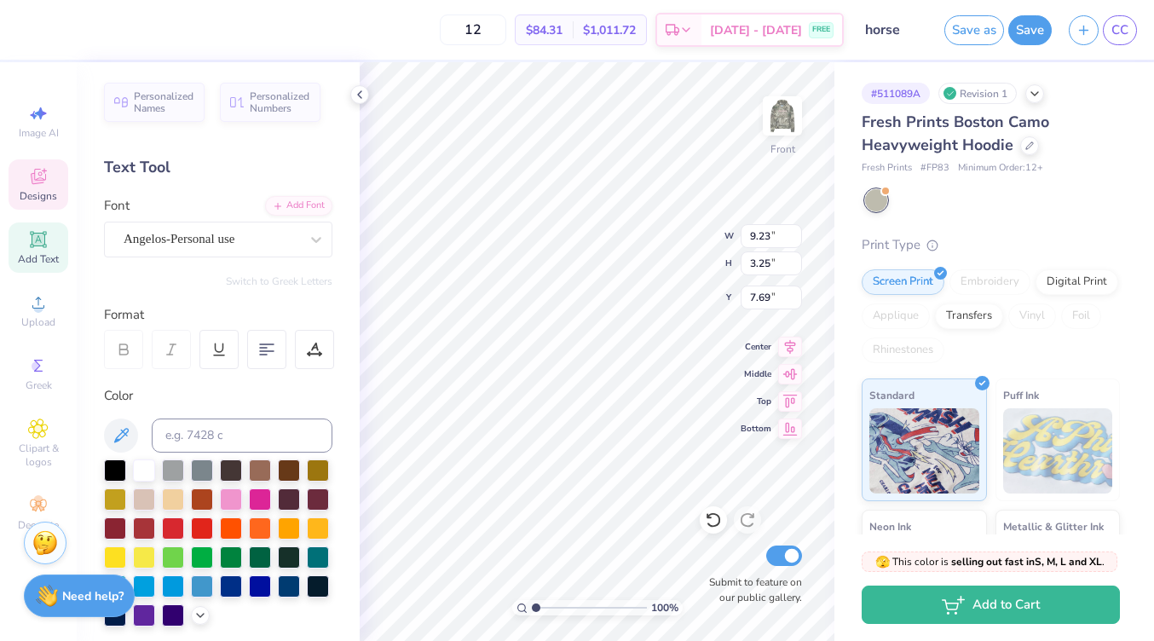
scroll to position [0, 0]
type textarea "F"
type textarea "Theta"
type input "3.63"
type input "0.85"
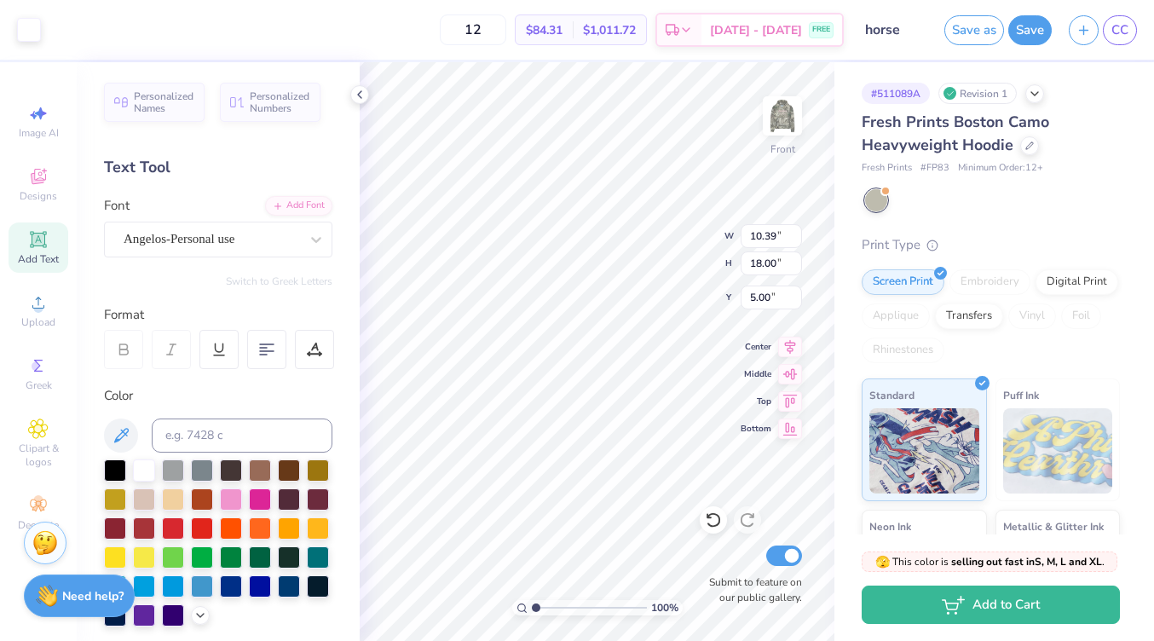
type input "17.83"
type input "10.38"
type input "9.23"
type input "3.25"
type input "7.69"
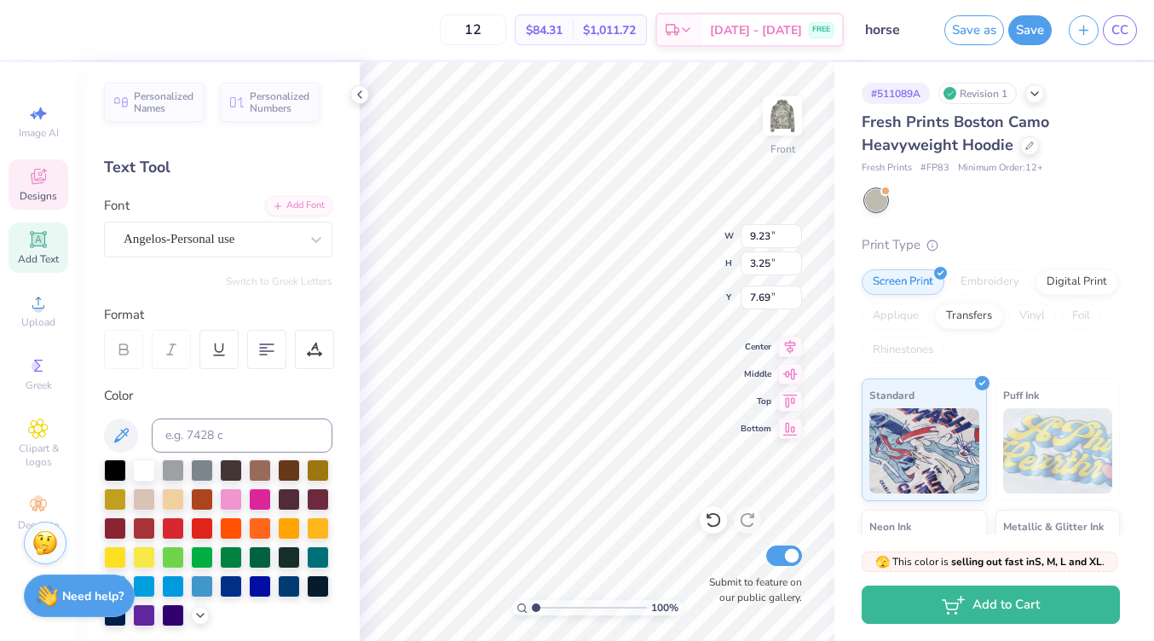
type textarea "S"
type textarea "s"
type textarea "Sib"
click at [246, 289] on div "Personalized Names Personalized Numbers Text Tool Add Font Font Angelos-Persona…" at bounding box center [218, 351] width 283 height 578
click at [262, 236] on div "Angelos-Personal use" at bounding box center [211, 239] width 179 height 26
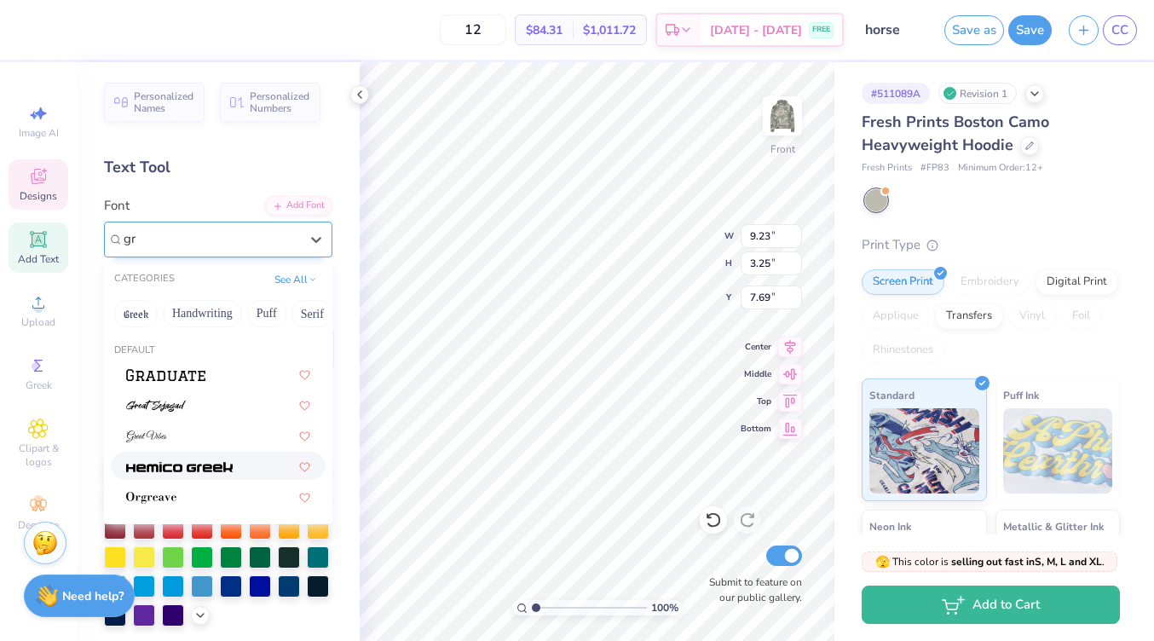
type input "g"
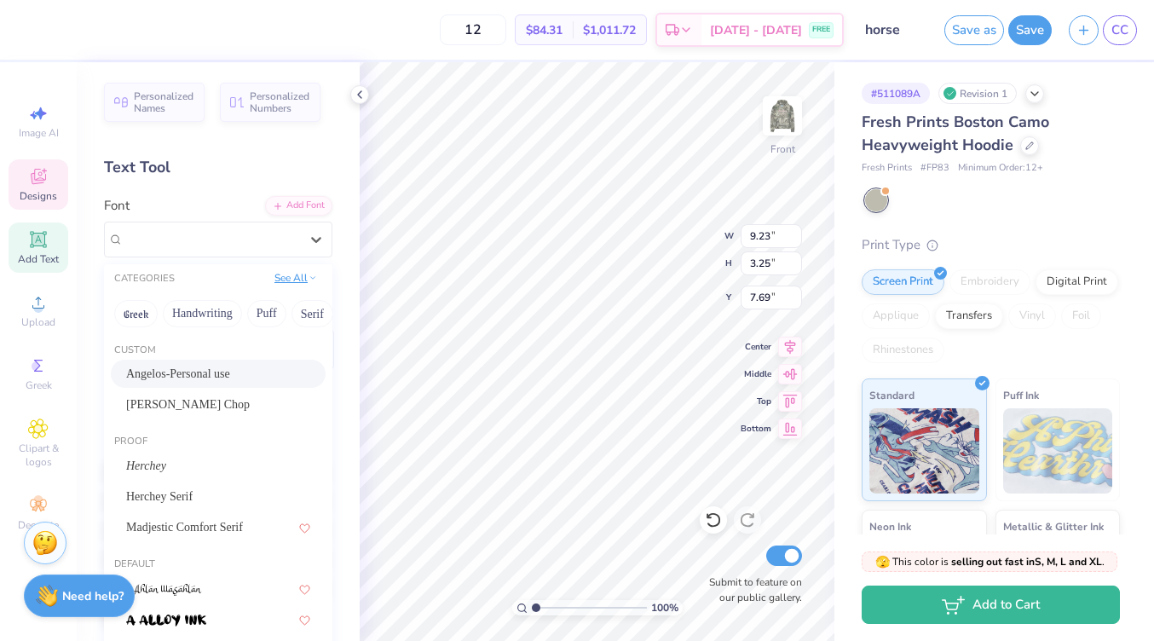
click at [298, 279] on button "See All" at bounding box center [295, 277] width 53 height 17
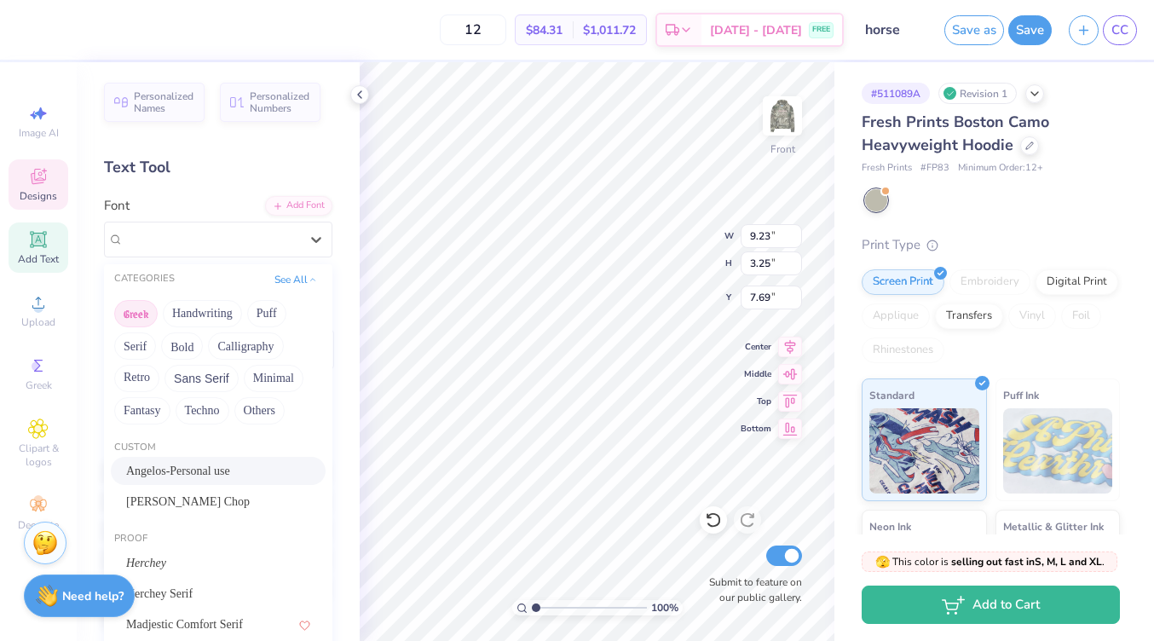
click at [144, 314] on button "Greek" at bounding box center [135, 313] width 43 height 27
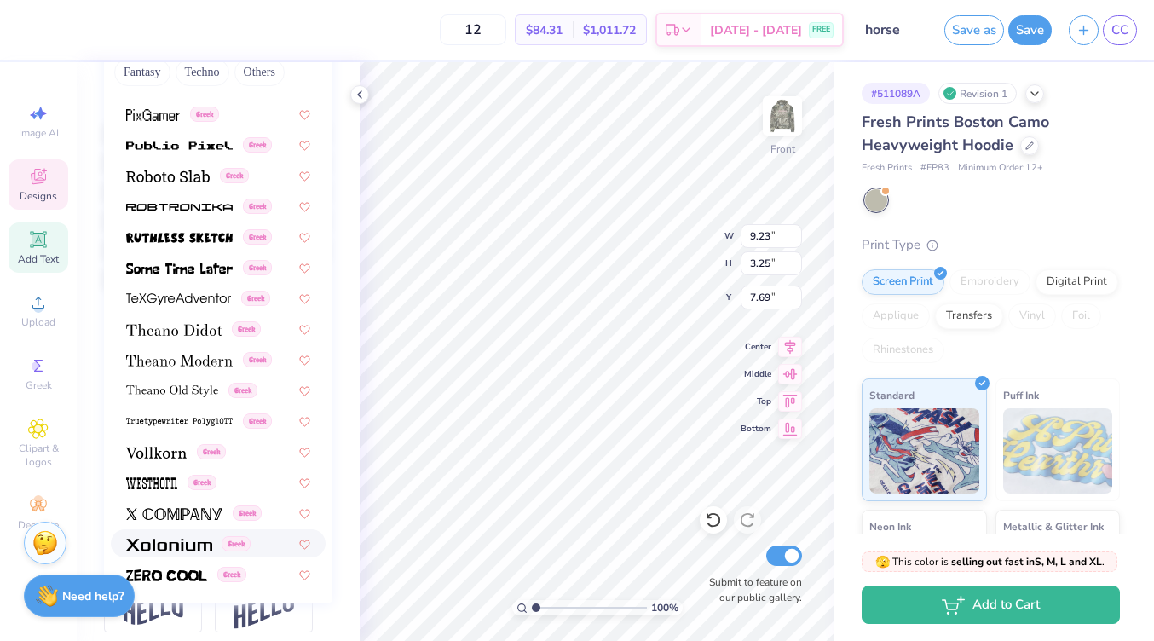
scroll to position [349, 0]
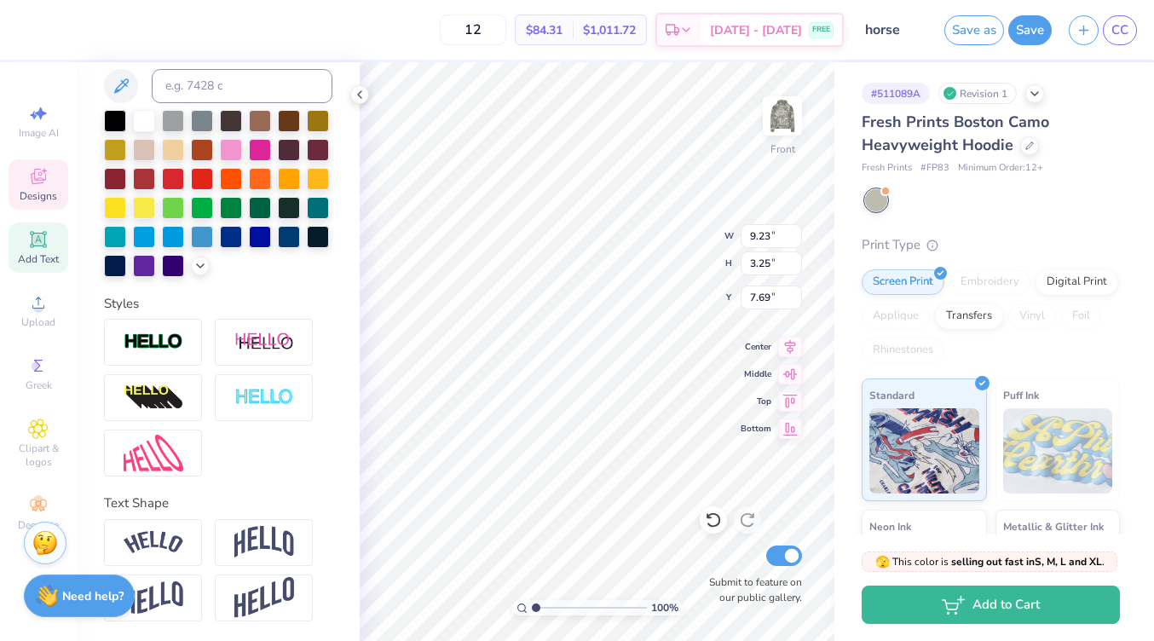
type textarea "S"
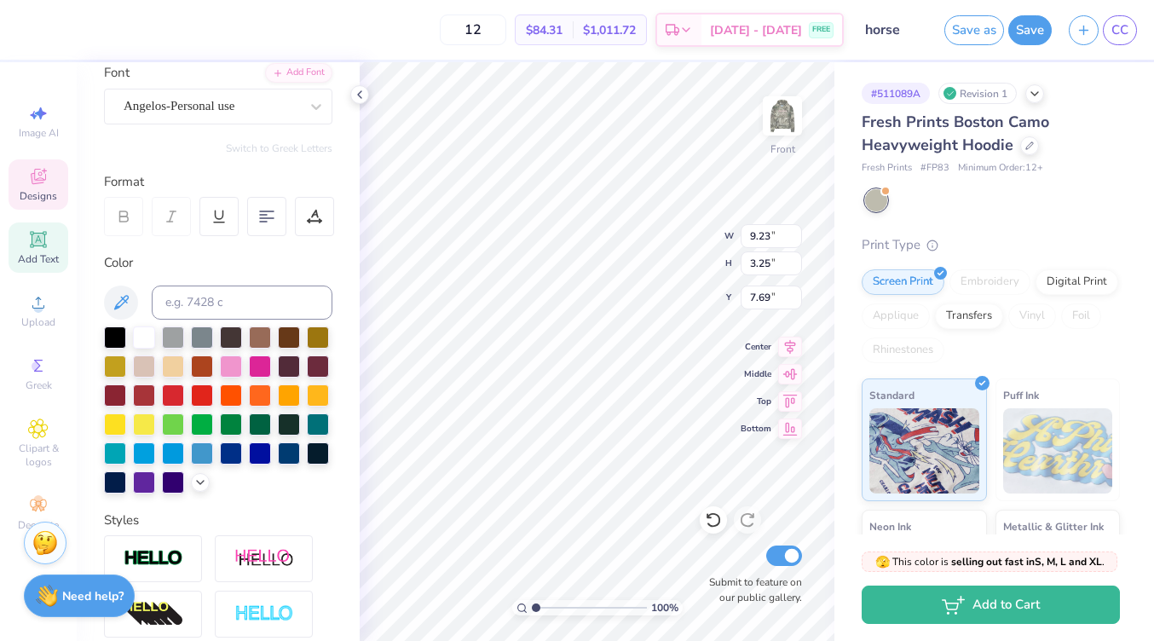
scroll to position [128, 0]
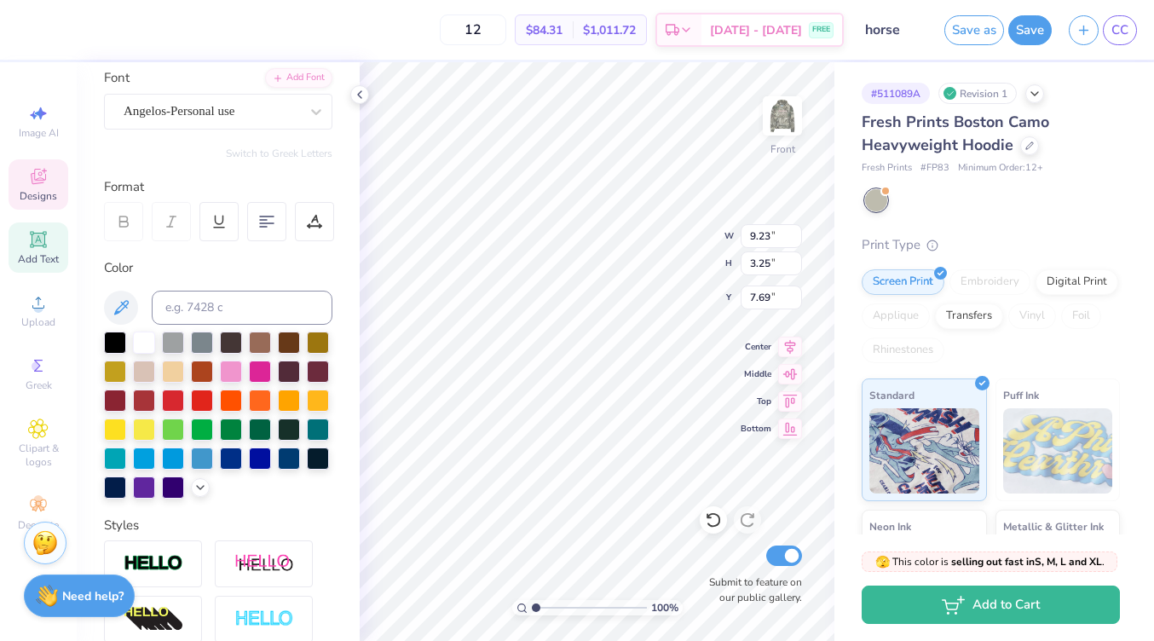
type textarea "Sib"
click at [713, 513] on icon at bounding box center [713, 519] width 17 height 17
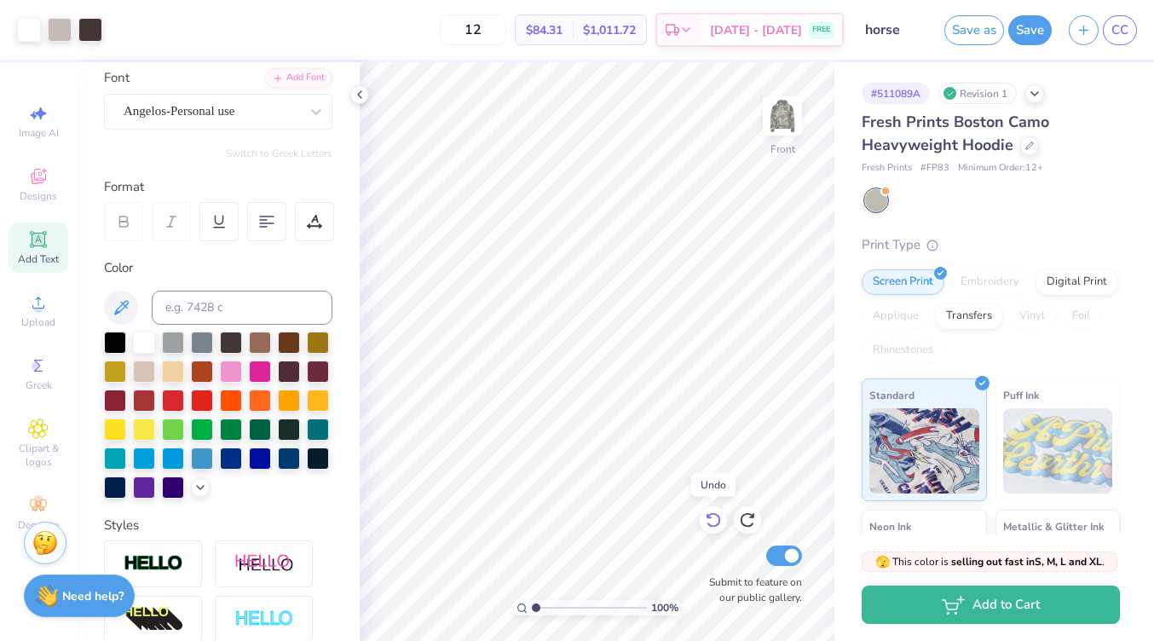
click at [713, 513] on icon at bounding box center [713, 519] width 17 height 17
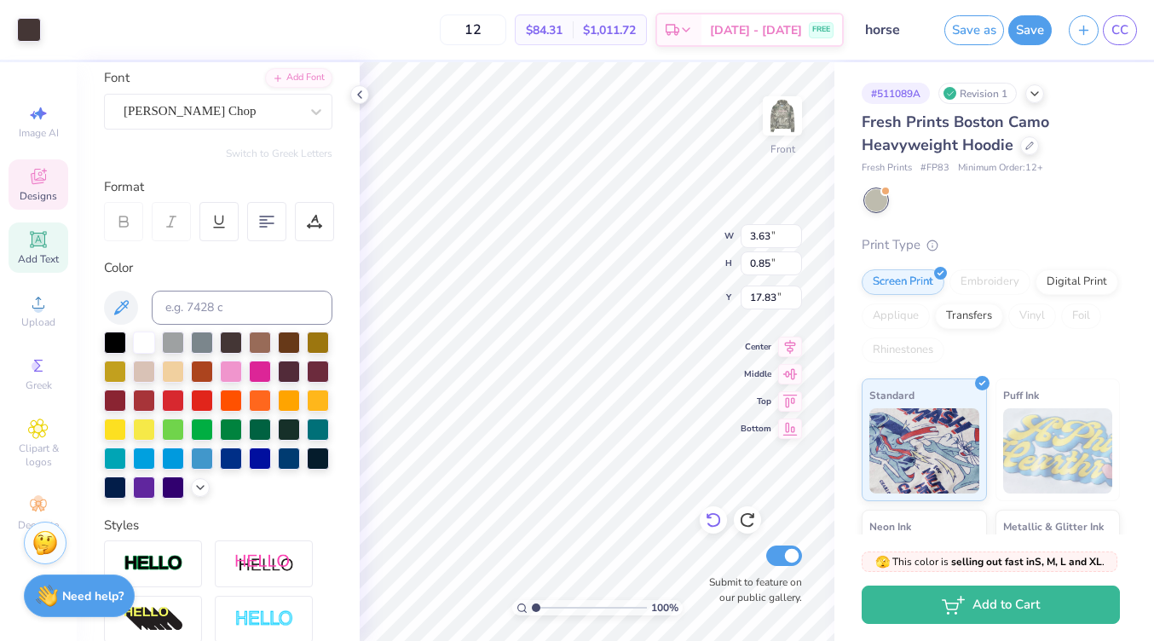
type input "17.67"
type input "10.39"
type input "18.00"
type input "5.00"
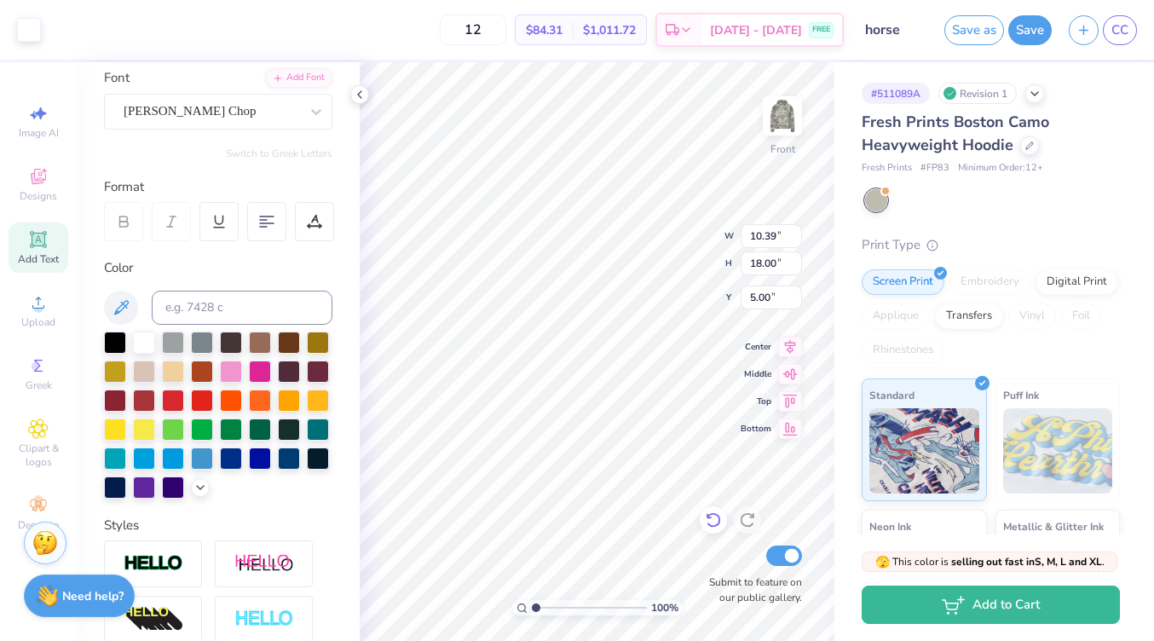
type input "3.63"
type input "0.85"
type input "18.02"
type textarea "Sigma Iota Beta"
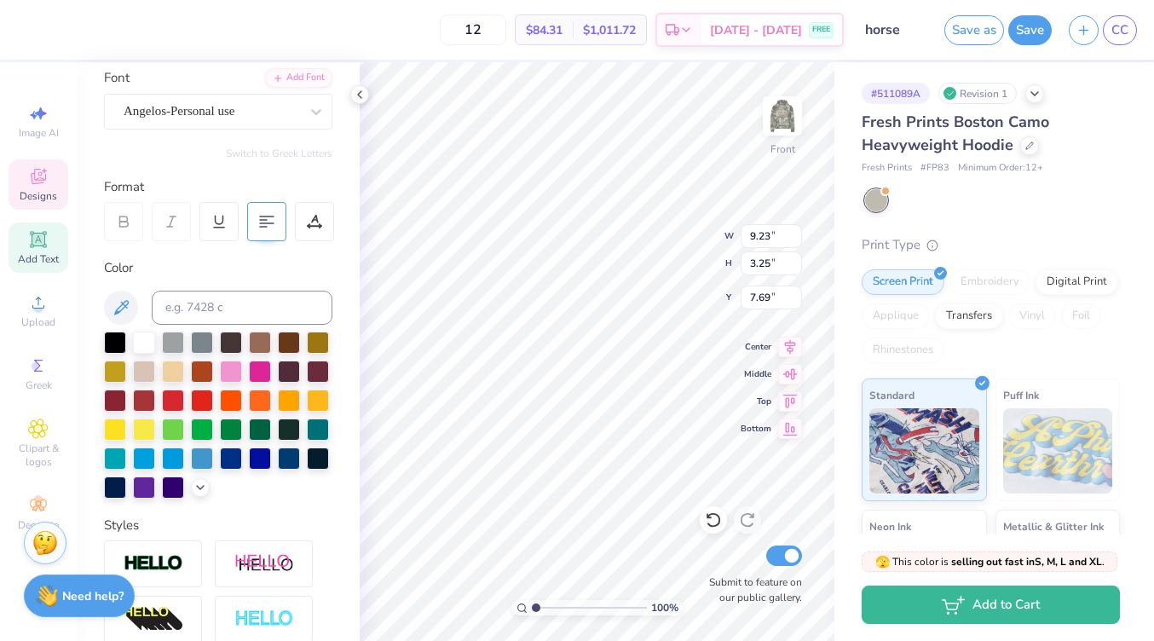
click at [259, 229] on div at bounding box center [266, 221] width 39 height 39
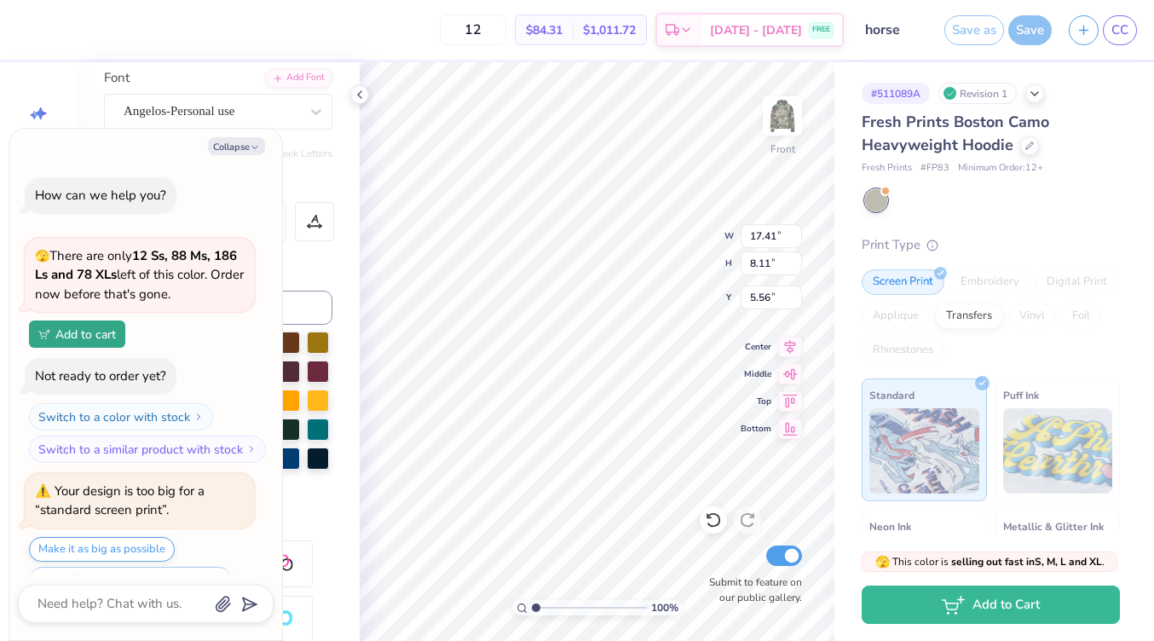
scroll to position [41, 0]
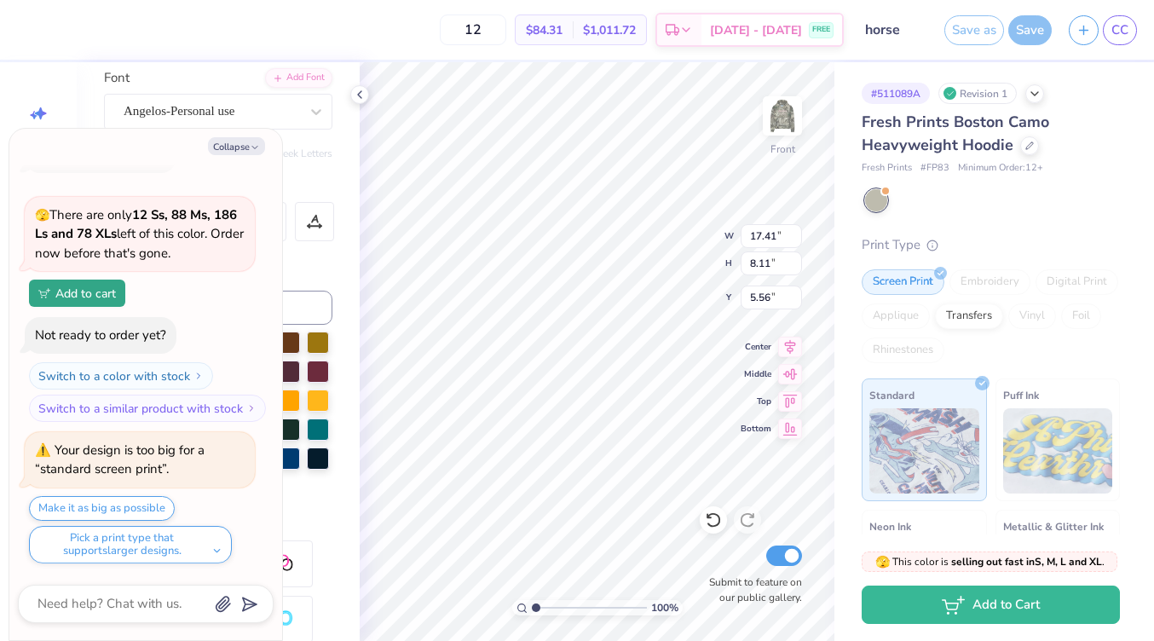
type textarea "x"
click at [793, 263] on input "8.1" at bounding box center [770, 263] width 61 height 24
click at [793, 263] on input "8.09" at bounding box center [770, 263] width 61 height 24
click at [793, 263] on input "8.08" at bounding box center [770, 263] width 61 height 24
click at [793, 263] on input "8.07" at bounding box center [770, 263] width 61 height 24
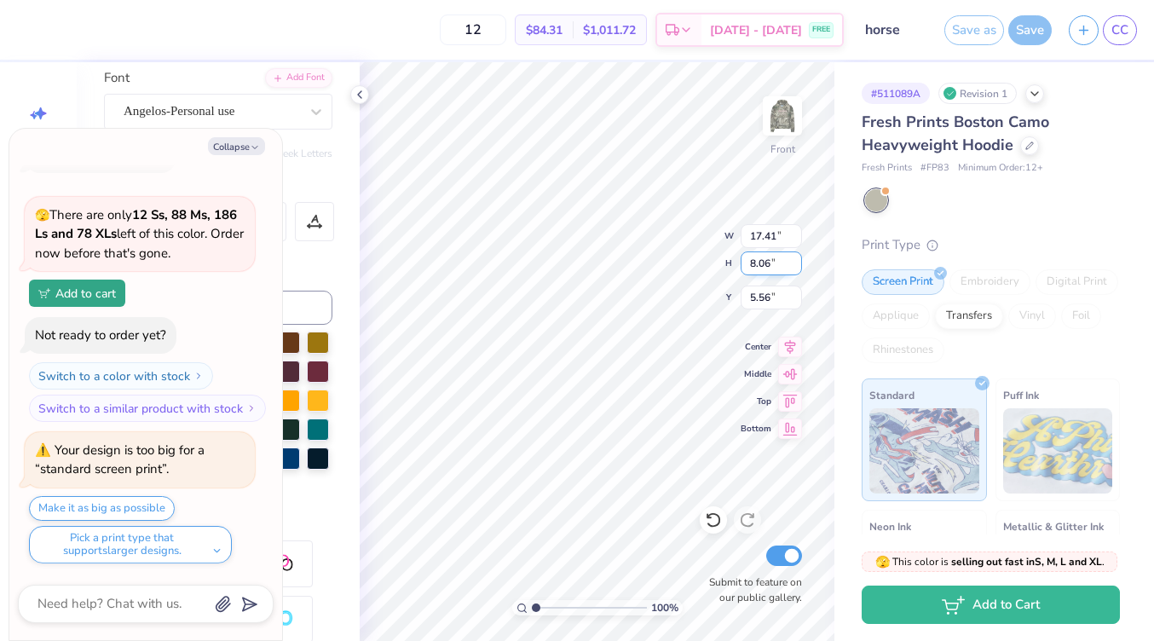
click at [793, 263] on input "8.06" at bounding box center [770, 263] width 61 height 24
click at [793, 263] on input "8.05" at bounding box center [770, 263] width 61 height 24
click at [793, 263] on input "8.04" at bounding box center [770, 263] width 61 height 24
click at [793, 263] on input "8.03" at bounding box center [770, 263] width 61 height 24
click at [793, 263] on input "8.02" at bounding box center [770, 263] width 61 height 24
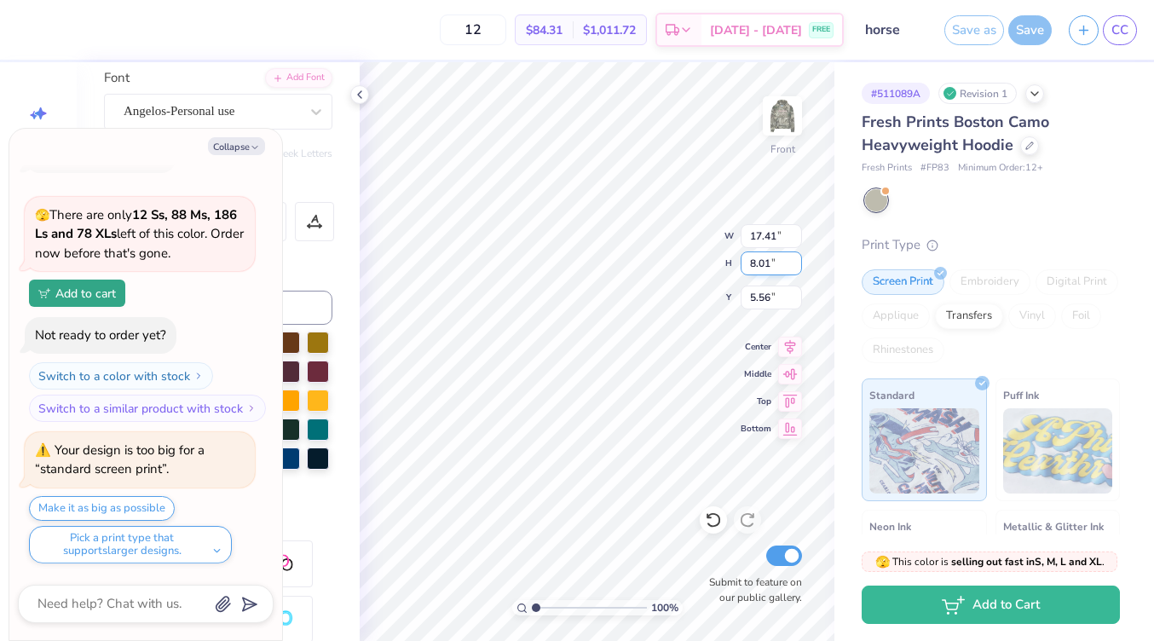
click at [793, 263] on input "8.01" at bounding box center [770, 263] width 61 height 24
click at [793, 263] on input "8" at bounding box center [770, 263] width 61 height 24
click at [793, 263] on input "7.99" at bounding box center [770, 263] width 61 height 24
click at [793, 263] on input "7.98" at bounding box center [770, 263] width 61 height 24
click at [793, 263] on input "7.97" at bounding box center [770, 263] width 61 height 24
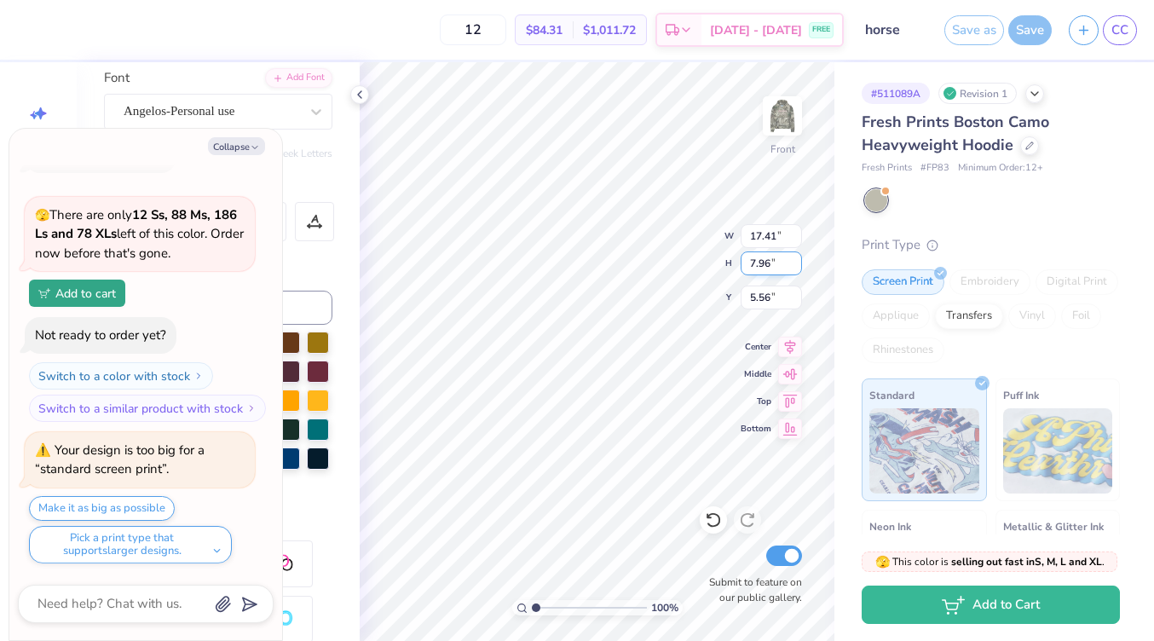
click at [793, 263] on input "7.96" at bounding box center [770, 263] width 61 height 24
click at [793, 263] on input "7.95" at bounding box center [770, 263] width 61 height 24
click at [793, 263] on input "7.94" at bounding box center [770, 263] width 61 height 24
click at [793, 263] on input "7.93" at bounding box center [770, 263] width 61 height 24
click at [793, 263] on input "7.92" at bounding box center [770, 263] width 61 height 24
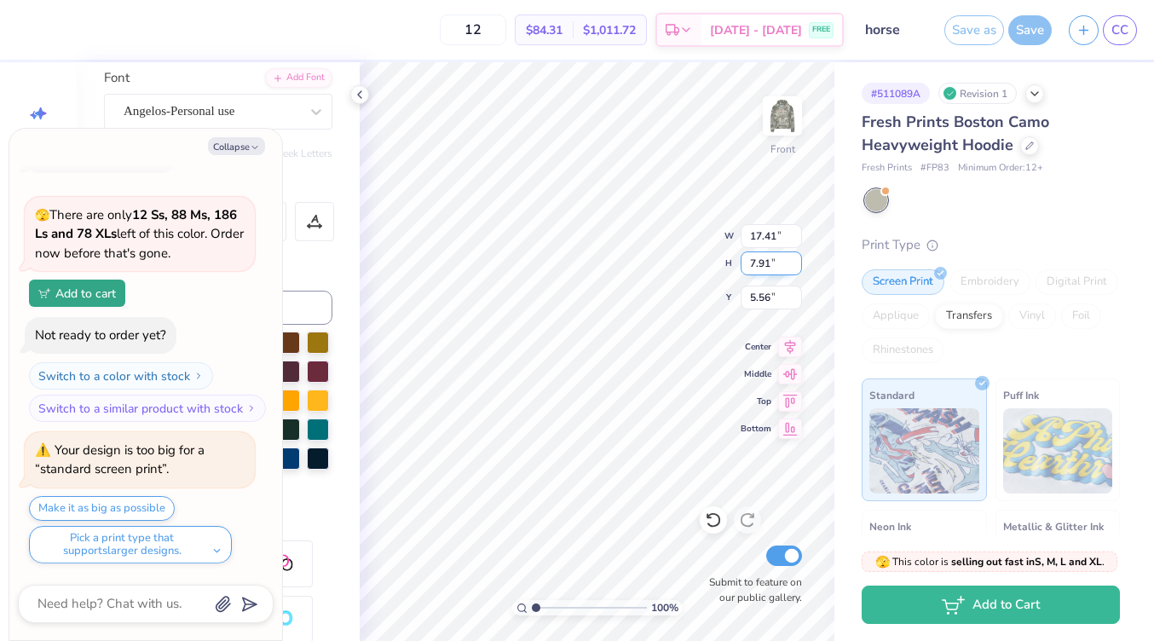
click at [793, 263] on input "7.91" at bounding box center [770, 263] width 61 height 24
click at [793, 263] on input "7.9" at bounding box center [770, 263] width 61 height 24
click at [793, 263] on input "7.89" at bounding box center [770, 263] width 61 height 24
click at [793, 263] on input "7.88" at bounding box center [770, 263] width 61 height 24
click at [793, 263] on input "7.87" at bounding box center [770, 263] width 61 height 24
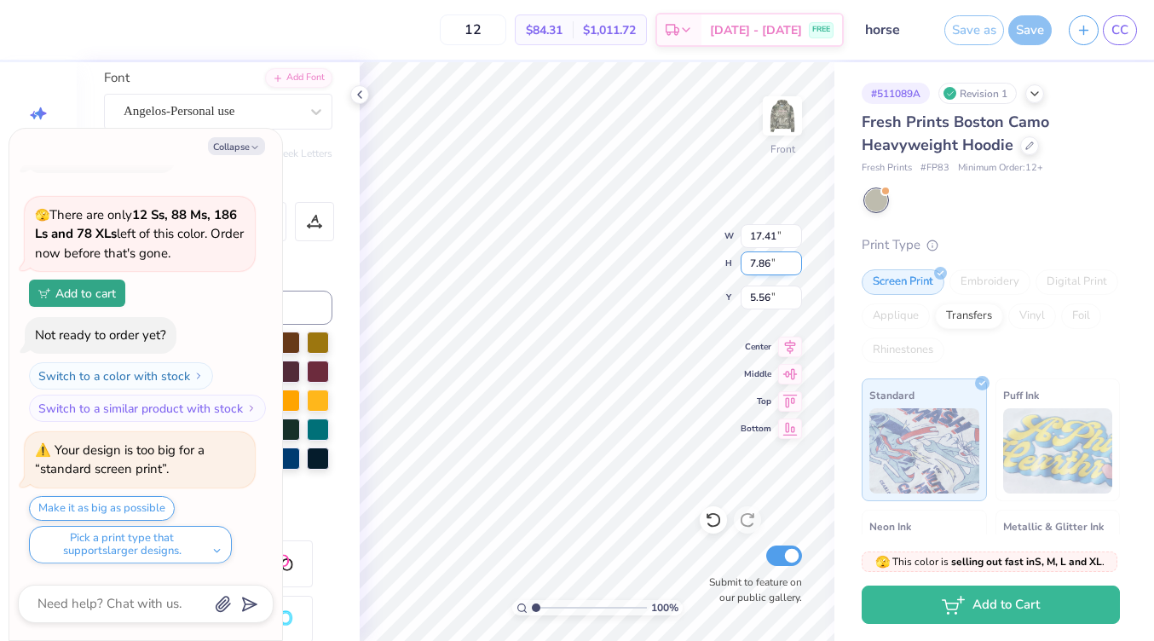
click at [793, 263] on input "7.86" at bounding box center [770, 263] width 61 height 24
click at [793, 263] on input "7.85" at bounding box center [770, 263] width 61 height 24
type input "7.84"
click at [793, 263] on input "7.84" at bounding box center [770, 263] width 61 height 24
click at [791, 239] on input "15" at bounding box center [770, 236] width 61 height 24
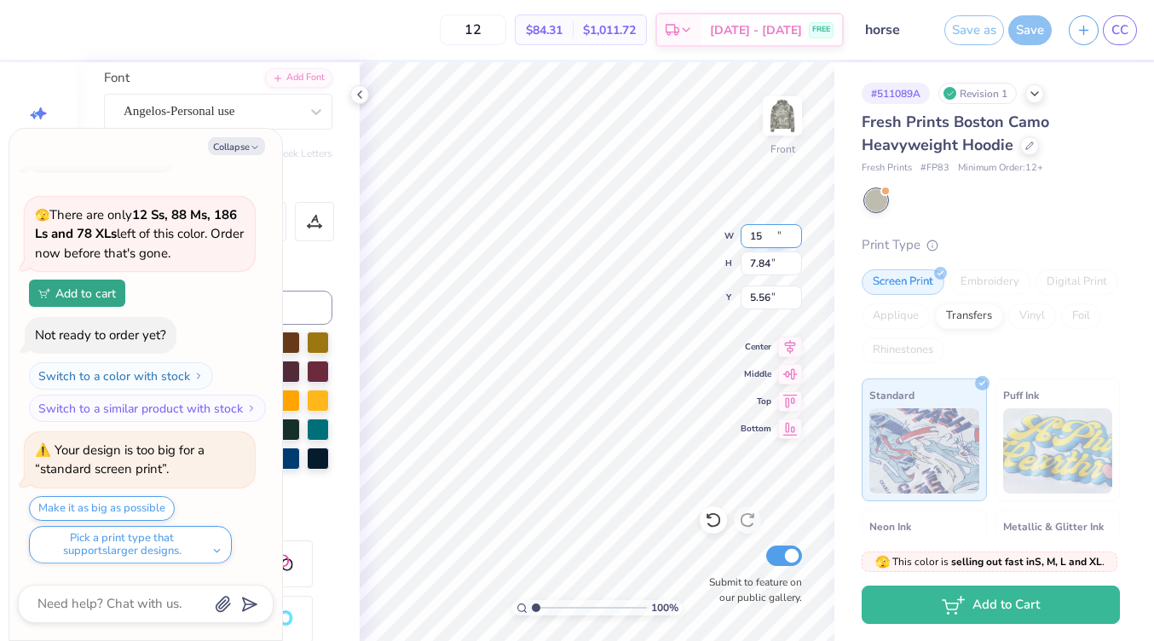
click at [791, 239] on input "14.99" at bounding box center [770, 236] width 61 height 24
type input "14.98"
click at [791, 239] on input "14.98" at bounding box center [770, 236] width 61 height 24
type textarea "x"
type input "14.97"
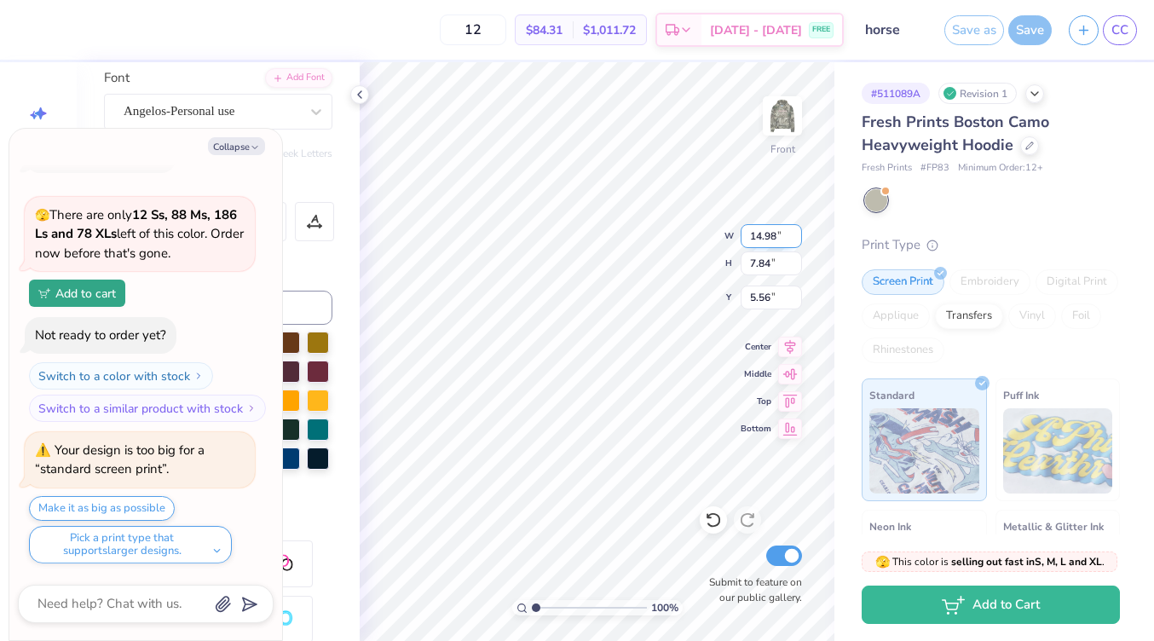
type input "6.99"
type input "6.12"
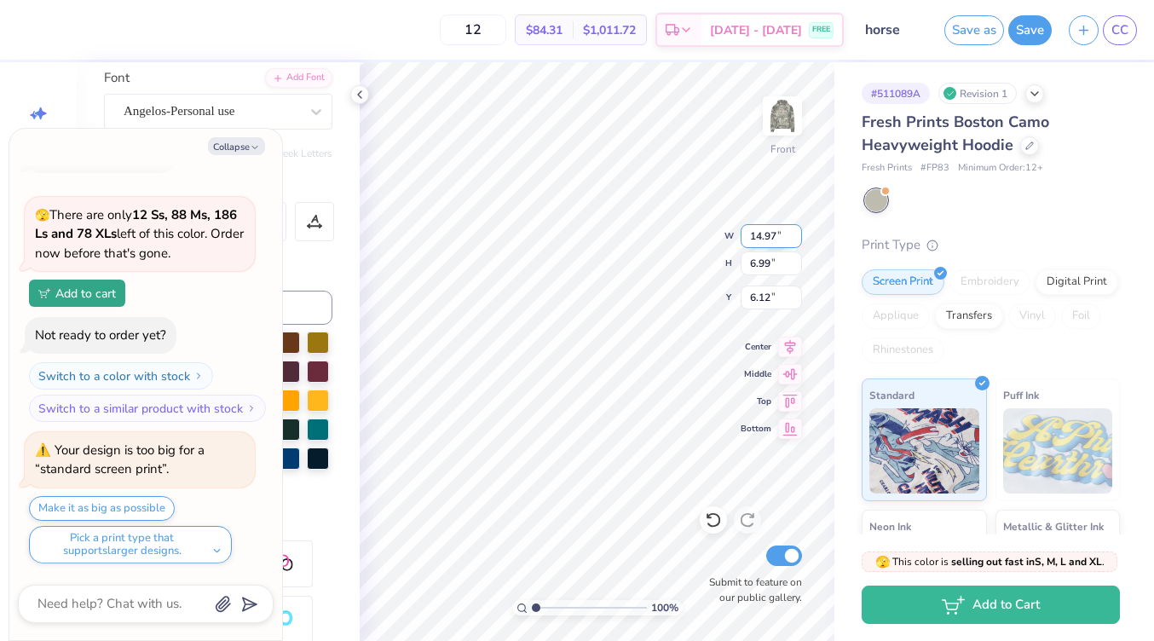
type input "14.97"
click at [791, 239] on input "14.97" at bounding box center [770, 236] width 61 height 24
type textarea "x"
click at [791, 239] on input "14.96" at bounding box center [770, 236] width 61 height 24
type input "14.95"
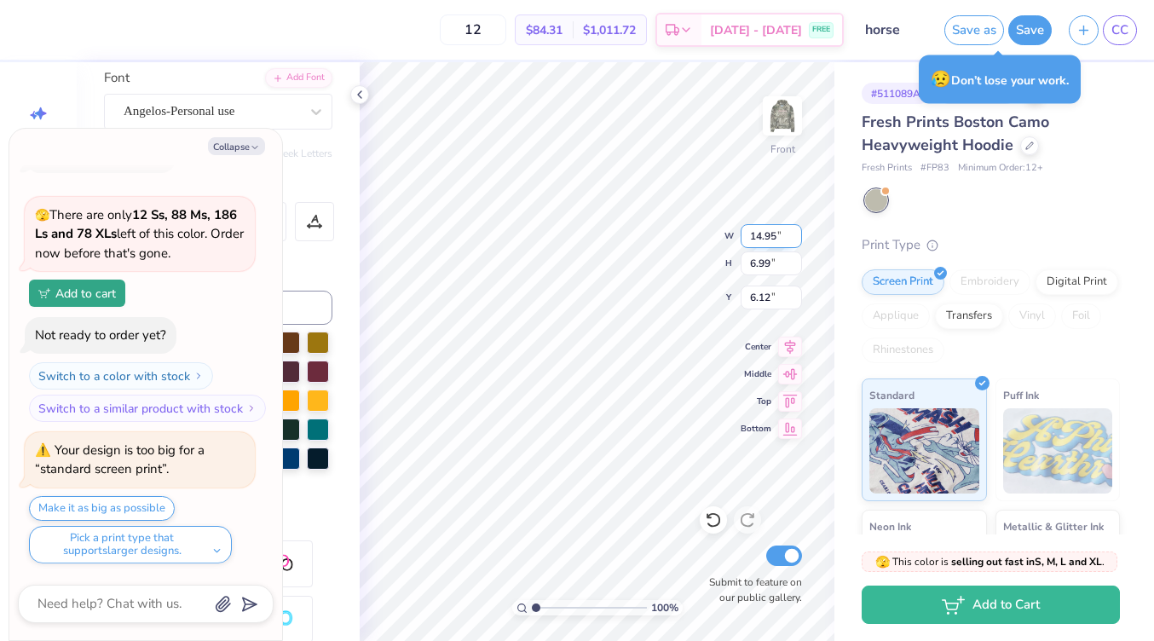
click at [791, 239] on input "14.95" at bounding box center [770, 236] width 61 height 24
type textarea "x"
type input "6.96"
type input "6.13"
type textarea "x"
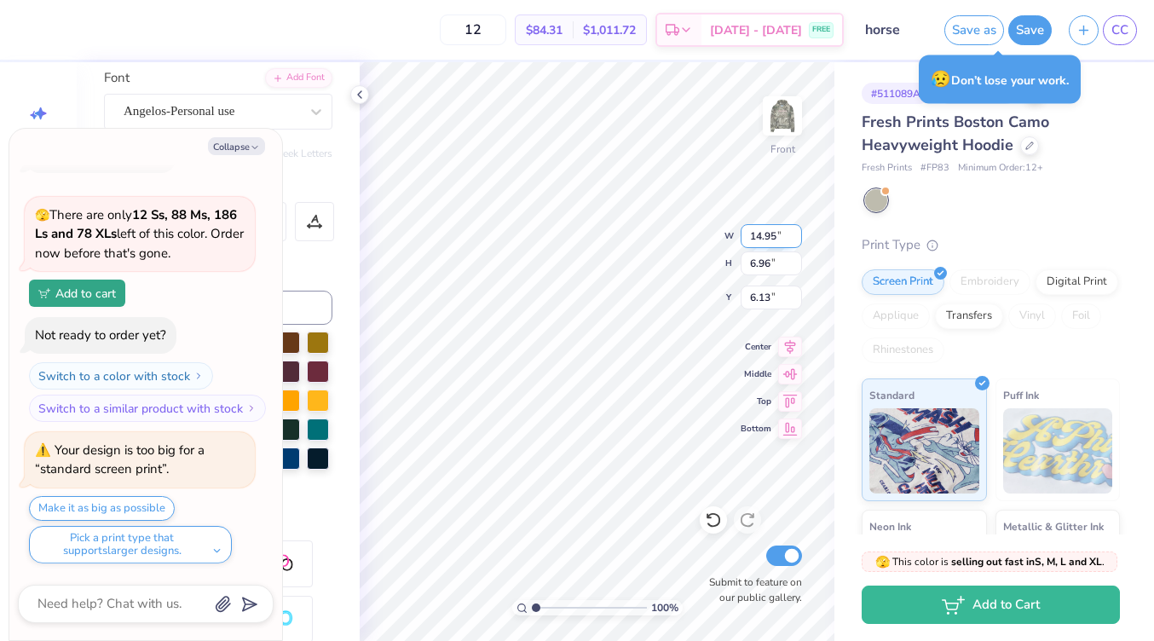
type input "5.71"
type textarea "x"
type input "11.00"
type input "5.12"
type input "7.23"
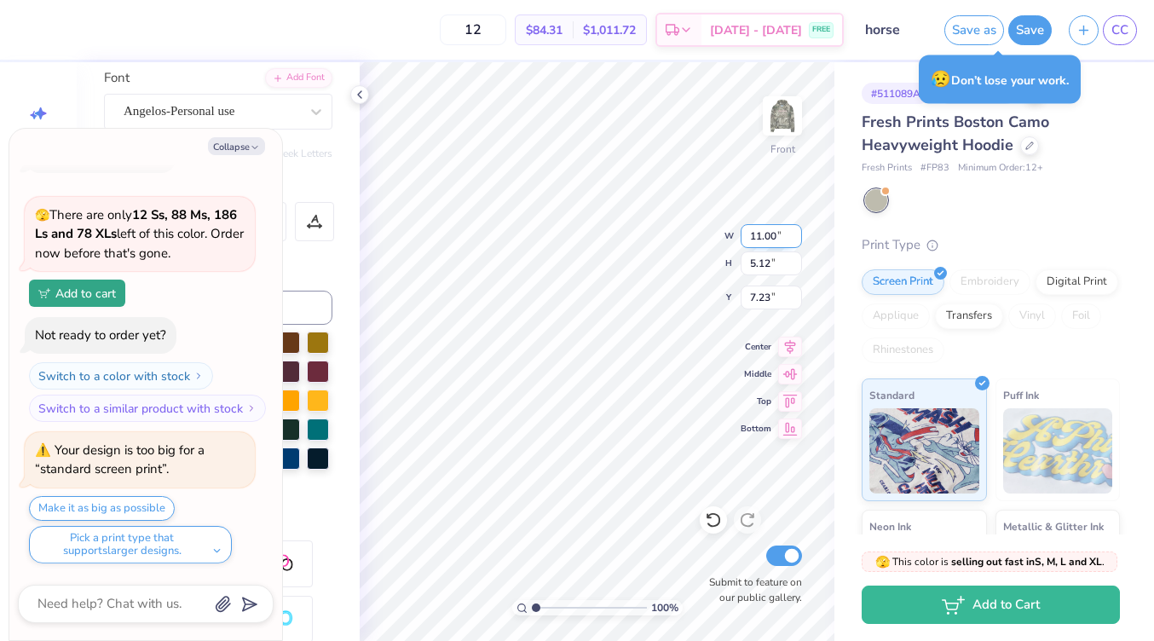
type textarea "x"
type input "6.36"
type textarea "x"
type input "9.68"
type input "4.51"
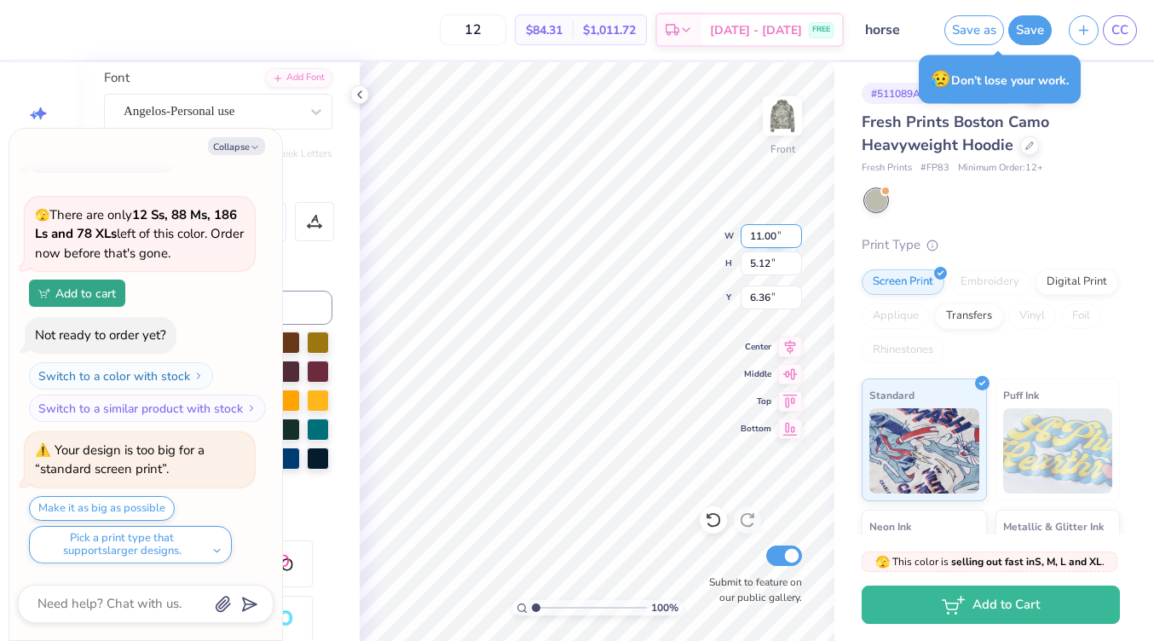
type input "6.87"
type textarea "x"
type input "6.82"
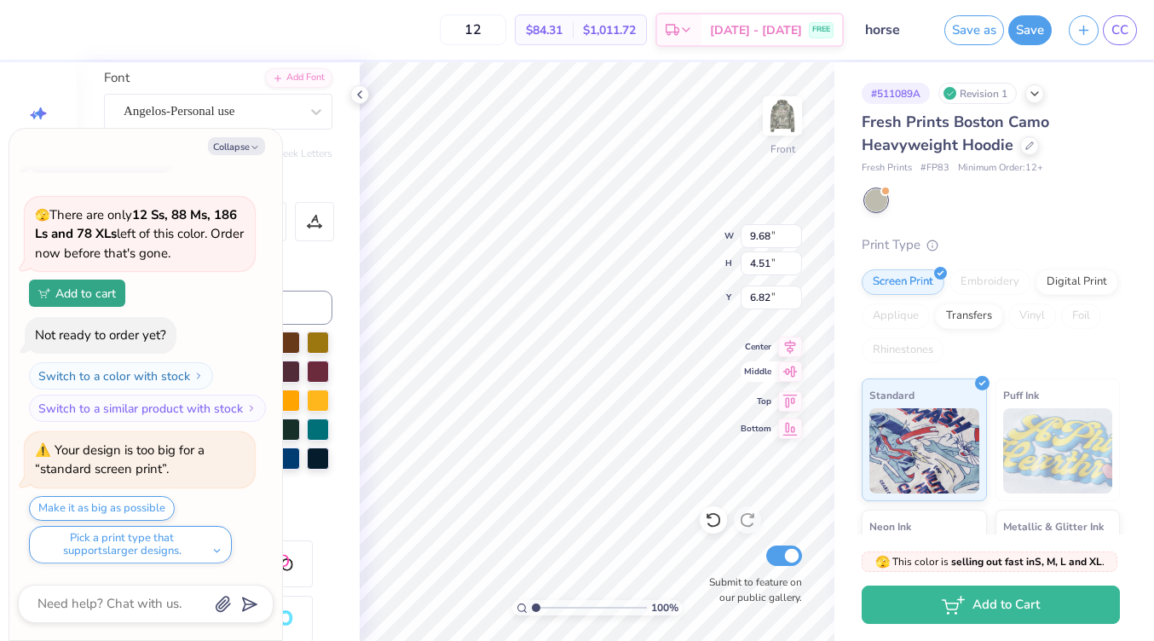
scroll to position [1, 1]
type textarea "x"
type textarea "H"
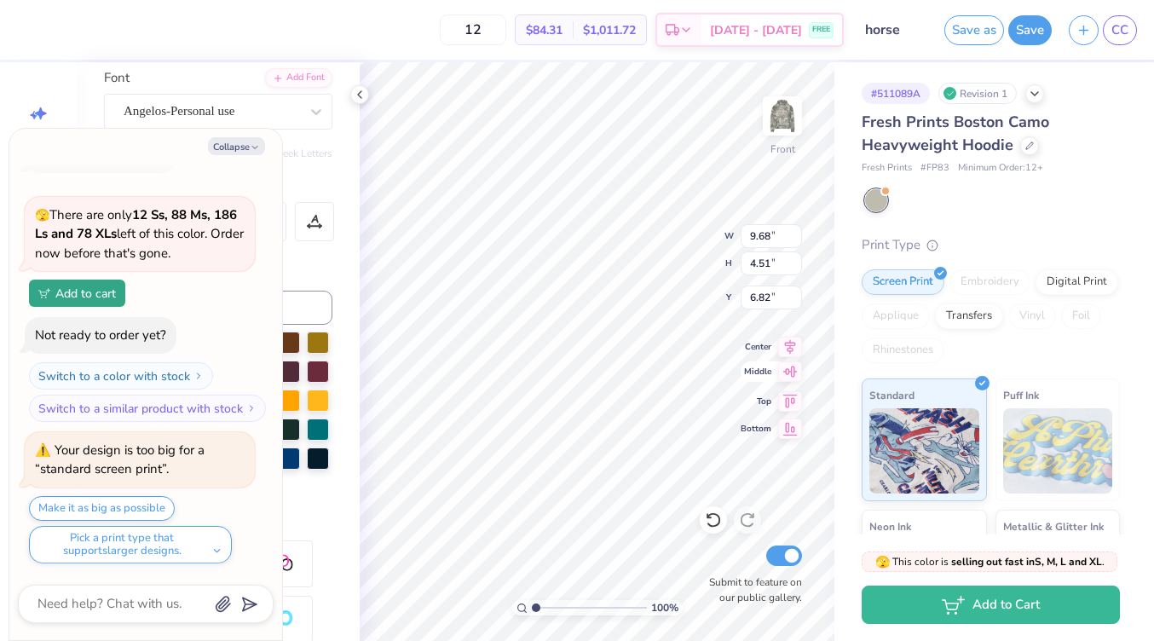
type textarea "x"
type textarea "Hap"
type textarea "x"
type textarea "Happ"
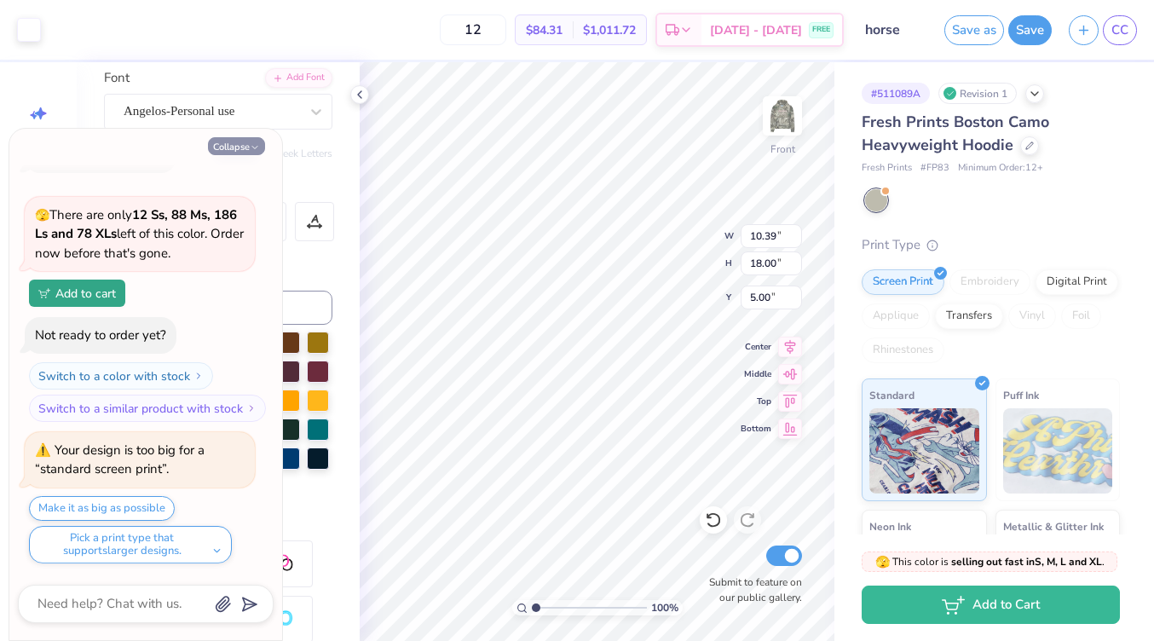
click at [233, 149] on button "Collapse" at bounding box center [236, 146] width 57 height 18
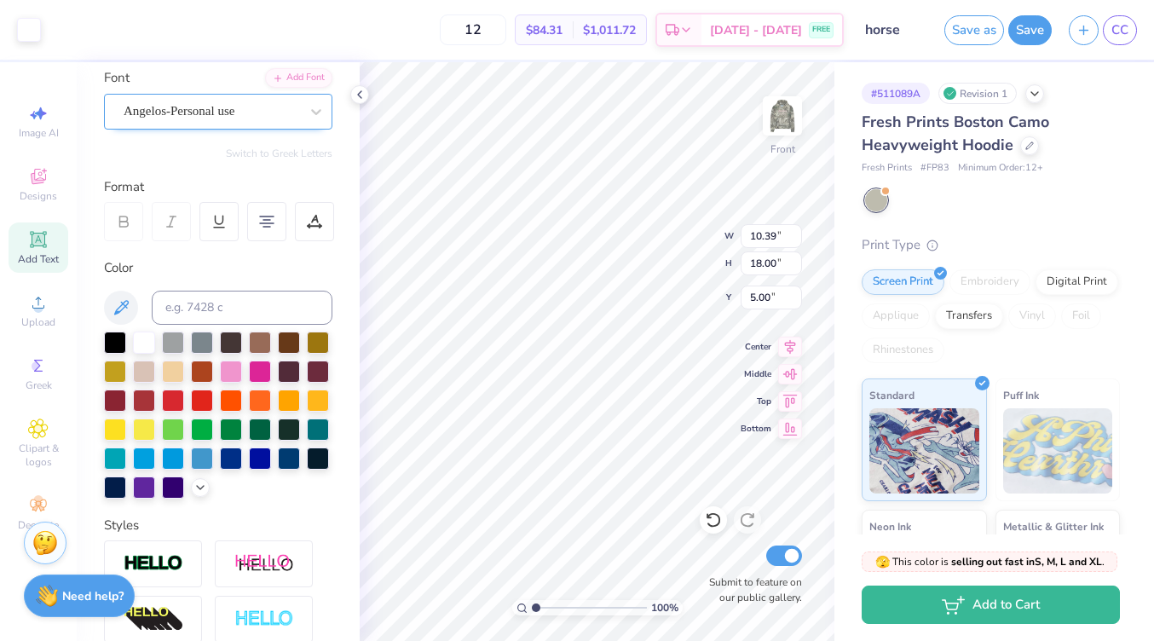
click at [224, 113] on div "Angelos-Personal use" at bounding box center [211, 111] width 179 height 26
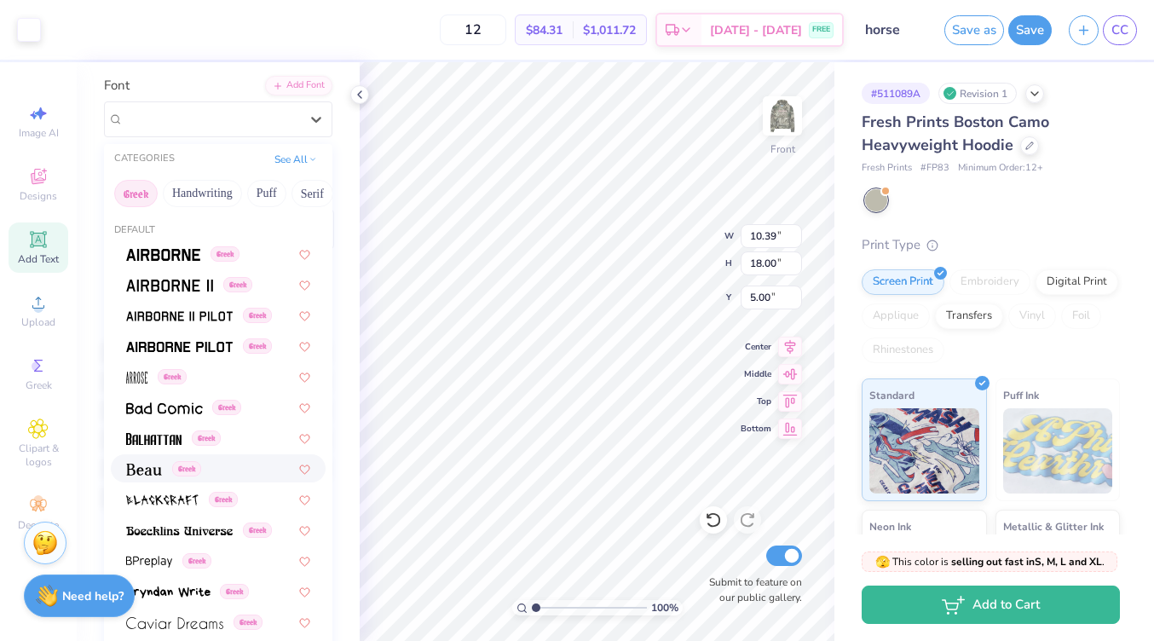
scroll to position [0, 0]
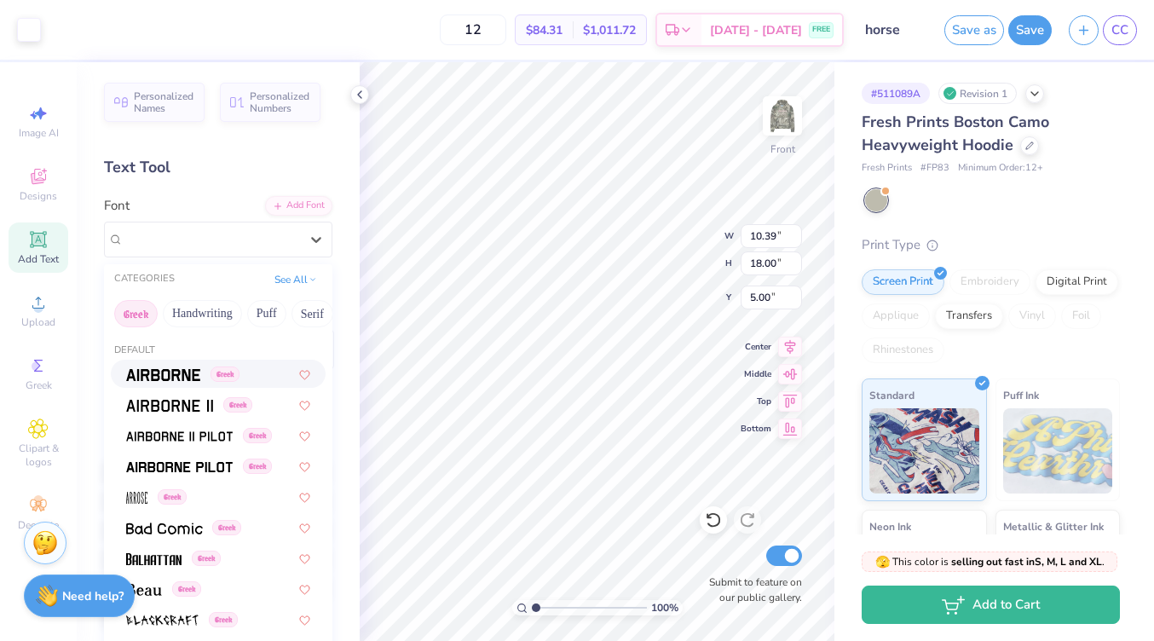
click at [138, 311] on button "Greek" at bounding box center [135, 313] width 43 height 27
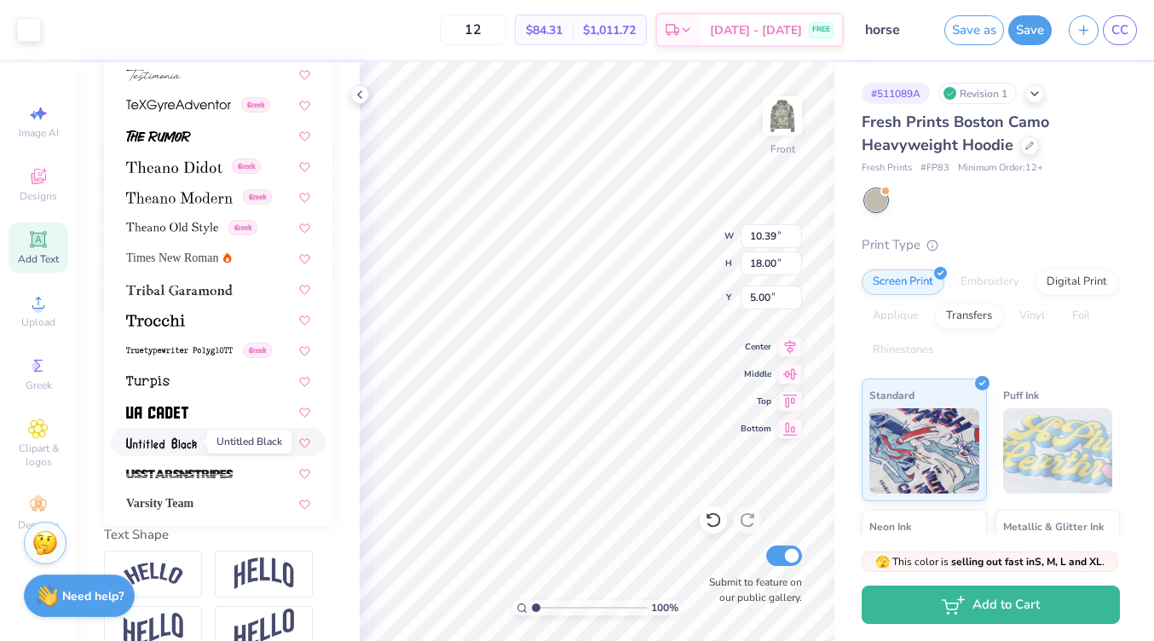
scroll to position [8844, 0]
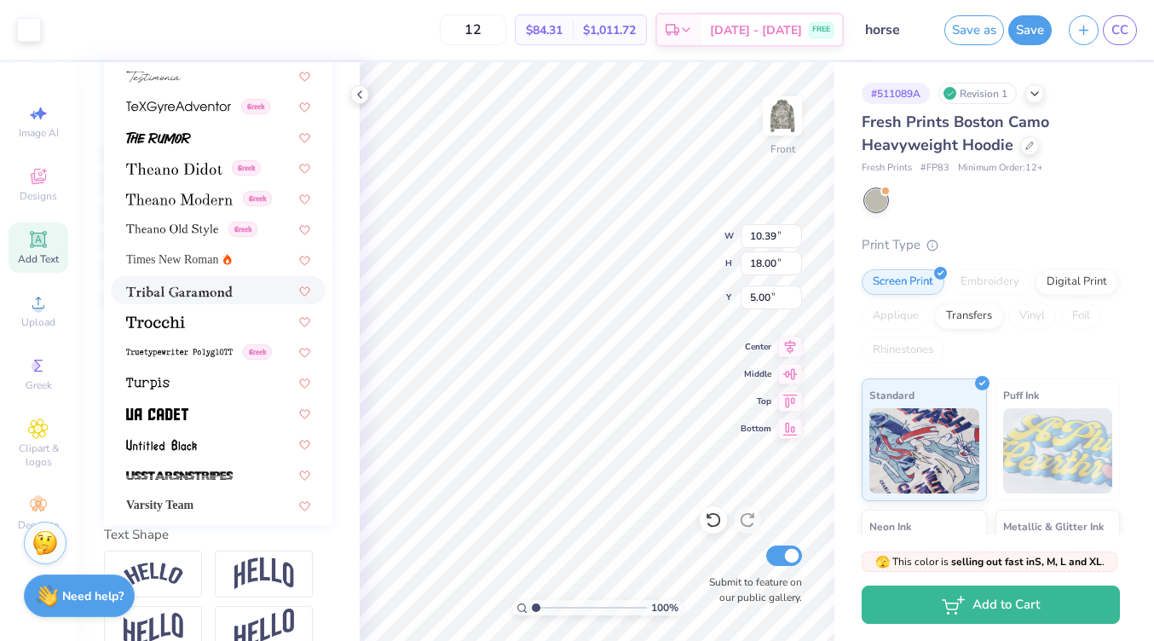
click at [178, 279] on div at bounding box center [218, 290] width 215 height 28
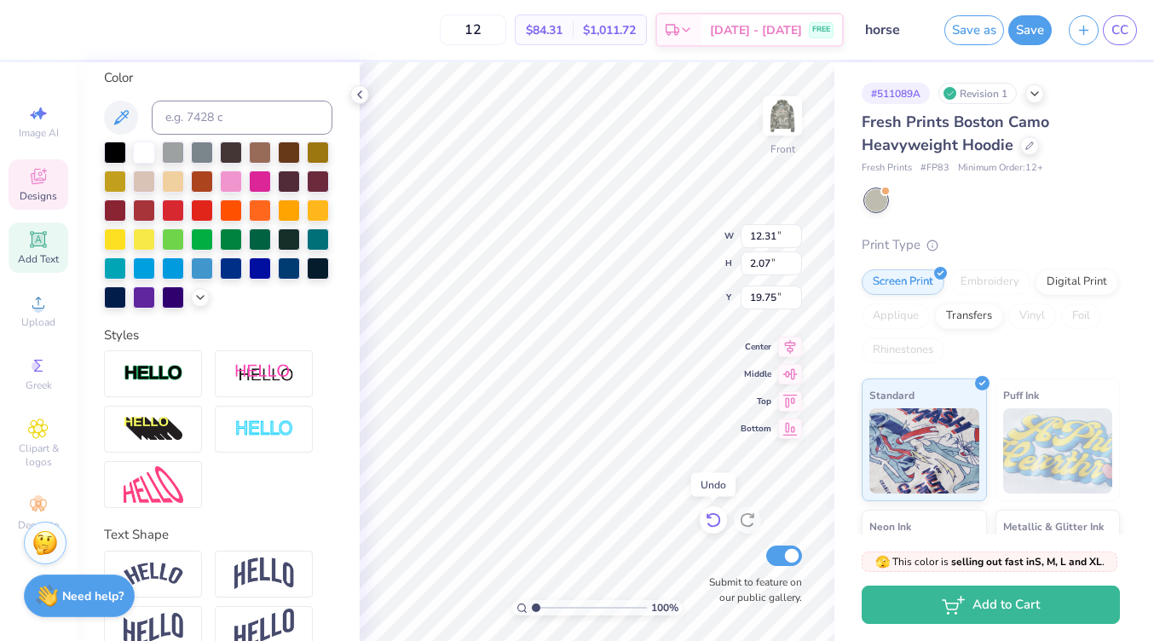
click at [715, 522] on icon at bounding box center [713, 519] width 17 height 17
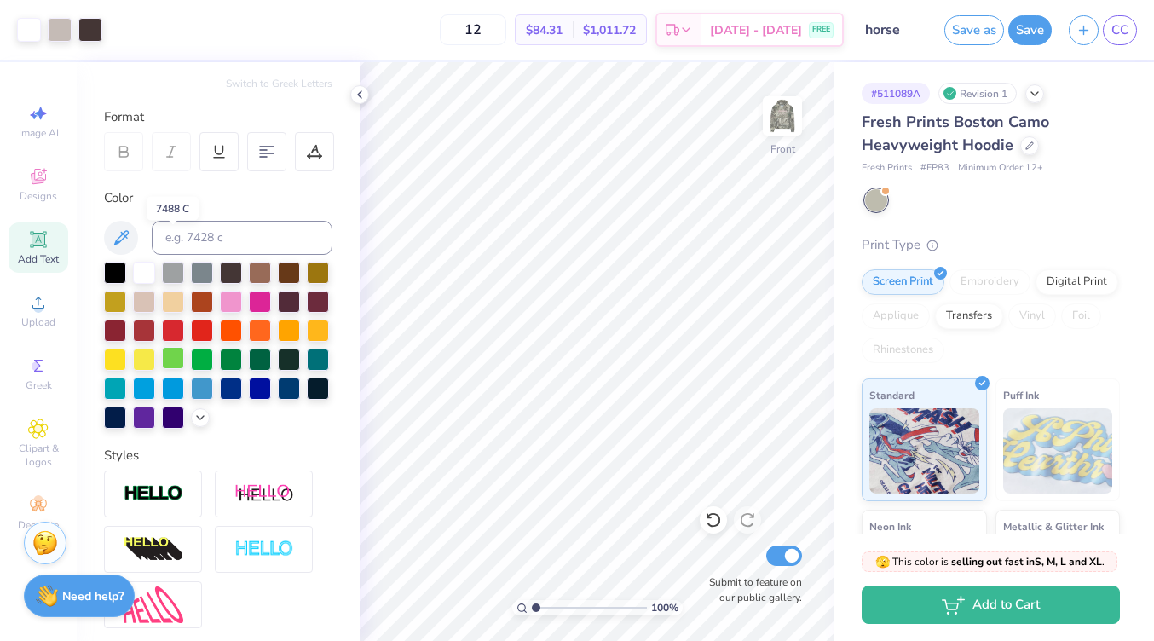
scroll to position [0, 0]
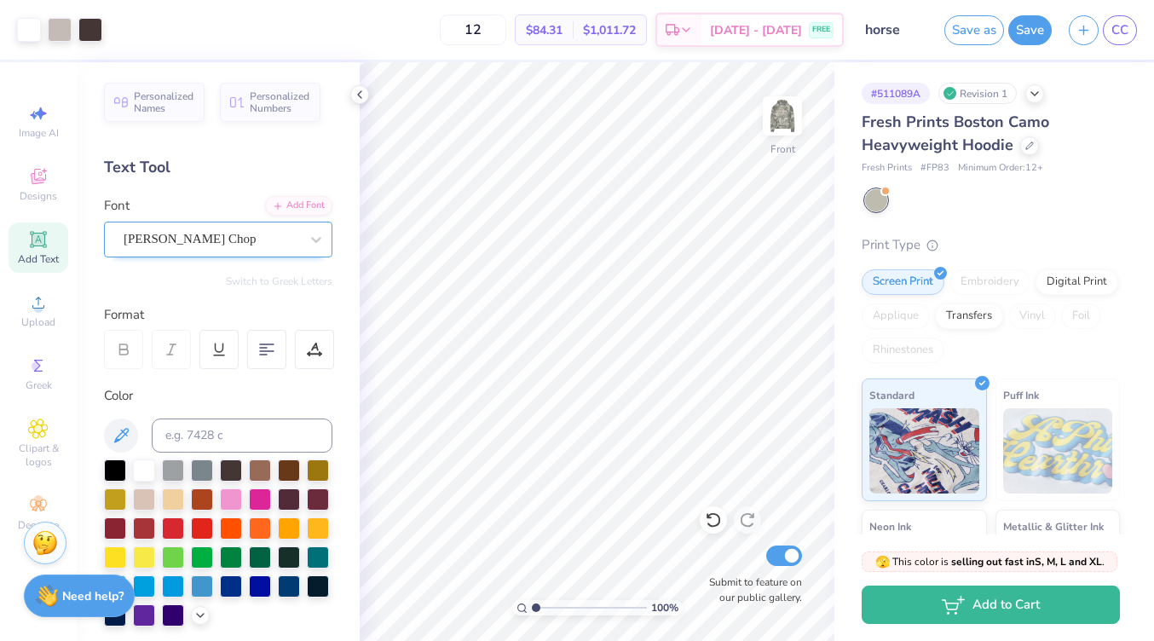
click at [202, 241] on div "[PERSON_NAME] Chop" at bounding box center [211, 239] width 179 height 26
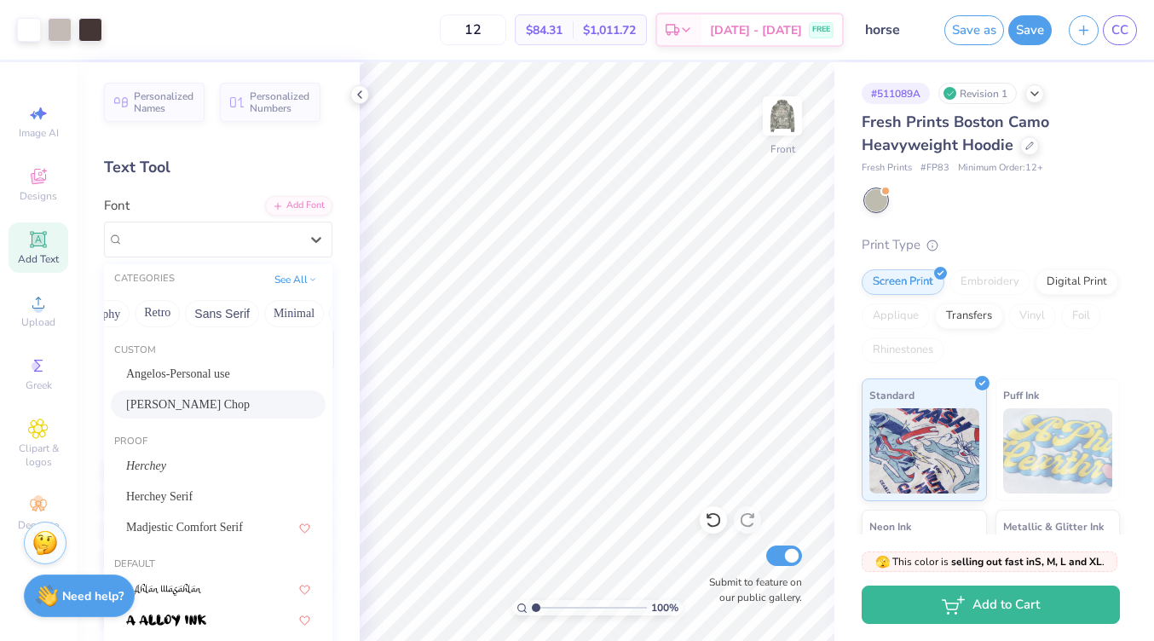
scroll to position [0, 501]
click at [286, 317] on button "Others" at bounding box center [304, 313] width 50 height 27
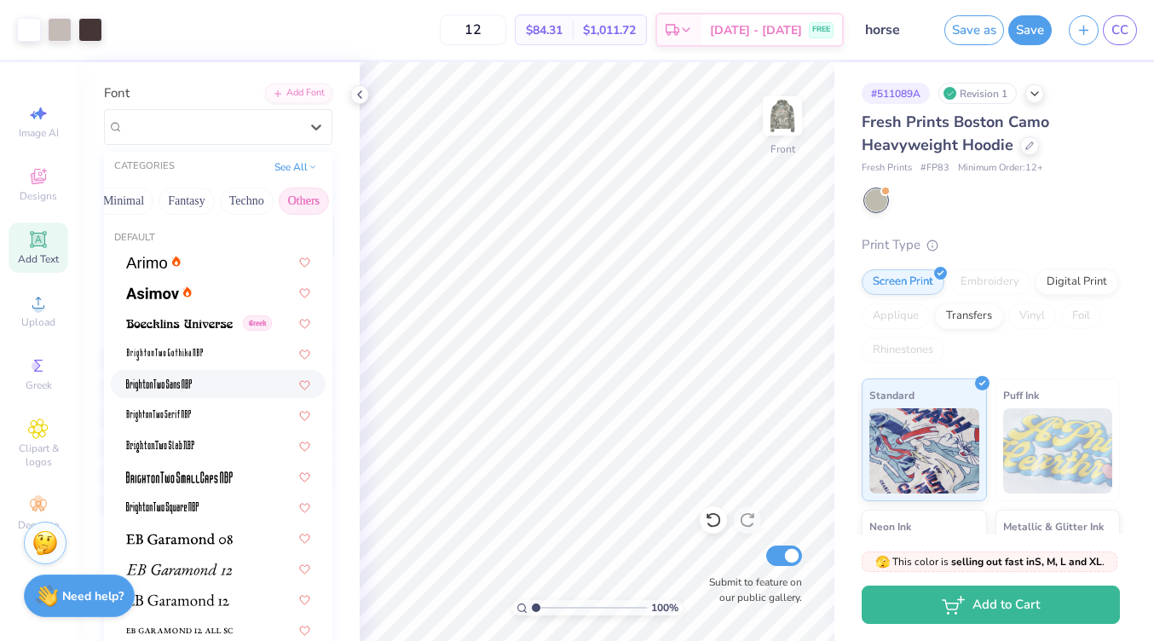
scroll to position [83, 0]
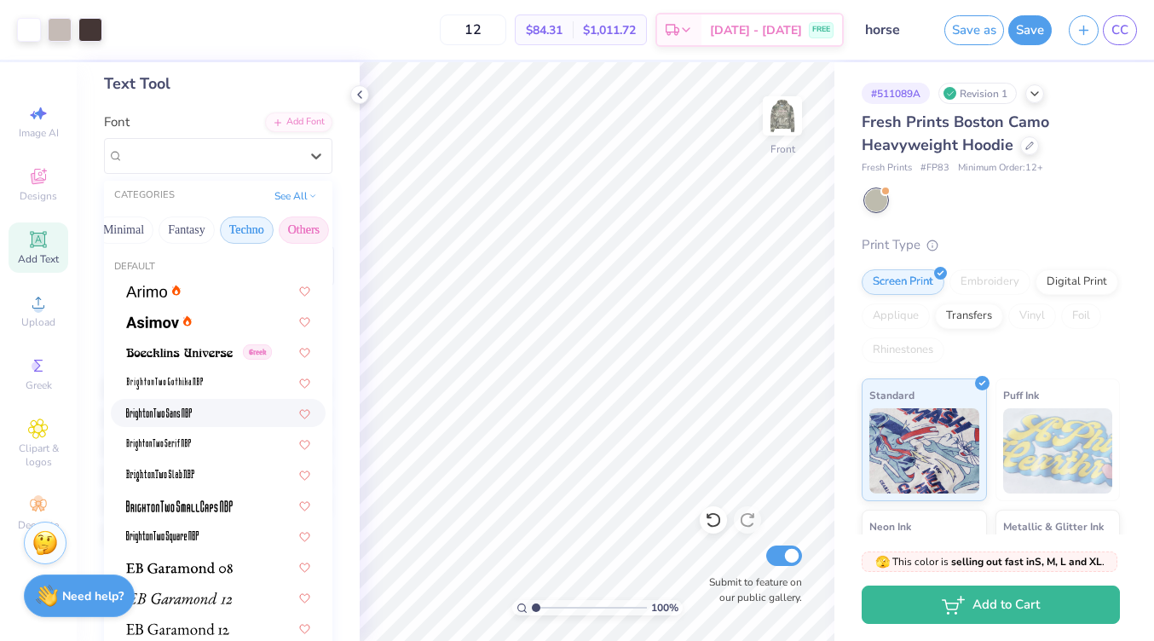
click at [241, 231] on button "Techno" at bounding box center [247, 229] width 54 height 27
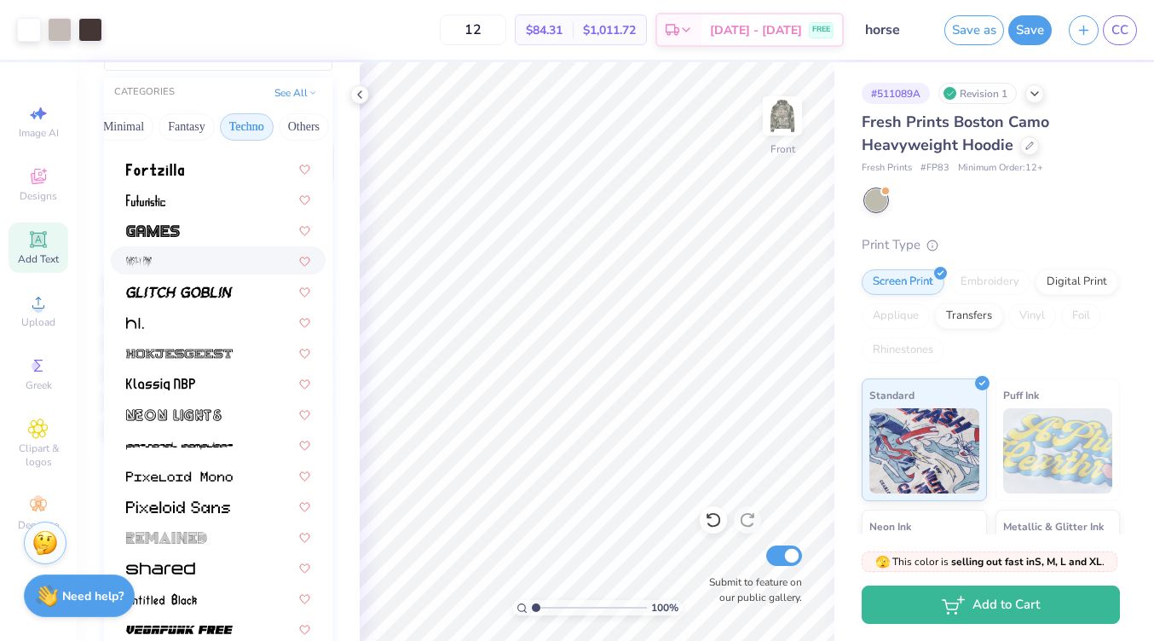
scroll to position [194, 0]
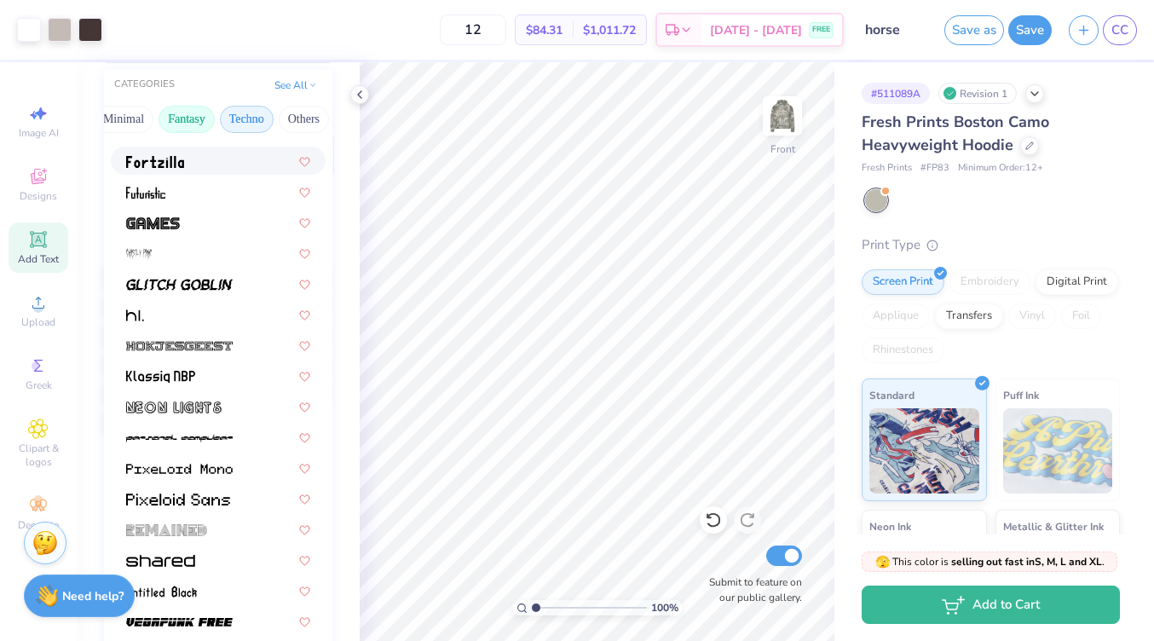
click at [184, 108] on button "Fantasy" at bounding box center [186, 119] width 56 height 27
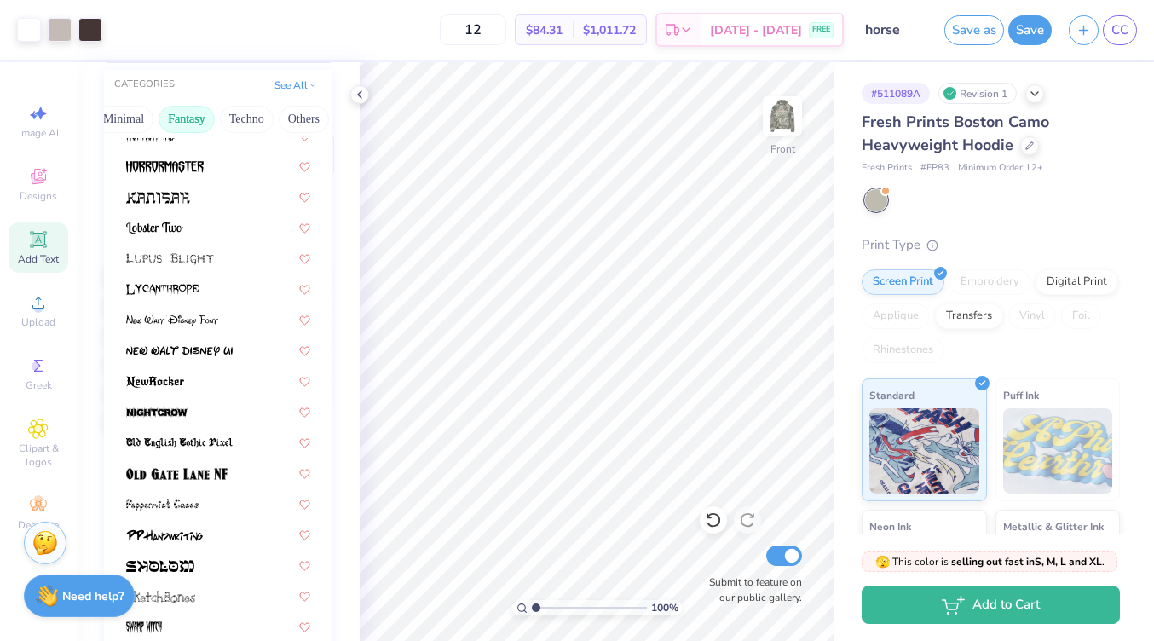
scroll to position [356, 0]
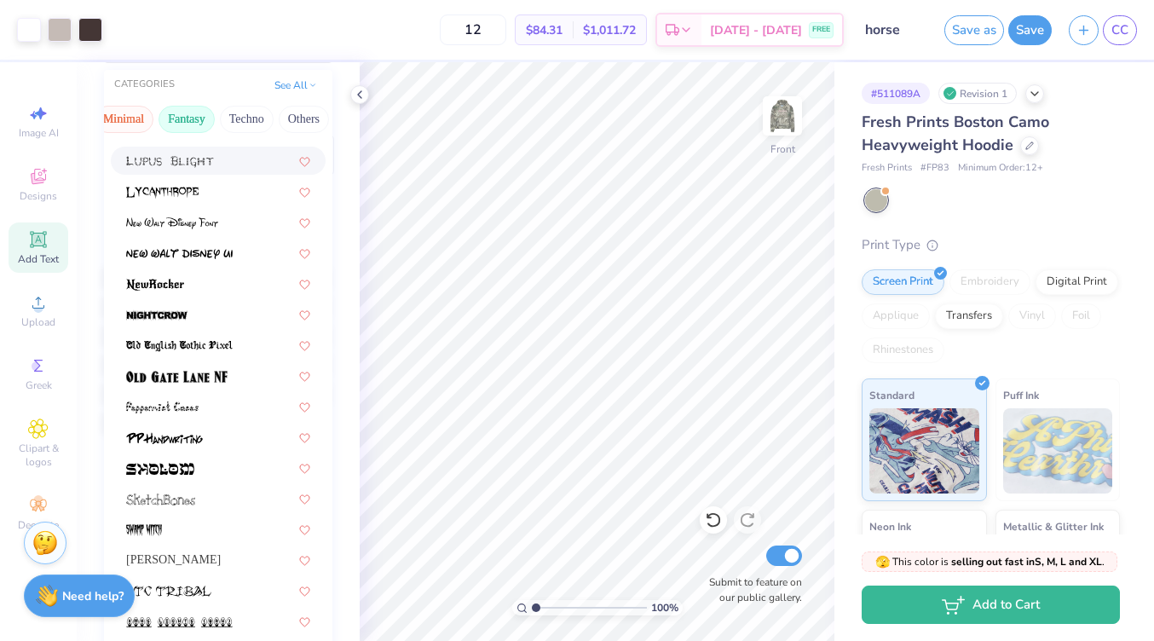
click at [124, 115] on button "Minimal" at bounding box center [124, 119] width 60 height 27
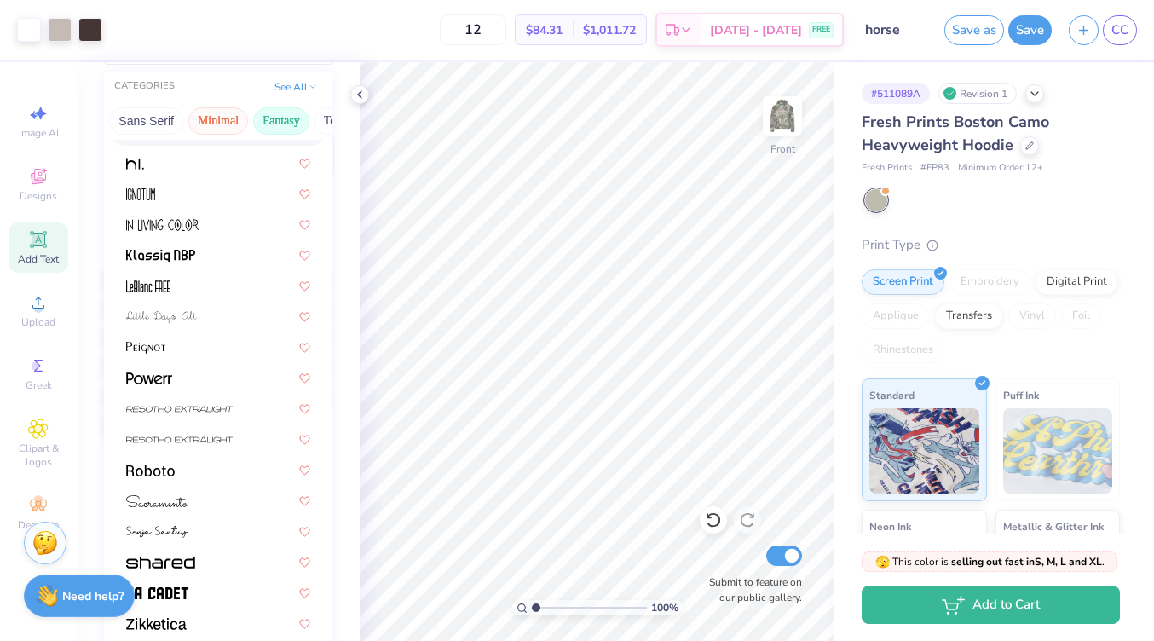
scroll to position [0, 265]
click at [286, 129] on button "Sans Serif" at bounding box center [287, 120] width 74 height 27
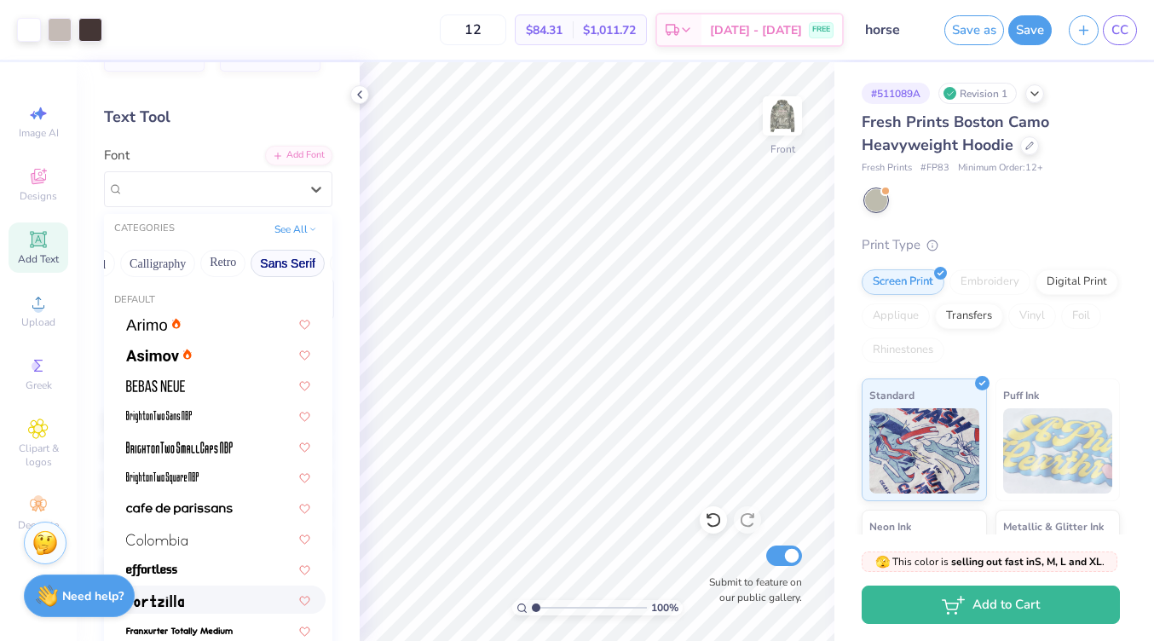
scroll to position [20, 0]
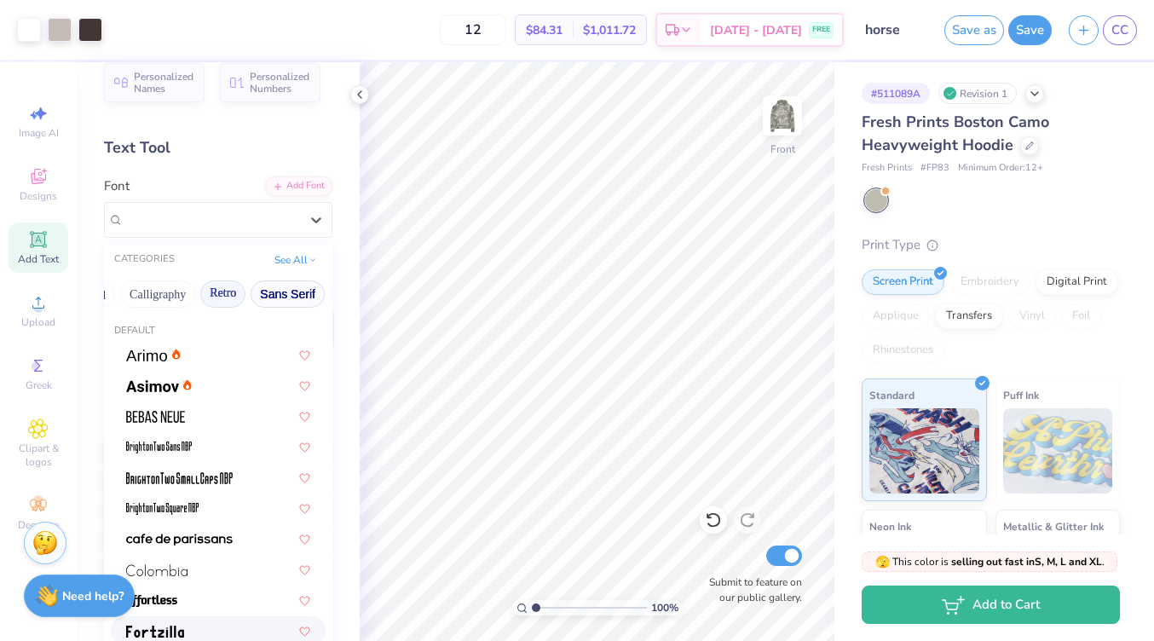
click at [222, 294] on button "Retro" at bounding box center [222, 293] width 45 height 27
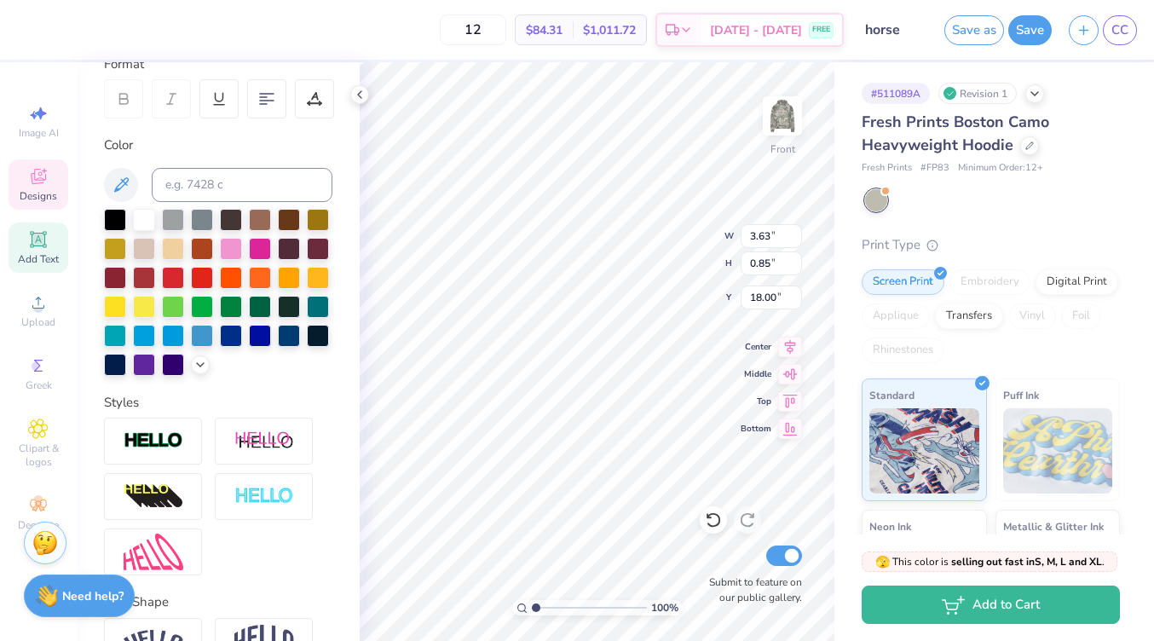
scroll to position [0, 1]
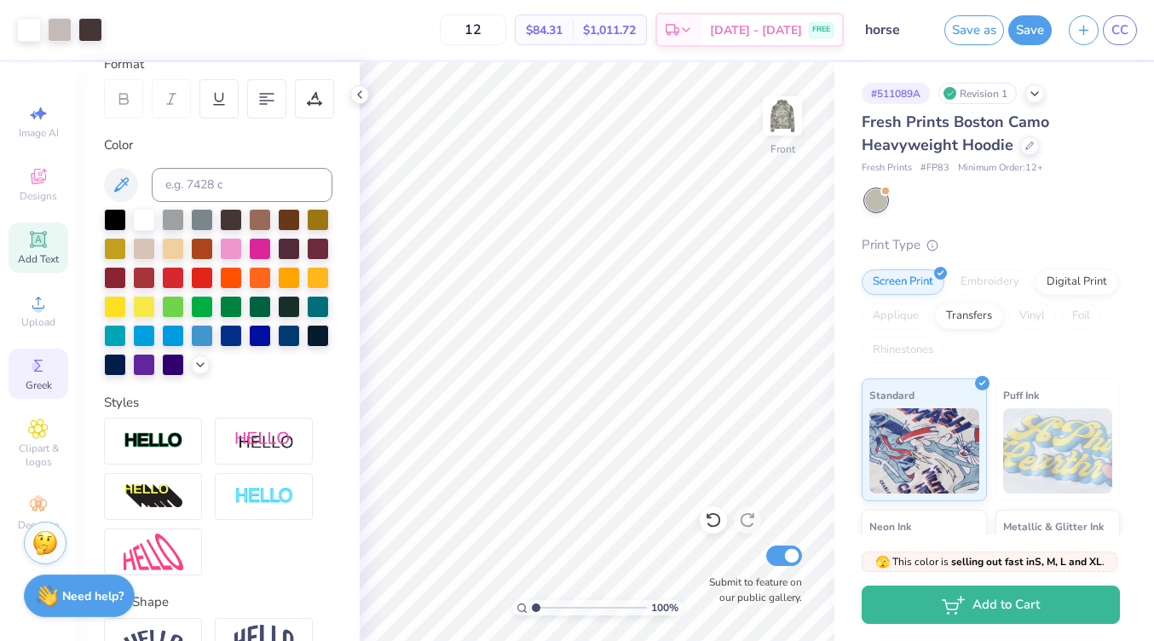
click at [43, 377] on div "Greek" at bounding box center [39, 373] width 60 height 50
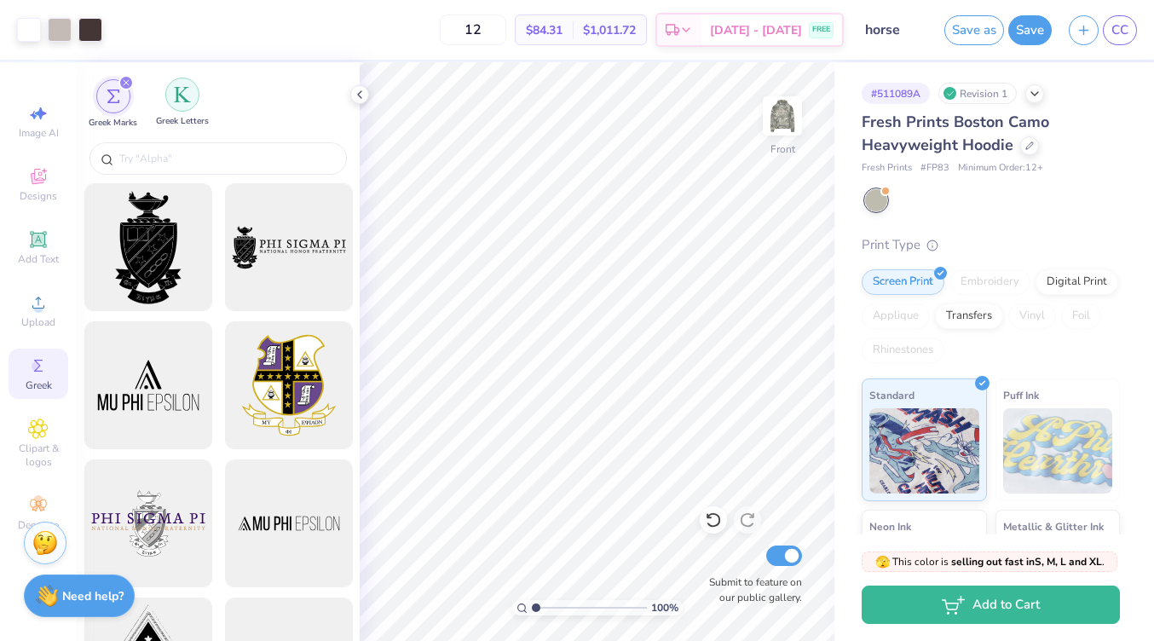
click at [181, 107] on div "filter for Greek Letters" at bounding box center [182, 95] width 34 height 34
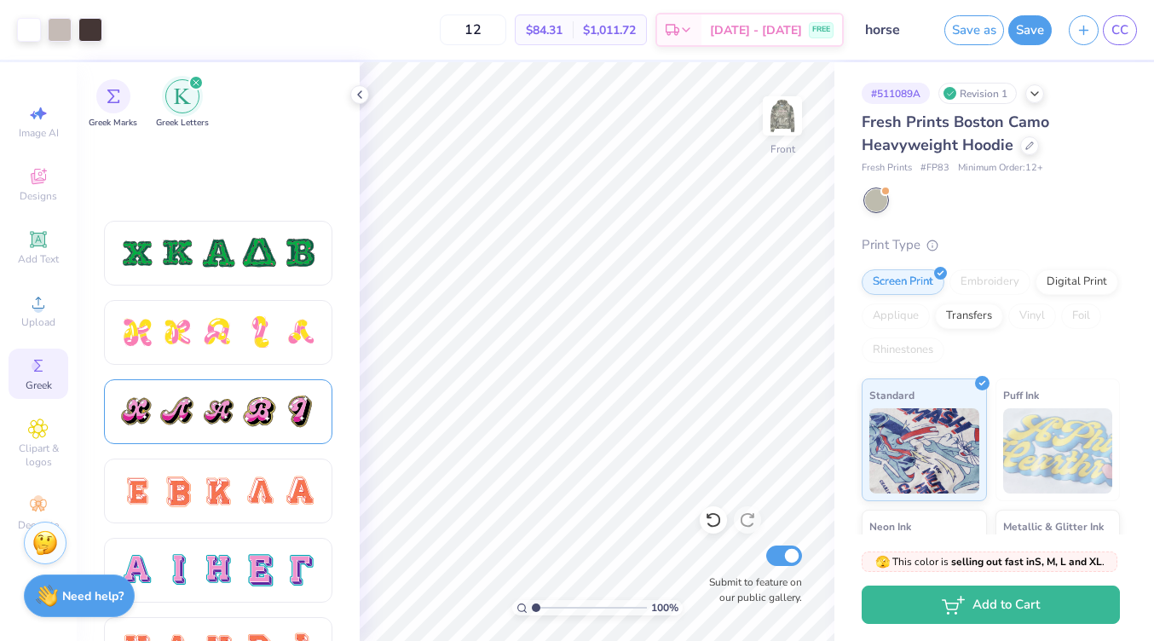
scroll to position [947, 0]
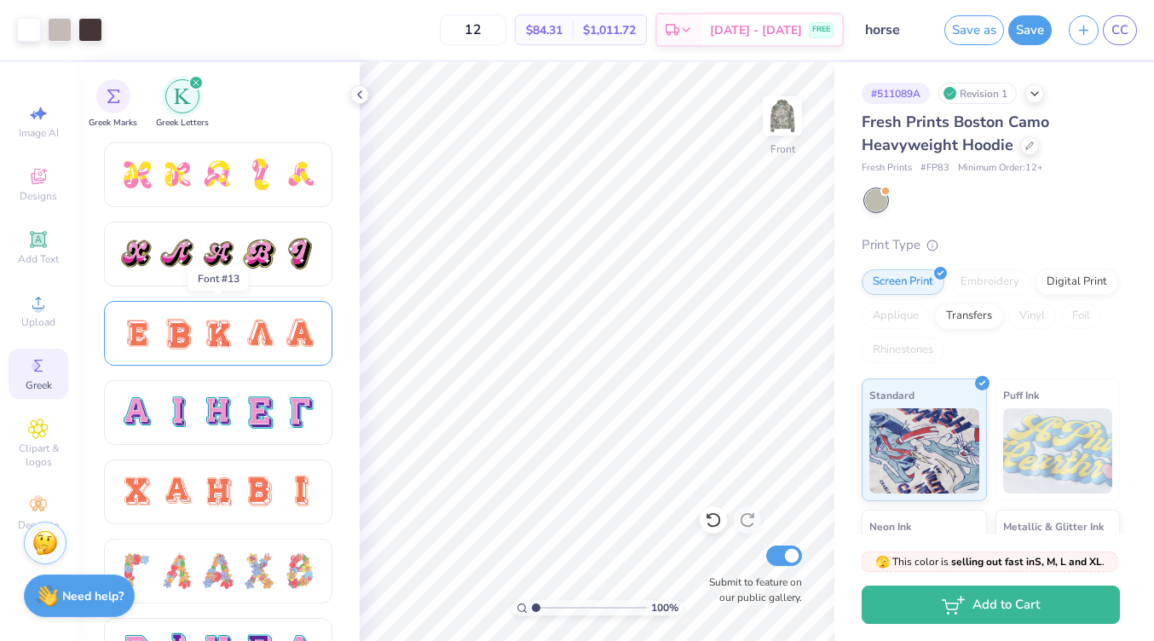
click at [228, 336] on div at bounding box center [218, 333] width 36 height 36
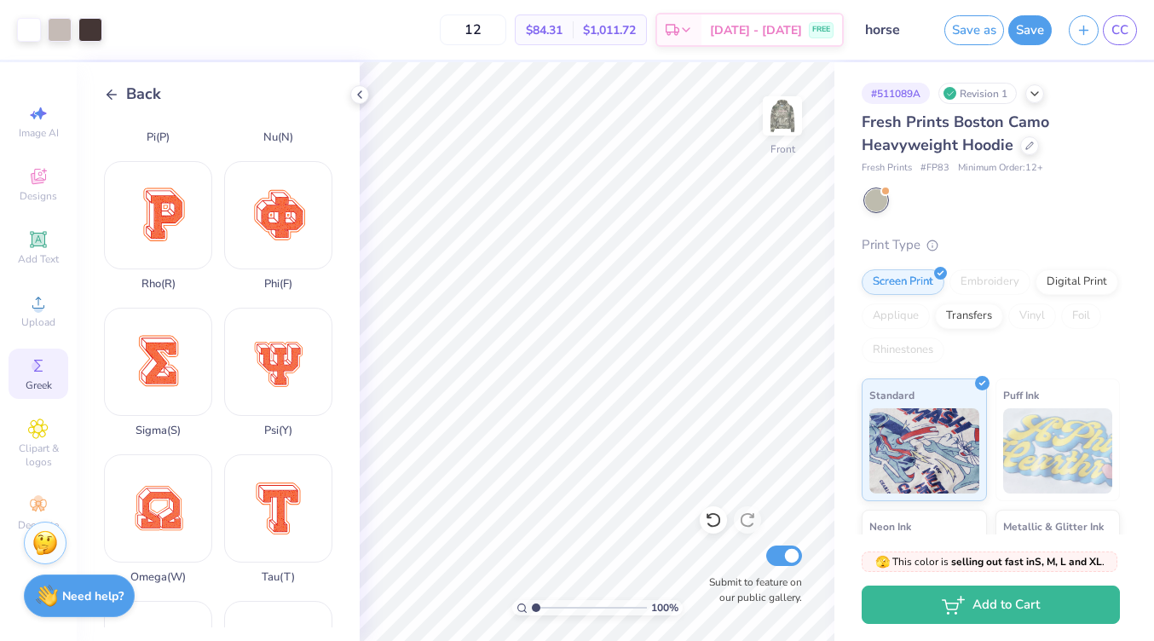
scroll to position [998, 0]
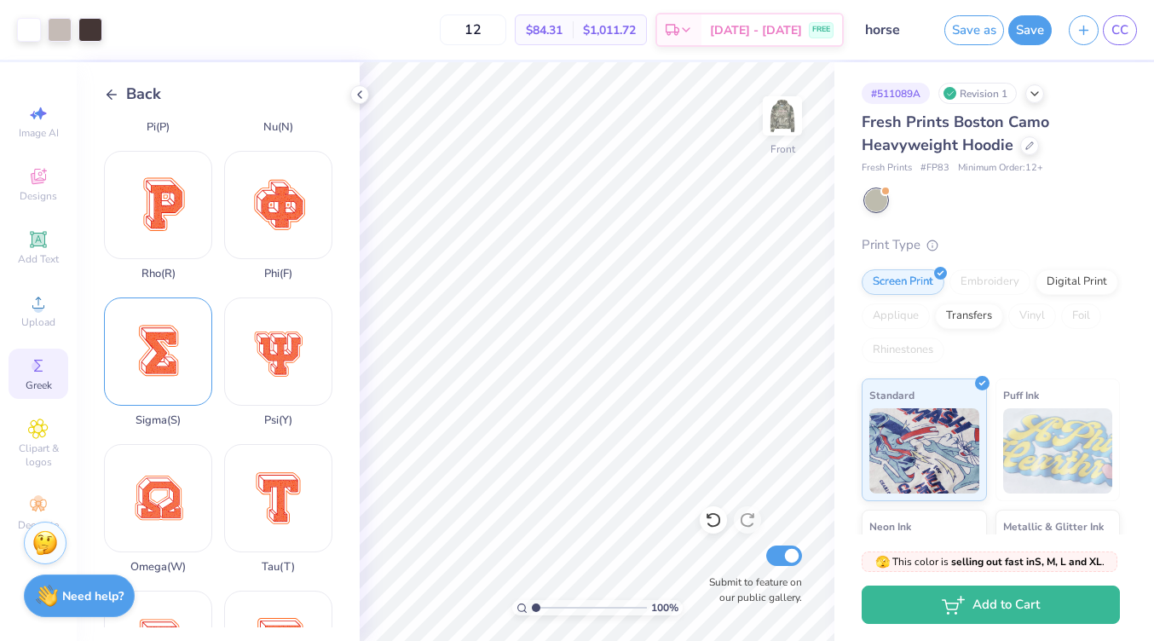
click at [144, 357] on div "Sigma ( S )" at bounding box center [158, 361] width 108 height 129
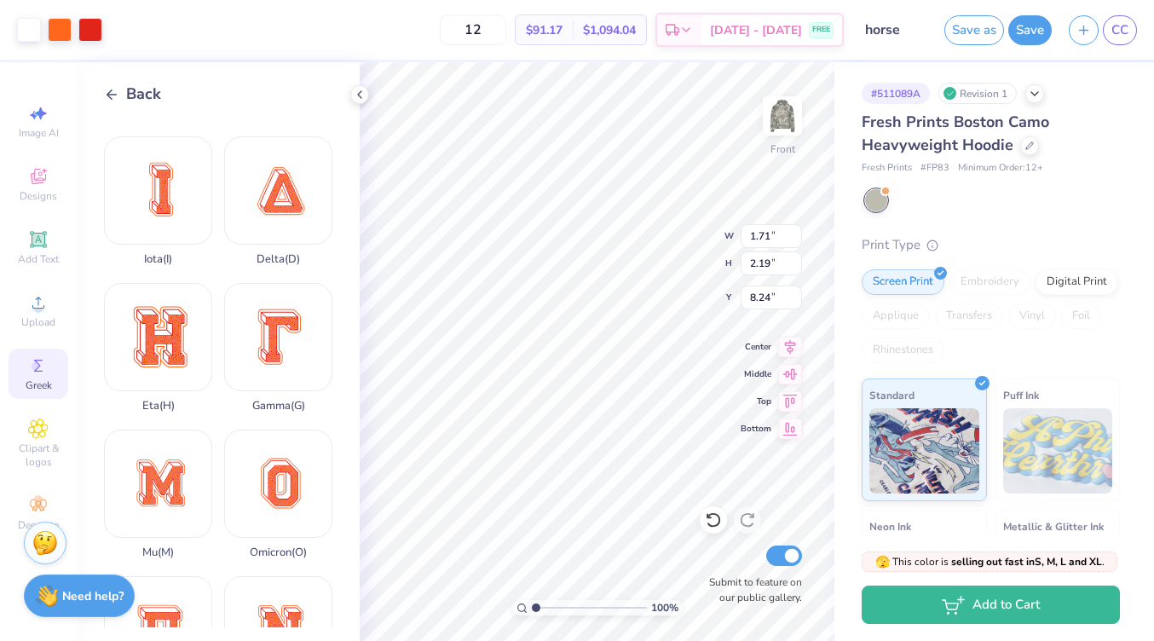
scroll to position [119, 0]
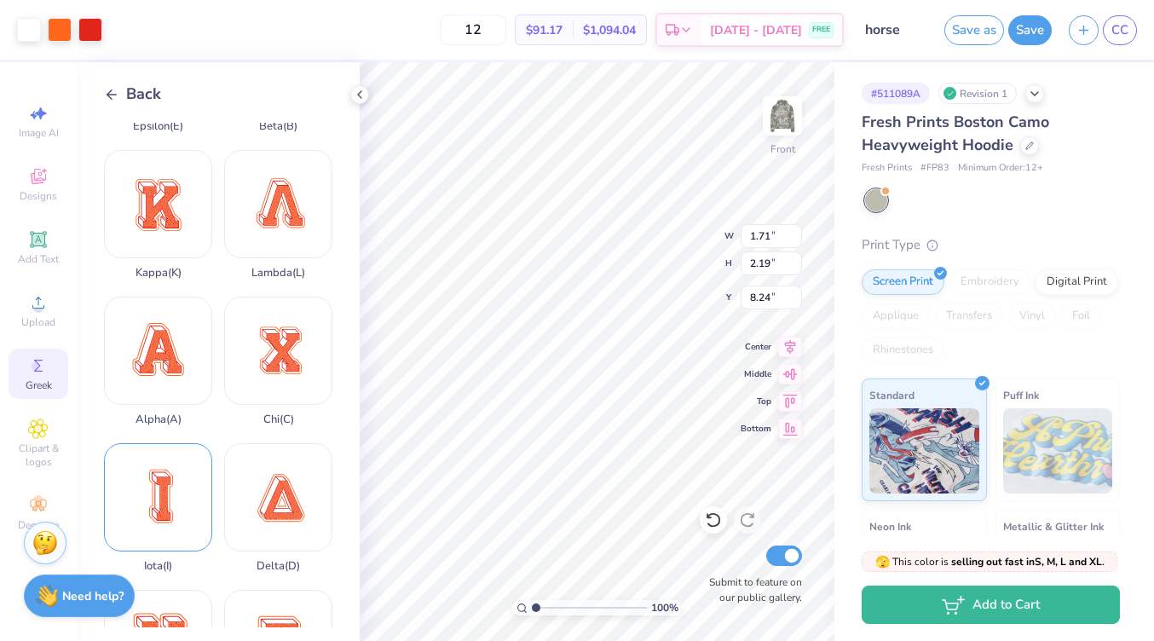
click at [163, 494] on div "Iota ( I )" at bounding box center [158, 507] width 108 height 129
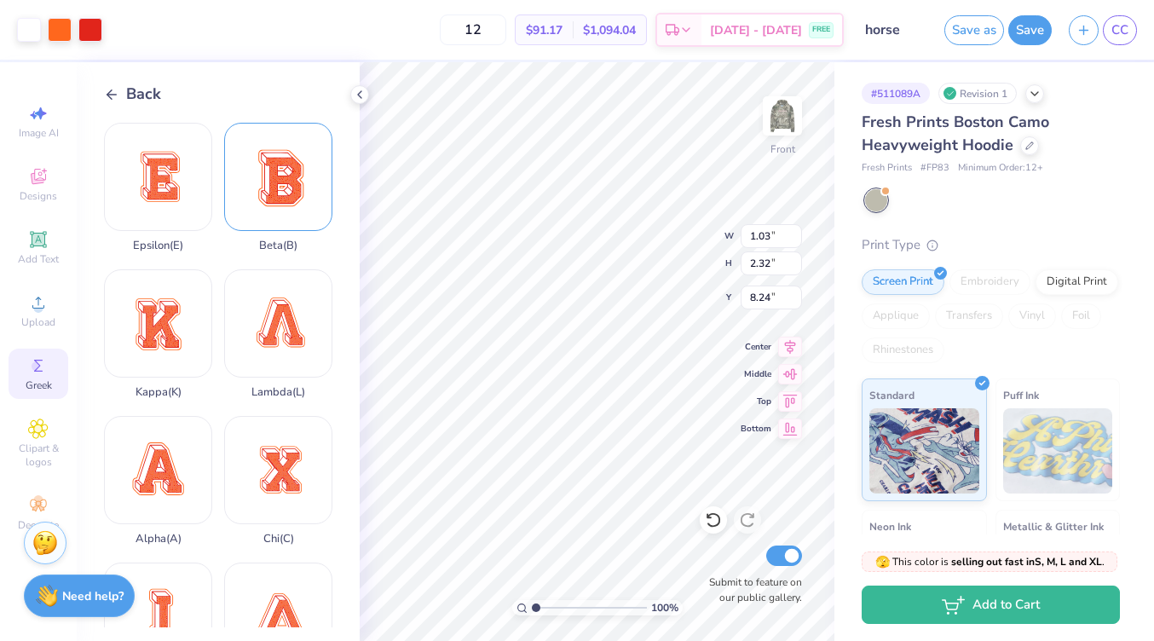
click at [311, 167] on div "Beta ( B )" at bounding box center [278, 187] width 108 height 129
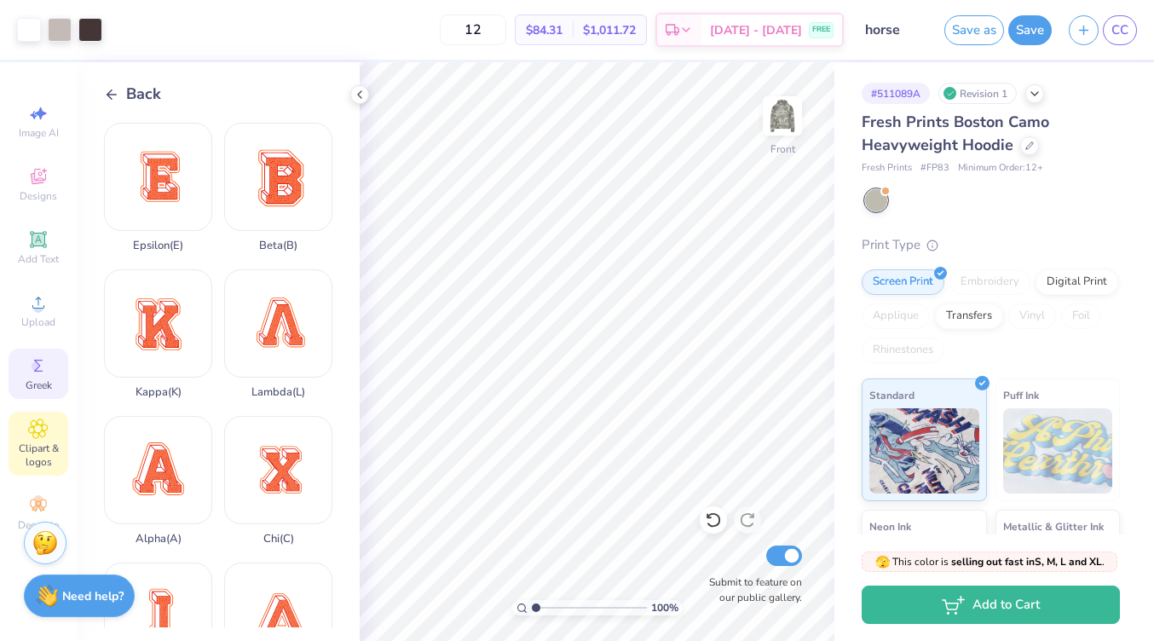
click at [37, 448] on span "Clipart & logos" at bounding box center [39, 454] width 60 height 27
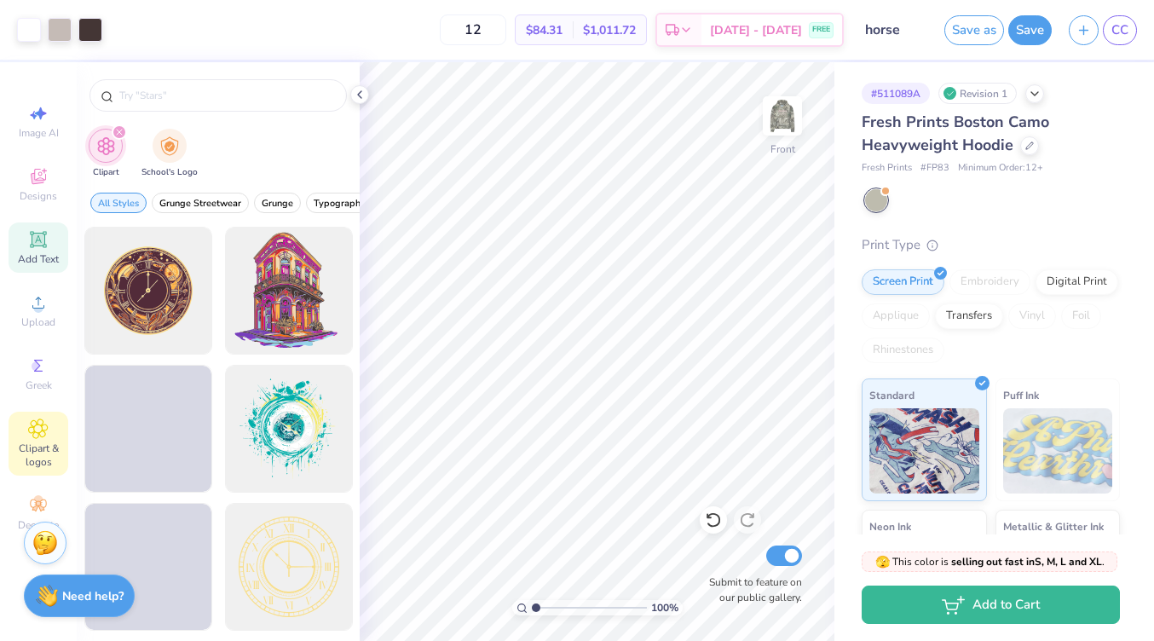
click at [35, 239] on icon at bounding box center [38, 239] width 13 height 13
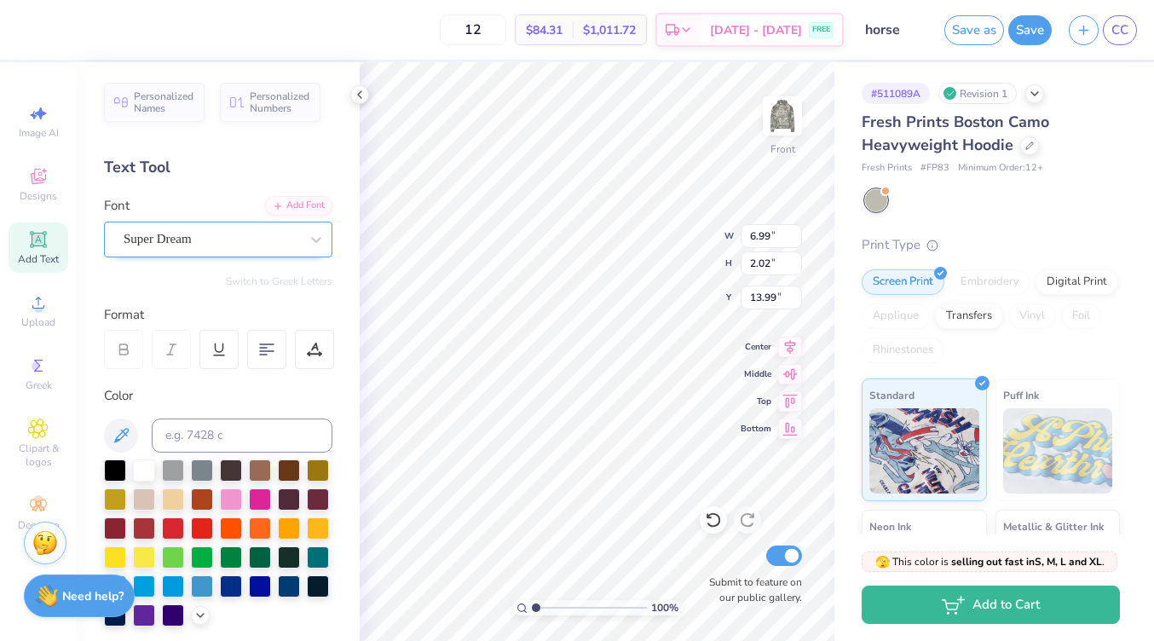
click at [198, 239] on div "Super Dream" at bounding box center [211, 239] width 179 height 26
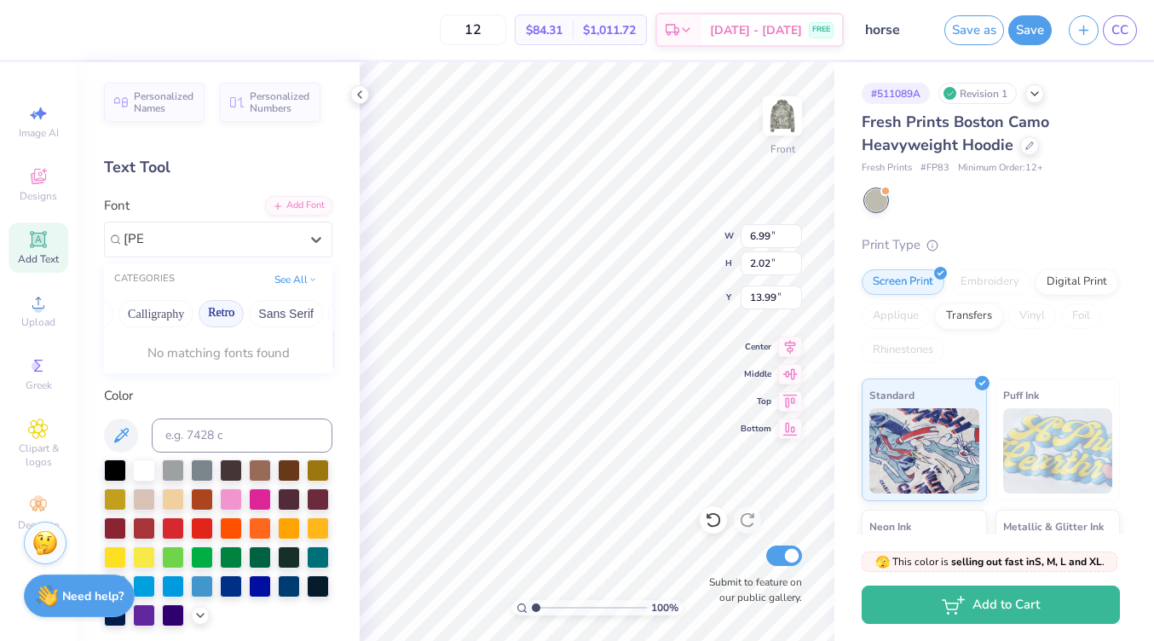
scroll to position [0, 288]
click at [204, 314] on button "Retro" at bounding box center [199, 313] width 45 height 27
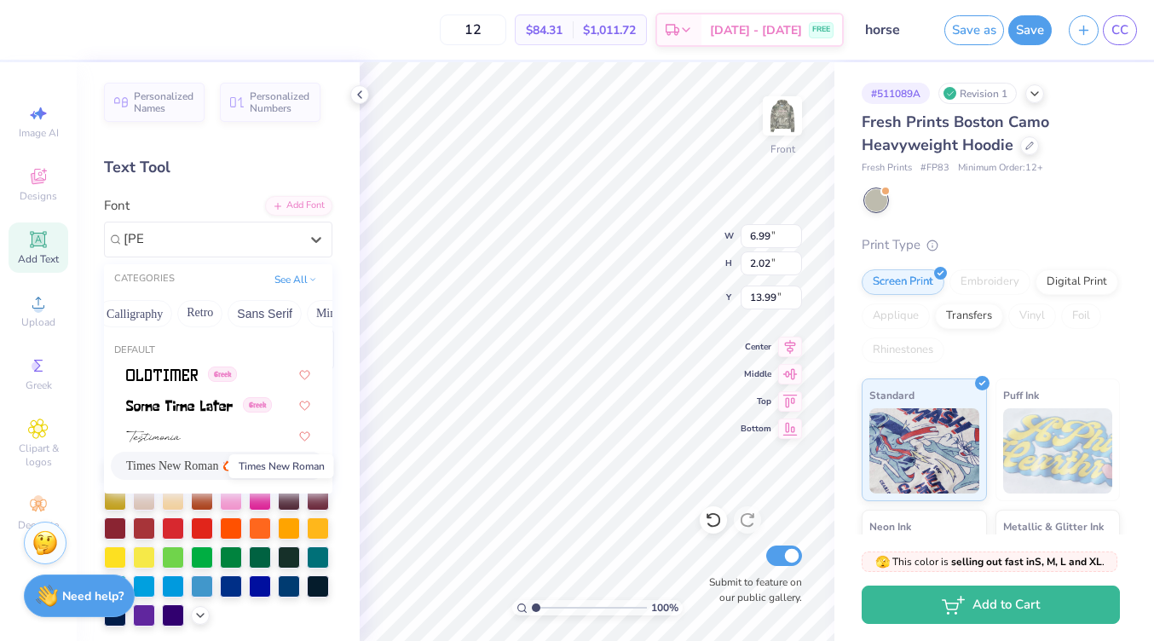
click at [147, 462] on span "Times New Roman" at bounding box center [172, 466] width 92 height 18
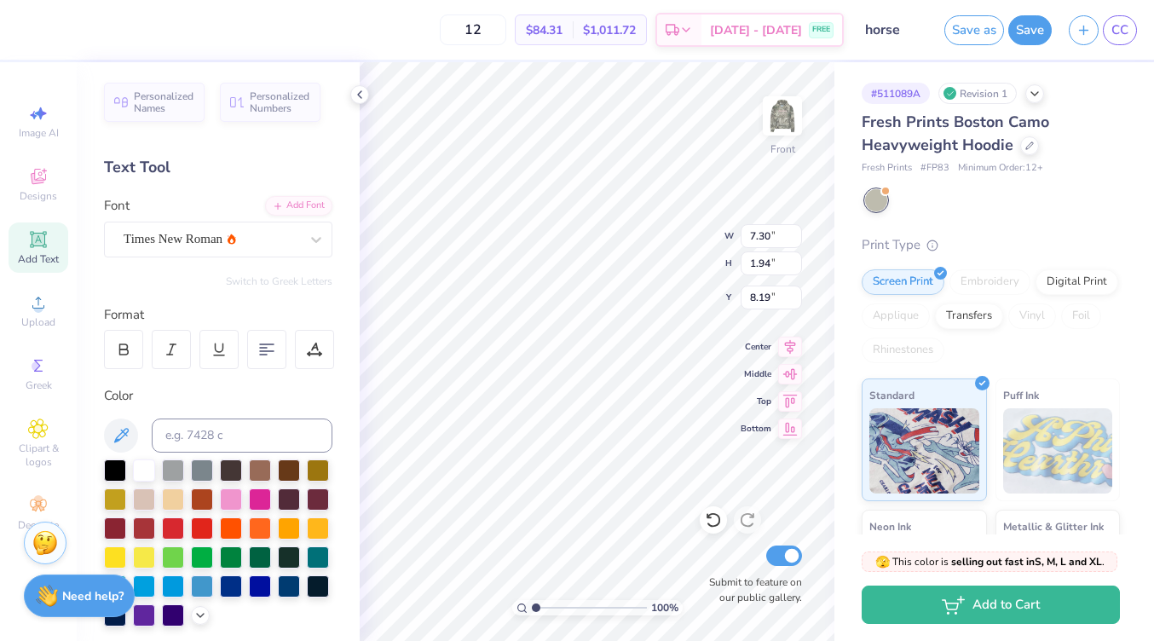
click at [31, 29] on div "12 $84.31 Per Item $1,011.72 Total Est. Delivery [DATE] - [DATE] FREE" at bounding box center [435, 30] width 818 height 60
click at [233, 468] on div at bounding box center [231, 468] width 22 height 22
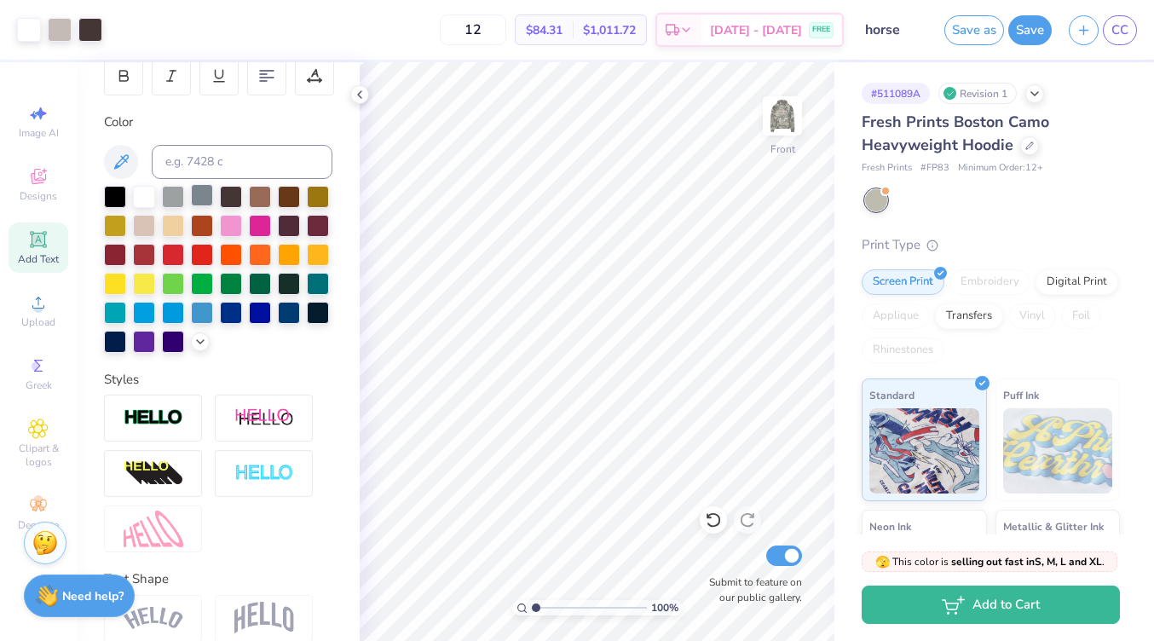
scroll to position [0, 0]
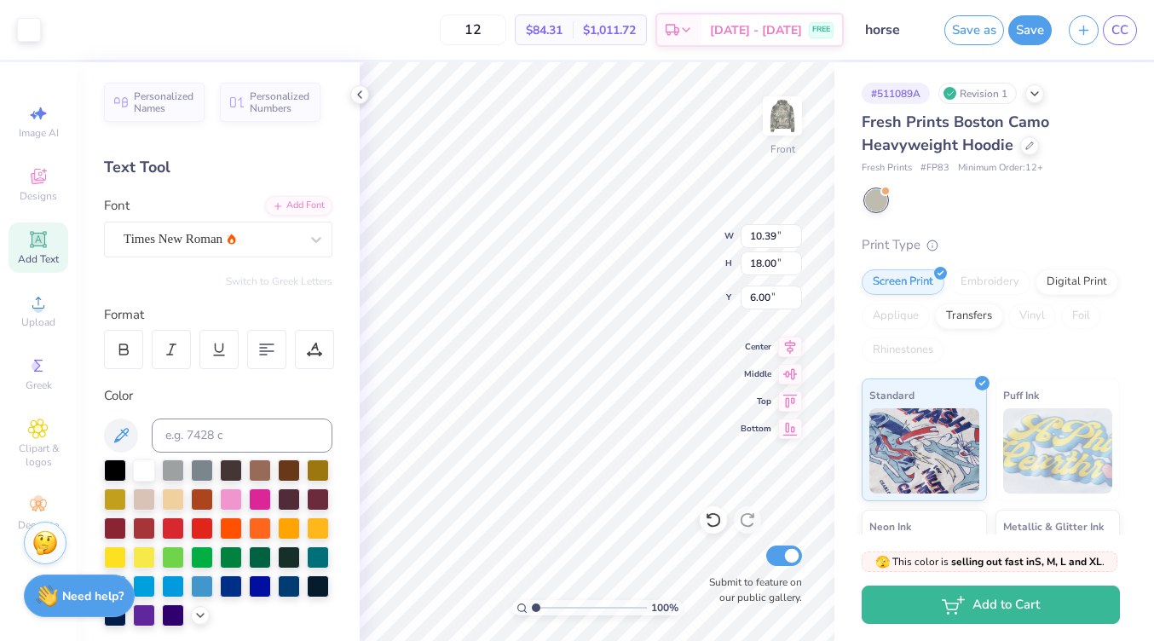
click at [175, 293] on div "Personalized Names Personalized Numbers Text Tool Add Font Font Times New Roman…" at bounding box center [218, 351] width 283 height 578
click at [127, 343] on icon at bounding box center [123, 349] width 15 height 15
click at [122, 351] on icon at bounding box center [123, 349] width 15 height 15
click at [115, 341] on div at bounding box center [123, 349] width 39 height 39
click at [127, 353] on icon at bounding box center [124, 351] width 9 height 5
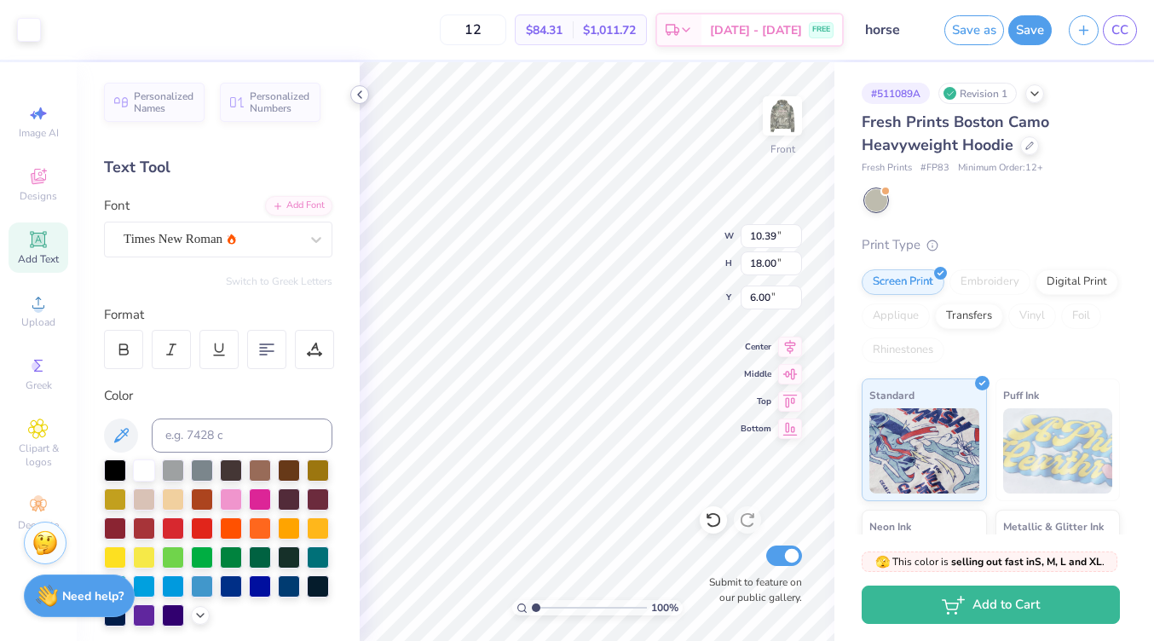
click at [360, 98] on icon at bounding box center [360, 95] width 14 height 14
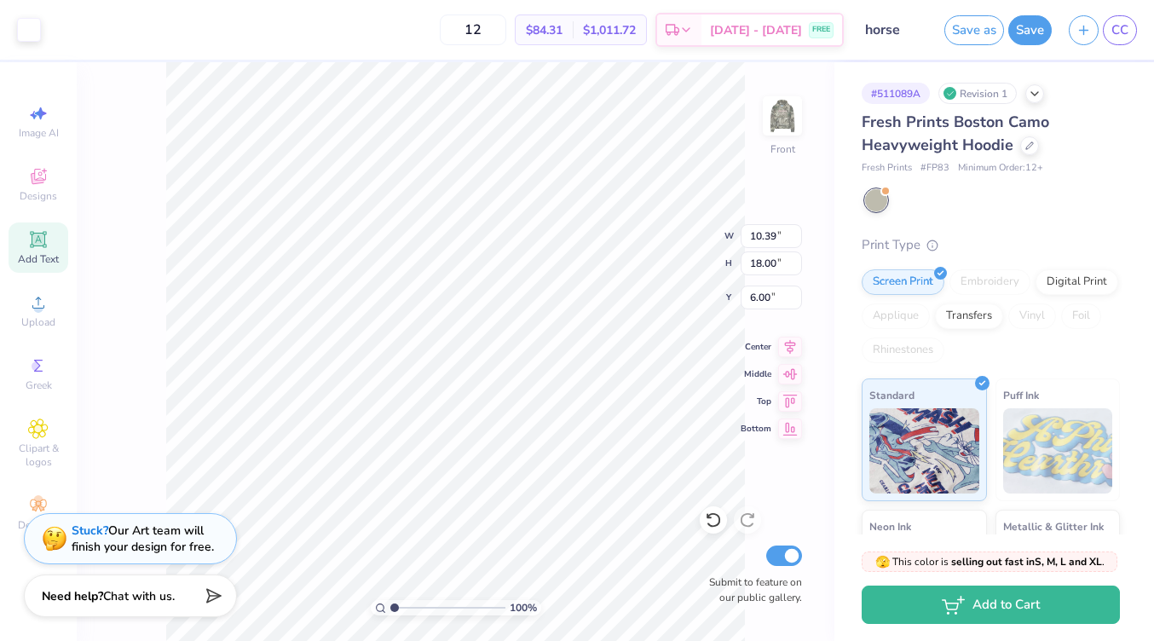
click at [39, 237] on icon at bounding box center [38, 239] width 13 height 13
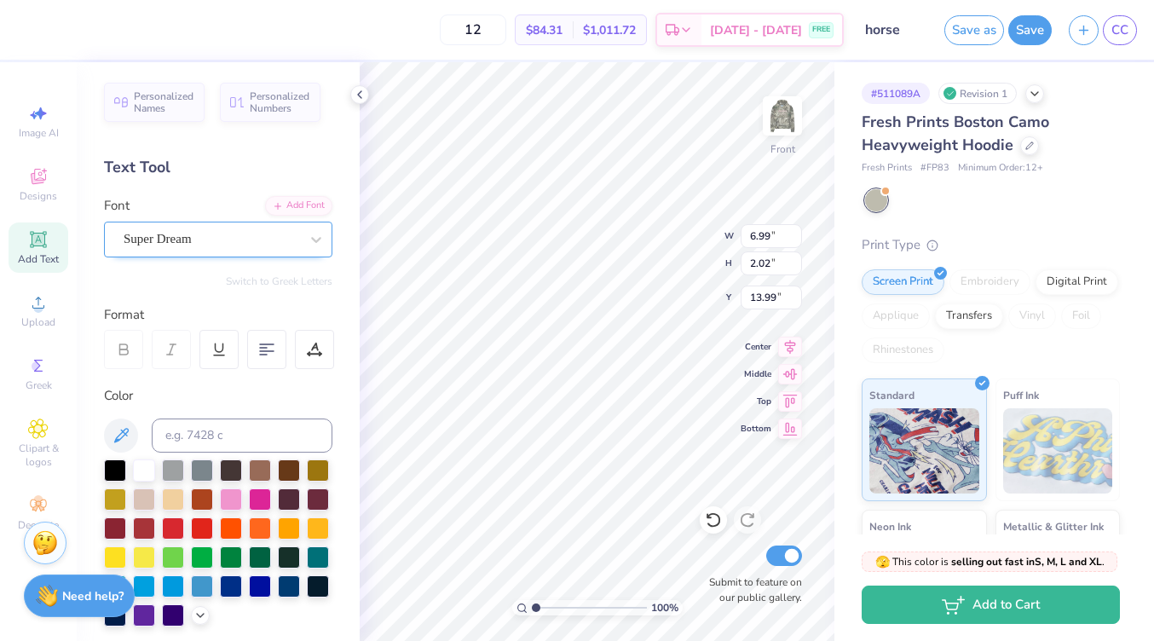
click at [294, 240] on div "Super Dream" at bounding box center [211, 239] width 179 height 26
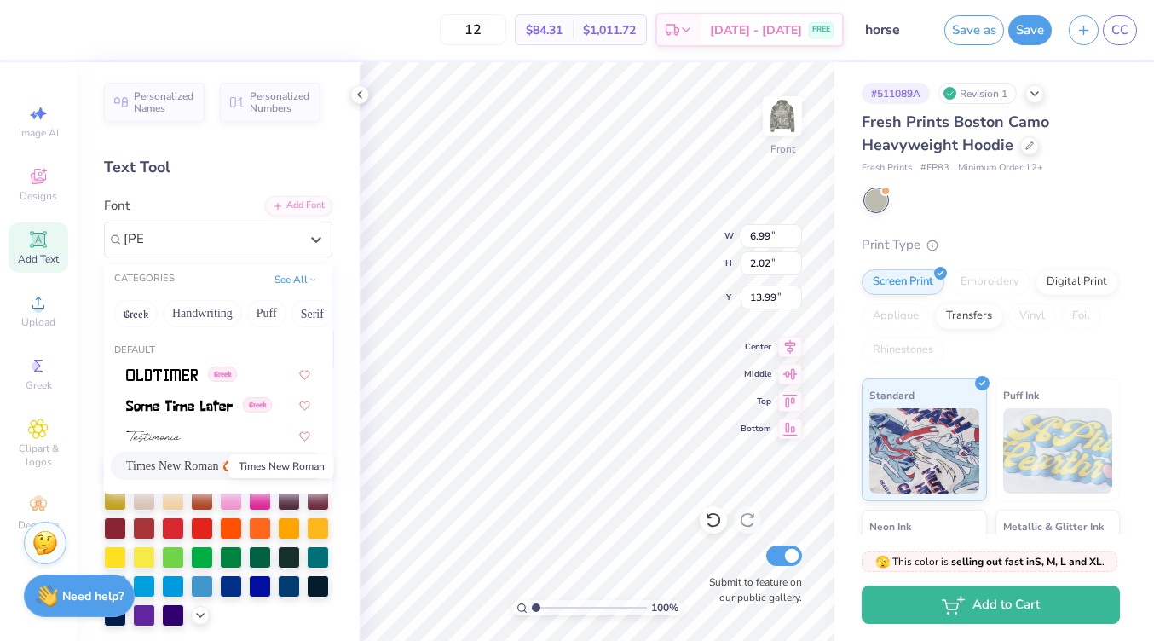
click at [177, 465] on span "Times New Roman" at bounding box center [172, 466] width 92 height 18
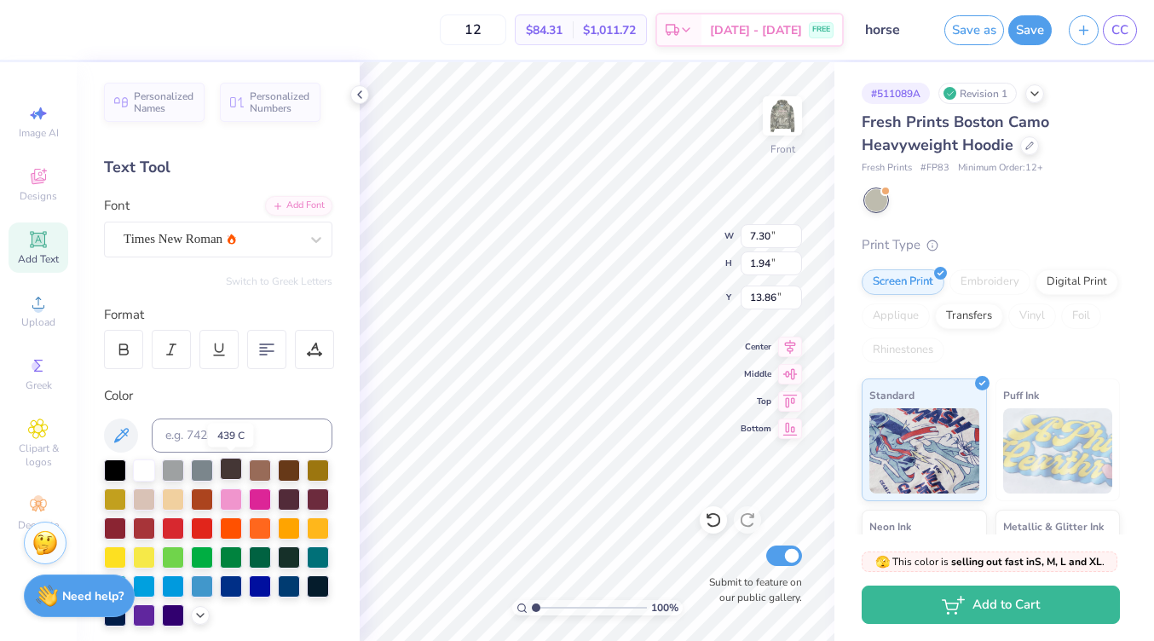
click at [227, 469] on div at bounding box center [231, 468] width 22 height 22
paste textarea "Σ"
paste textarea "ΣIB"
click at [168, 360] on div at bounding box center [171, 349] width 39 height 39
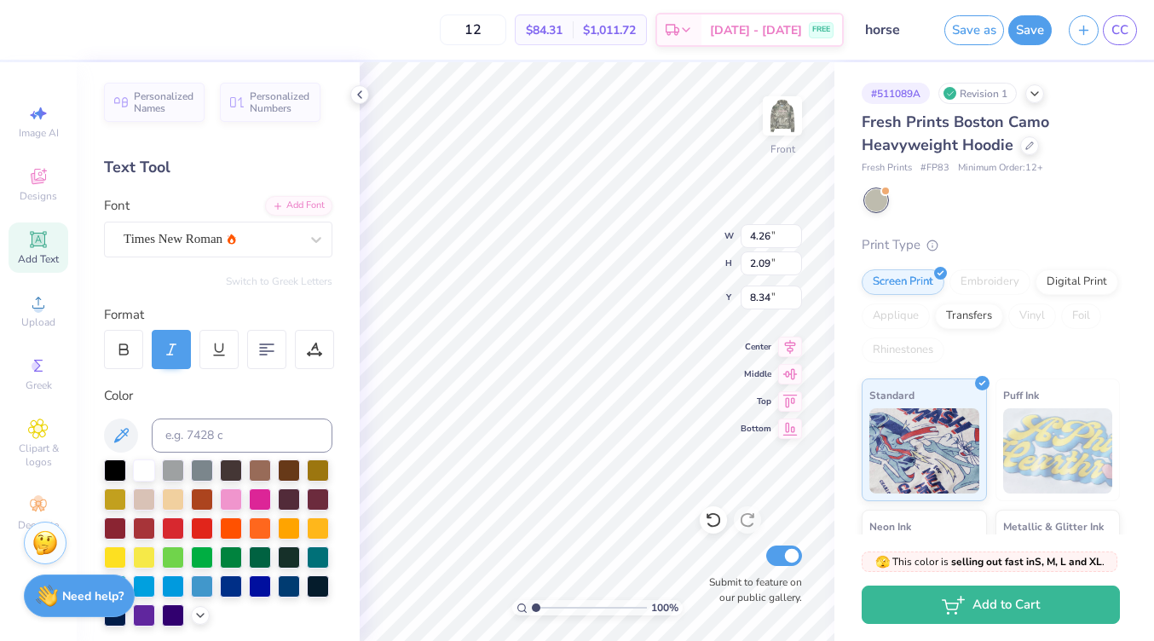
click at [174, 352] on icon at bounding box center [171, 349] width 15 height 15
click at [129, 350] on icon at bounding box center [123, 349] width 15 height 15
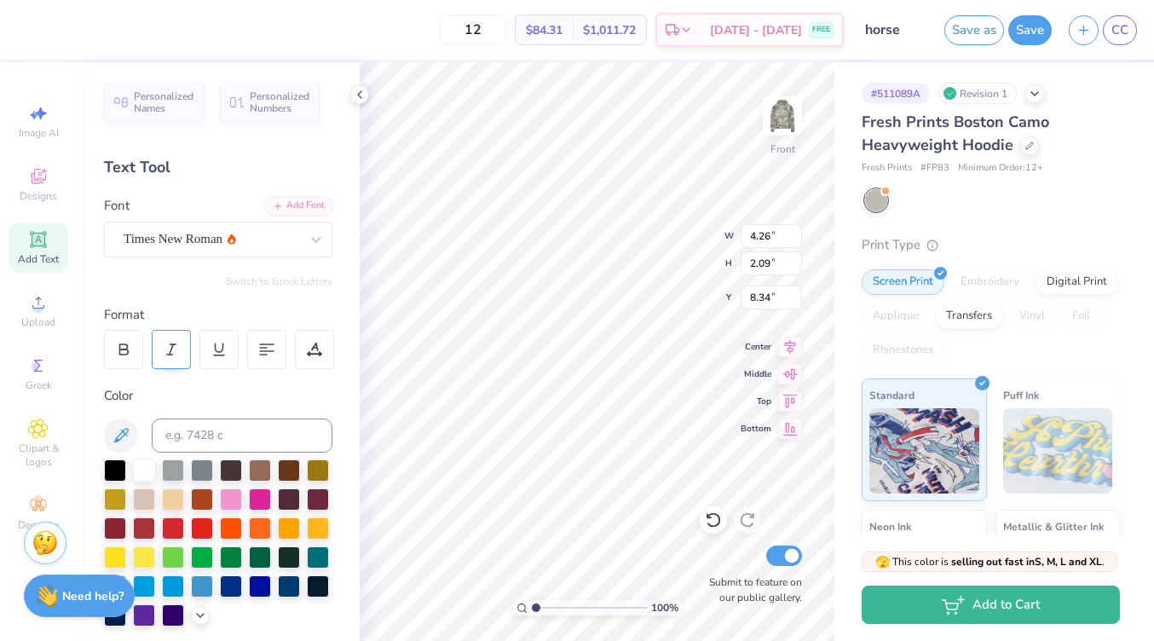
click at [176, 350] on icon at bounding box center [171, 349] width 15 height 15
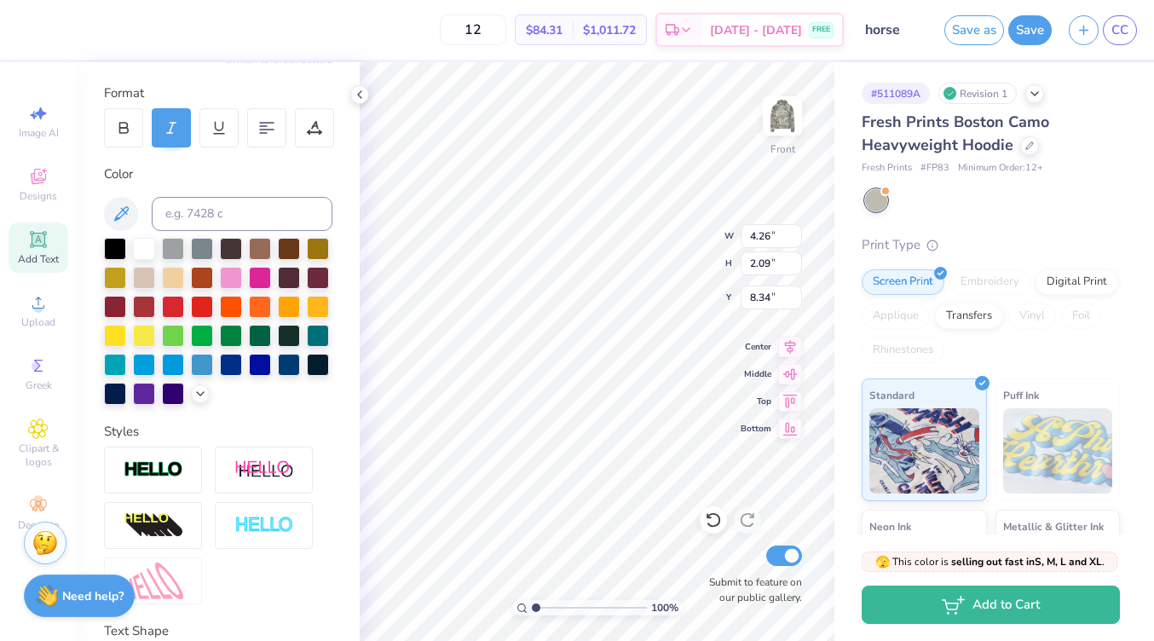
scroll to position [349, 0]
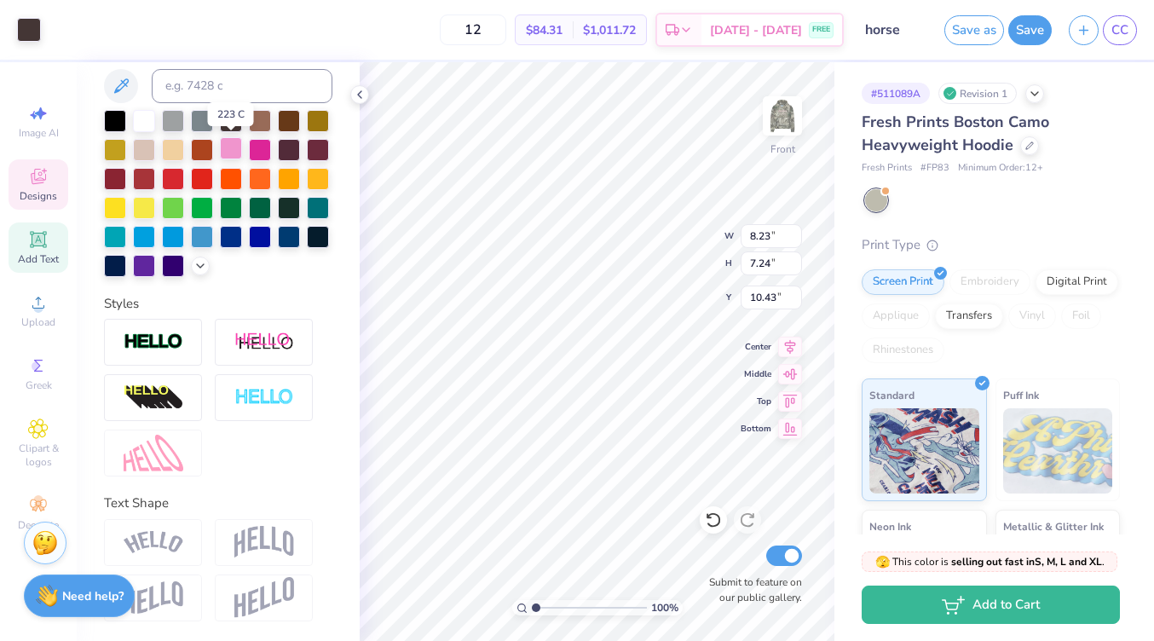
click at [236, 153] on div at bounding box center [231, 148] width 22 height 22
click at [197, 262] on polyline at bounding box center [200, 263] width 7 height 3
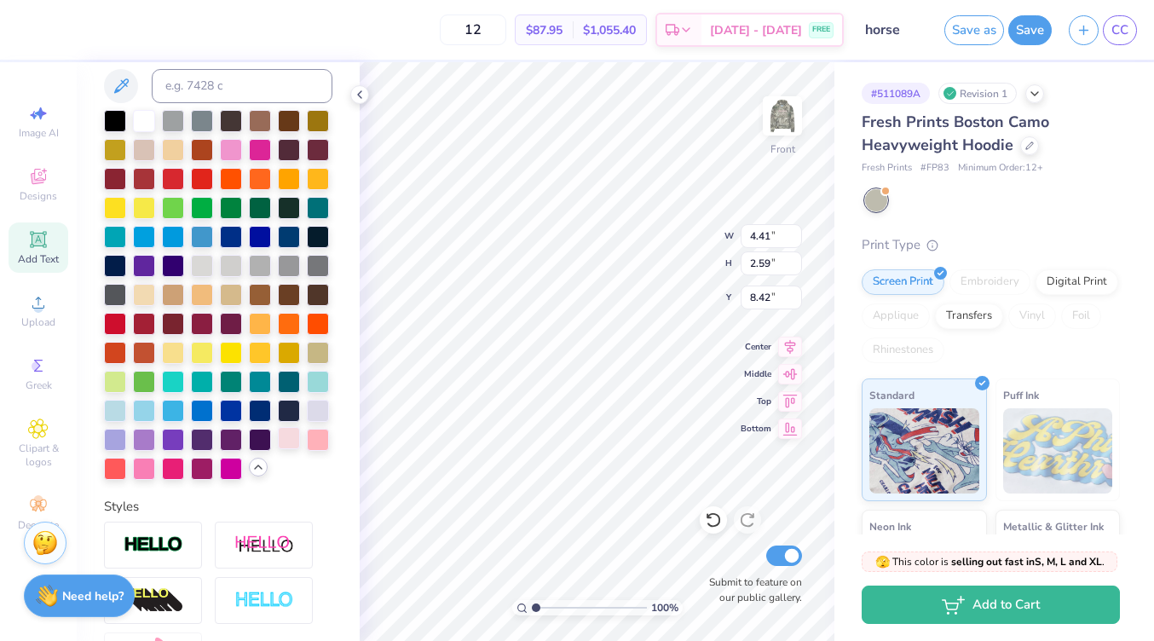
click at [286, 436] on div at bounding box center [289, 438] width 22 height 22
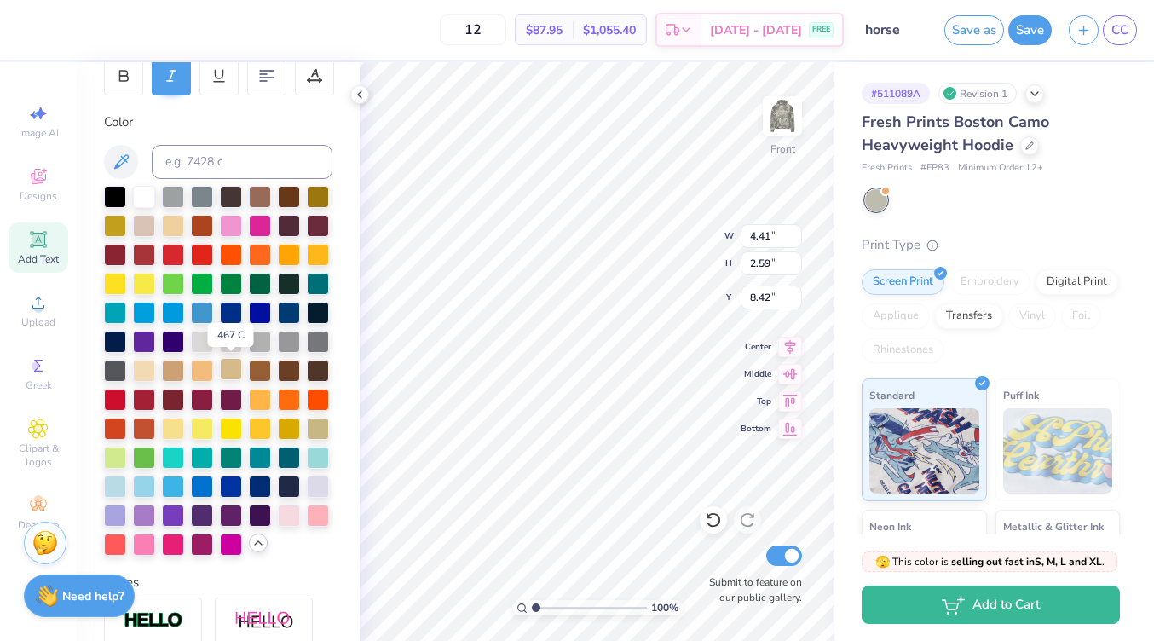
scroll to position [273, 0]
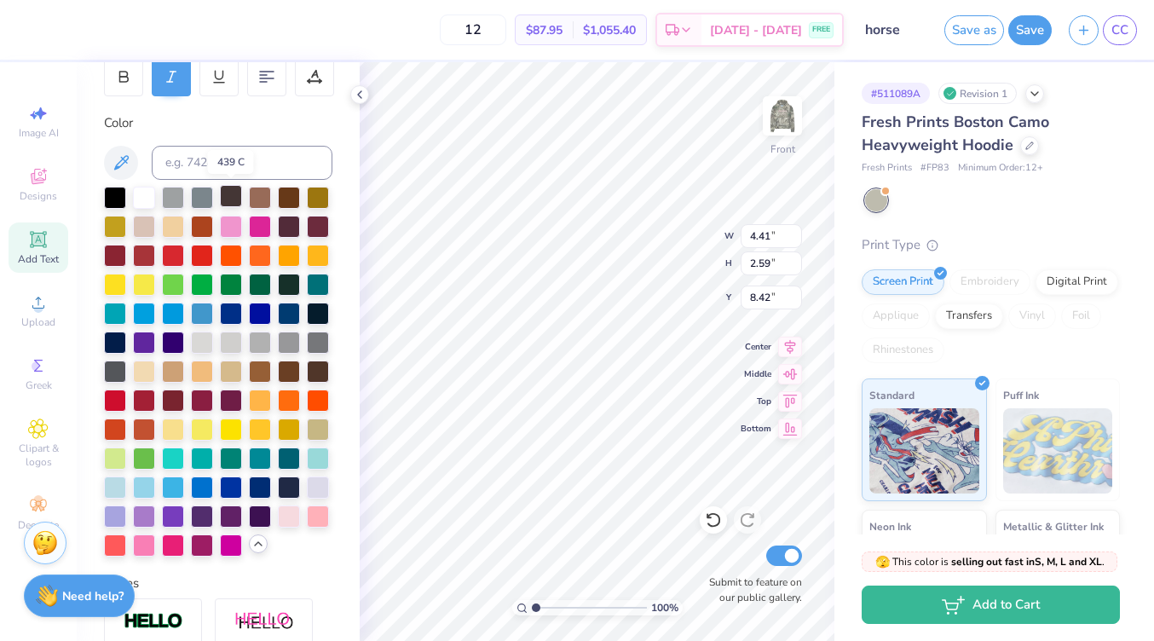
click at [230, 200] on div at bounding box center [231, 196] width 22 height 22
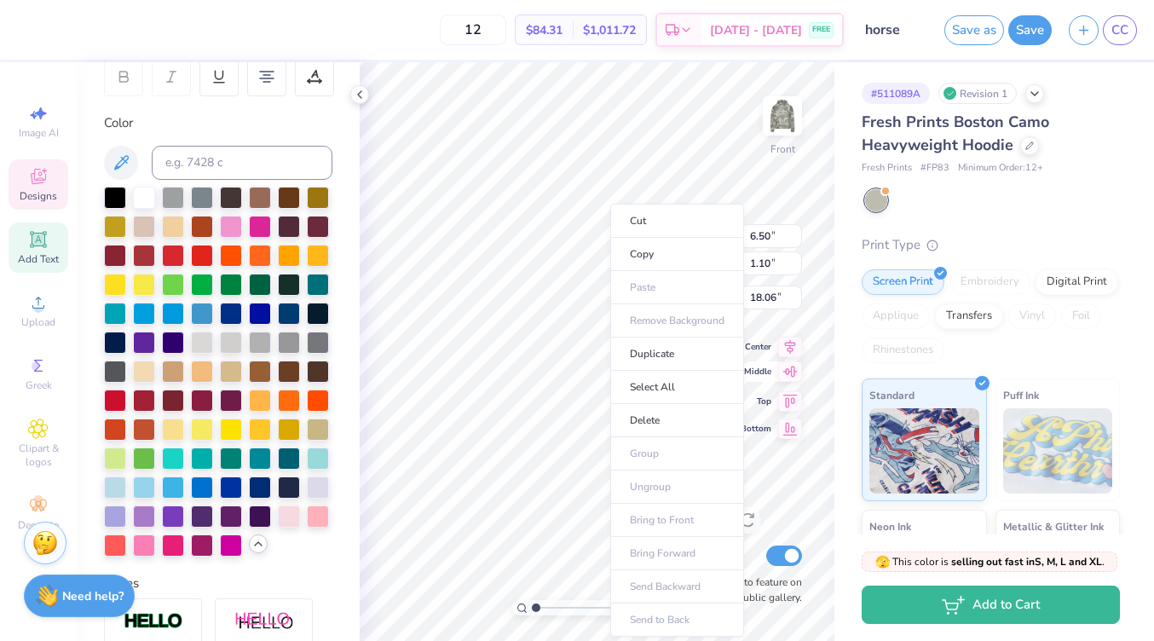
click at [667, 352] on li "Duplicate" at bounding box center [677, 353] width 134 height 33
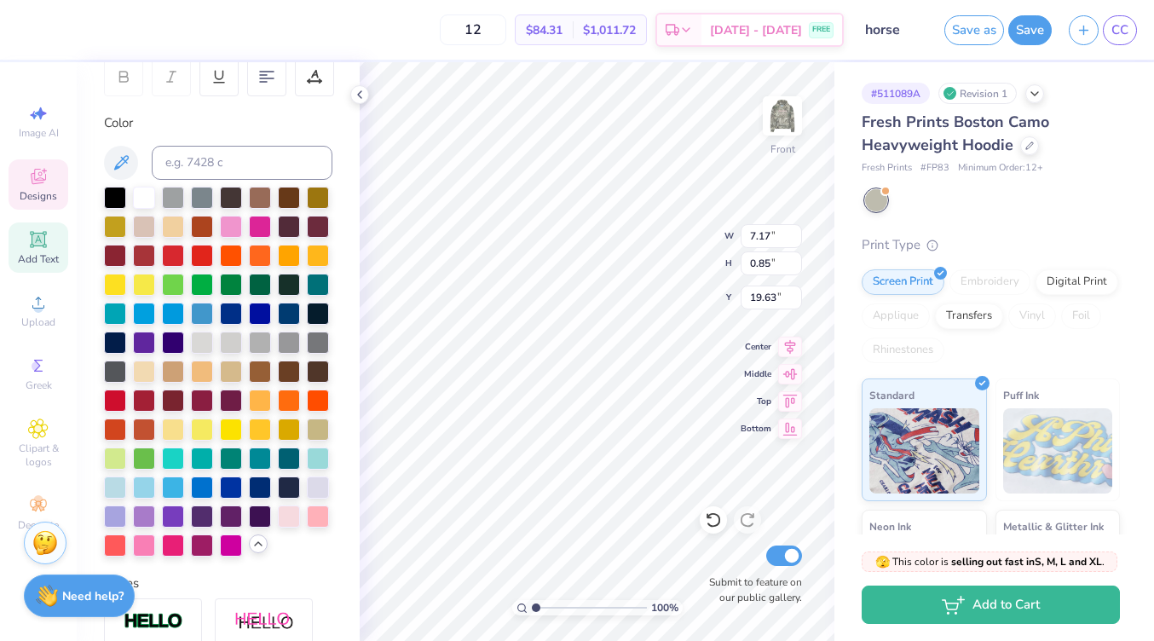
scroll to position [0, 0]
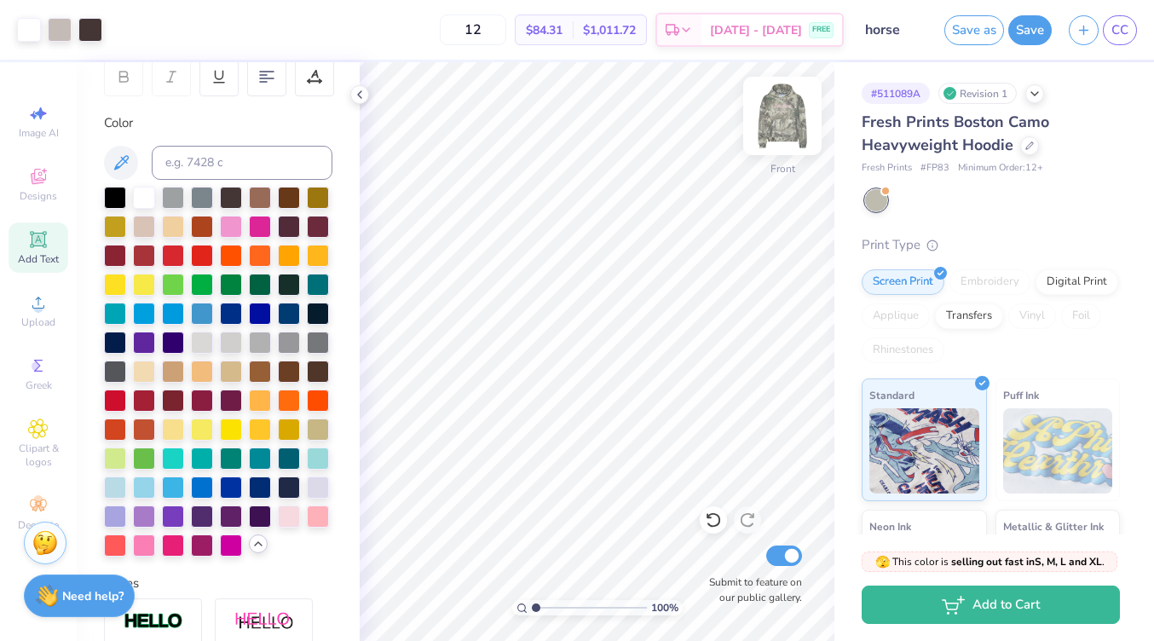
click at [780, 118] on img at bounding box center [782, 116] width 68 height 68
